Goal: Task Accomplishment & Management: Complete application form

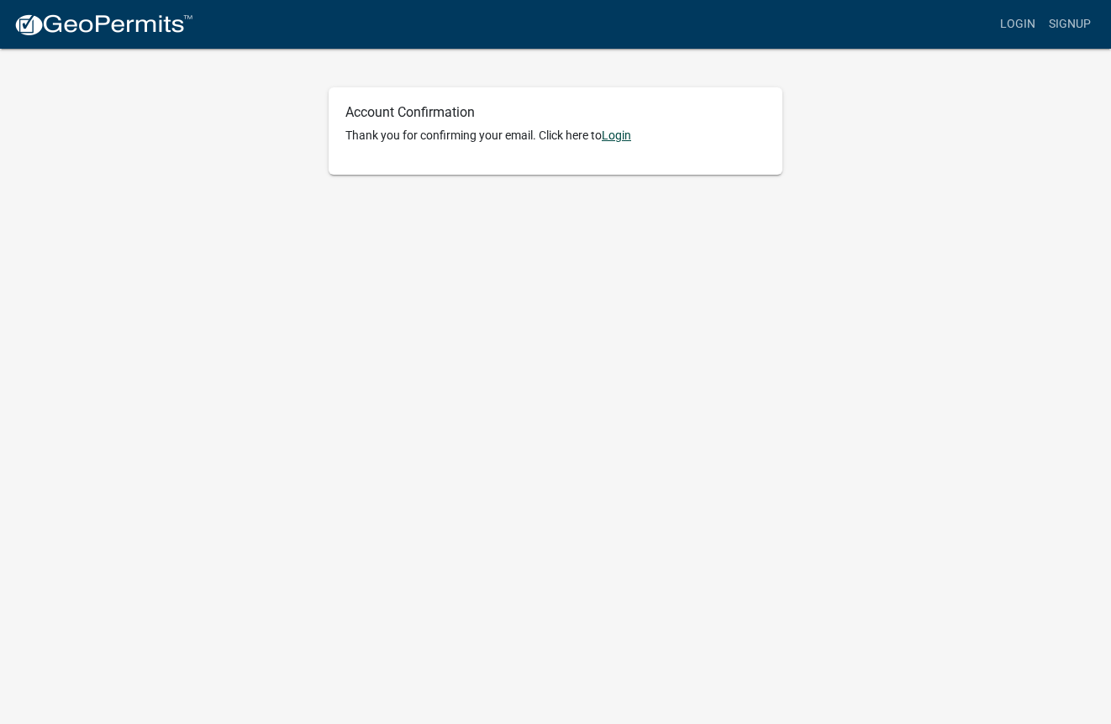
click at [629, 138] on link "Login" at bounding box center [616, 135] width 29 height 13
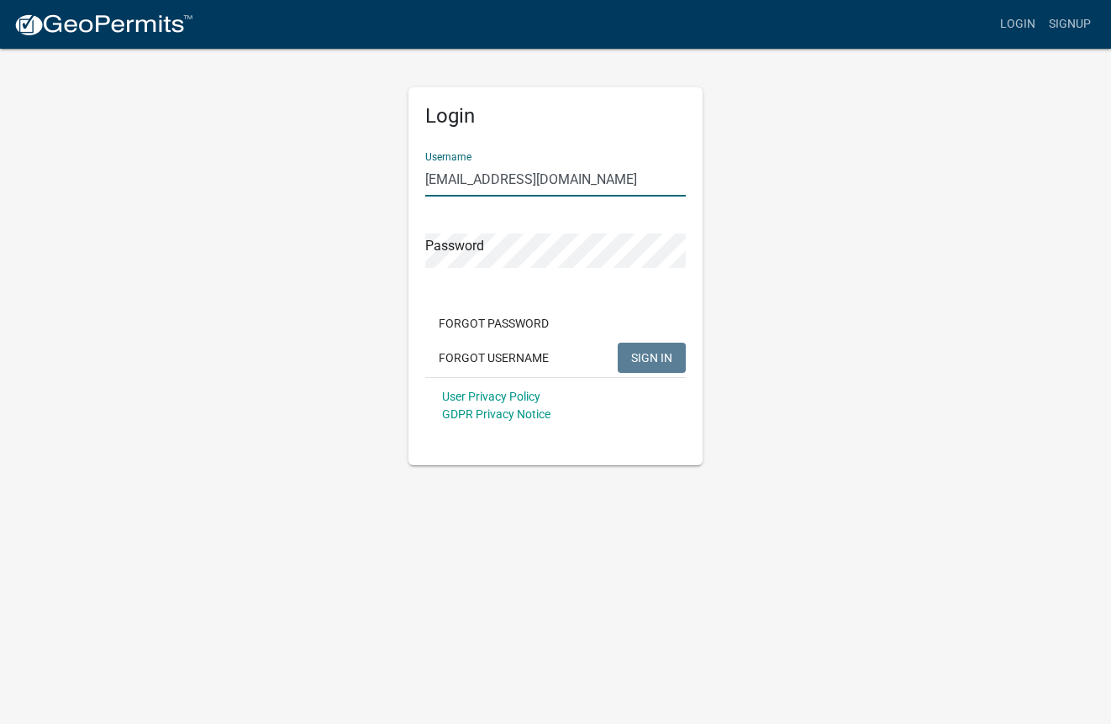
click at [678, 181] on input "[EMAIL_ADDRESS][DOMAIN_NAME]" at bounding box center [555, 179] width 261 height 34
type input "[EMAIL_ADDRESS][DOMAIN_NAME]"
click at [865, 337] on div "Login Username jschroed@usfamily.net Password Forgot Password Forgot Username S…" at bounding box center [555, 256] width 958 height 419
click at [662, 361] on span "SIGN IN" at bounding box center [651, 356] width 41 height 13
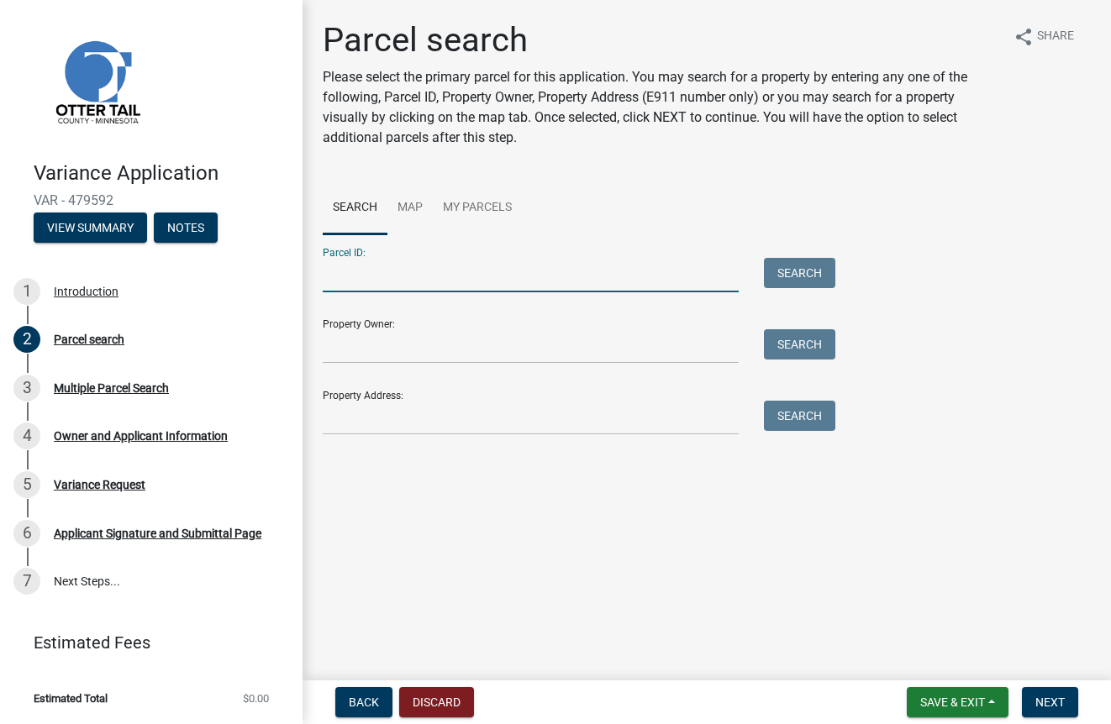
click at [392, 275] on input "Parcel ID:" at bounding box center [531, 275] width 416 height 34
type input "03-000-99-0327-000"
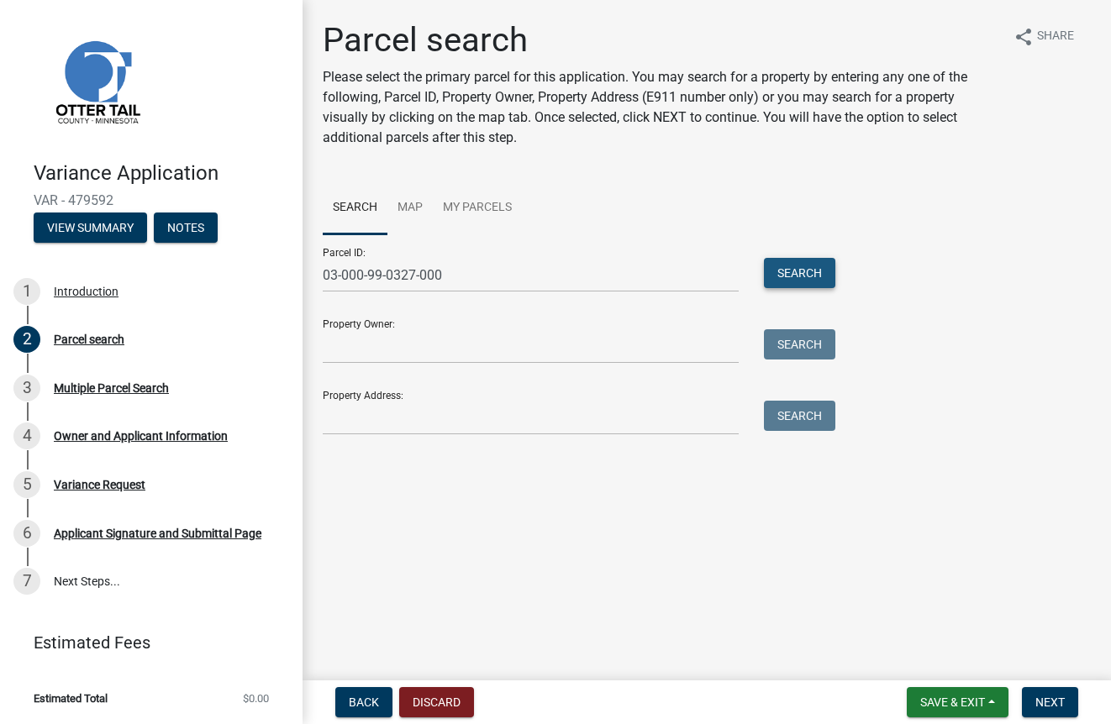
click at [804, 272] on button "Search" at bounding box center [799, 273] width 71 height 30
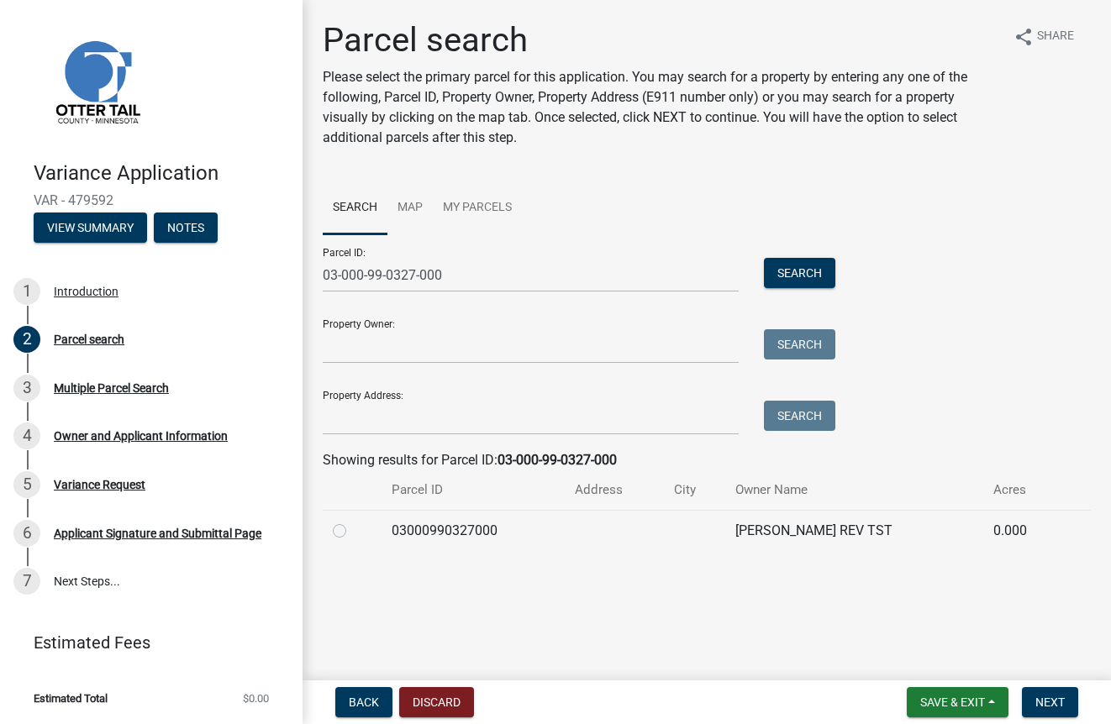
click at [353, 521] on label at bounding box center [353, 521] width 0 height 0
click at [353, 532] on input "radio" at bounding box center [358, 526] width 11 height 11
radio input "true"
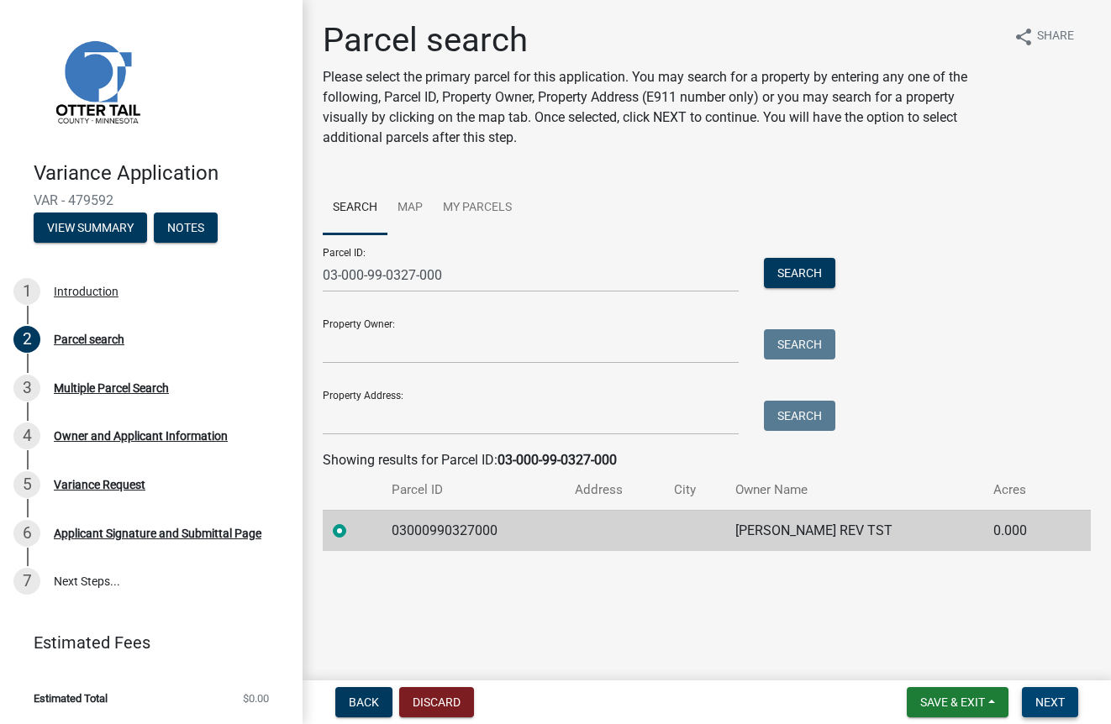
click at [1052, 698] on span "Next" at bounding box center [1049, 702] width 29 height 13
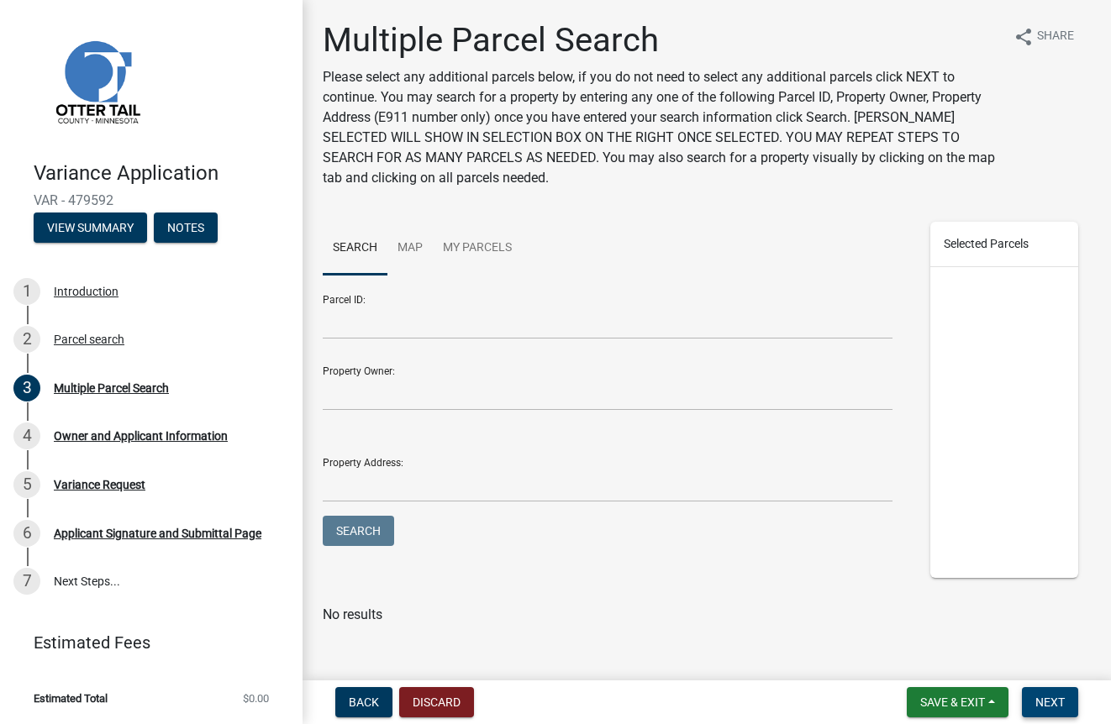
click at [1059, 703] on span "Next" at bounding box center [1049, 702] width 29 height 13
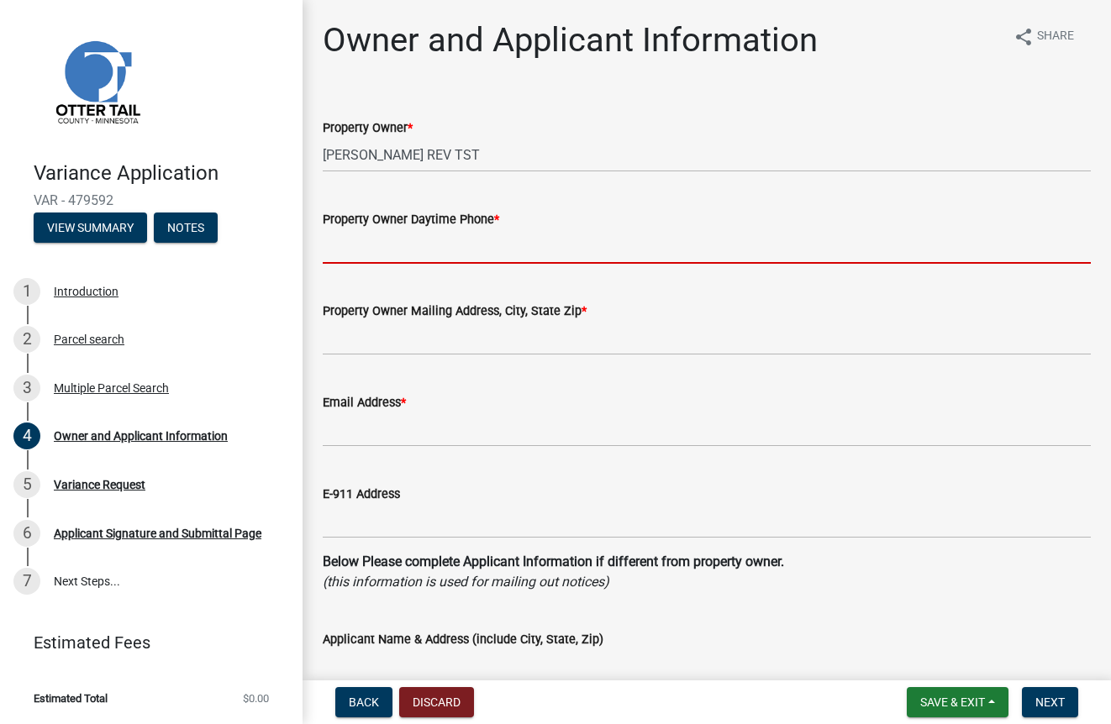
click at [461, 252] on input "Property Owner Daytime Phone *" at bounding box center [707, 246] width 768 height 34
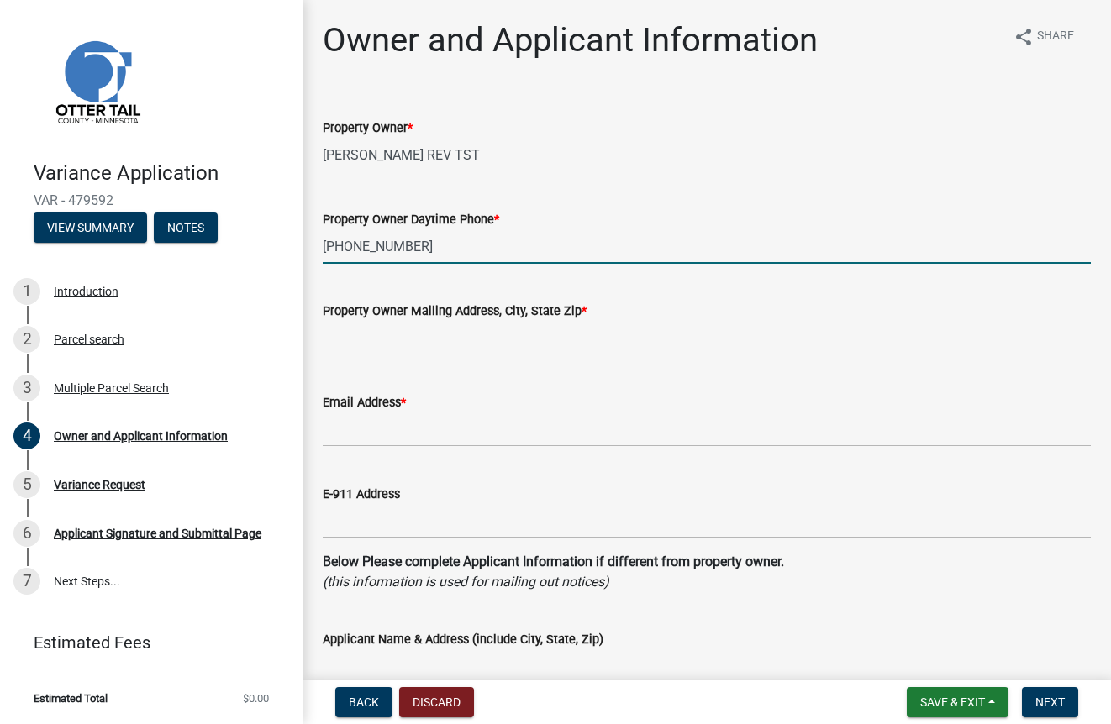
type input "[PHONE_NUMBER]"
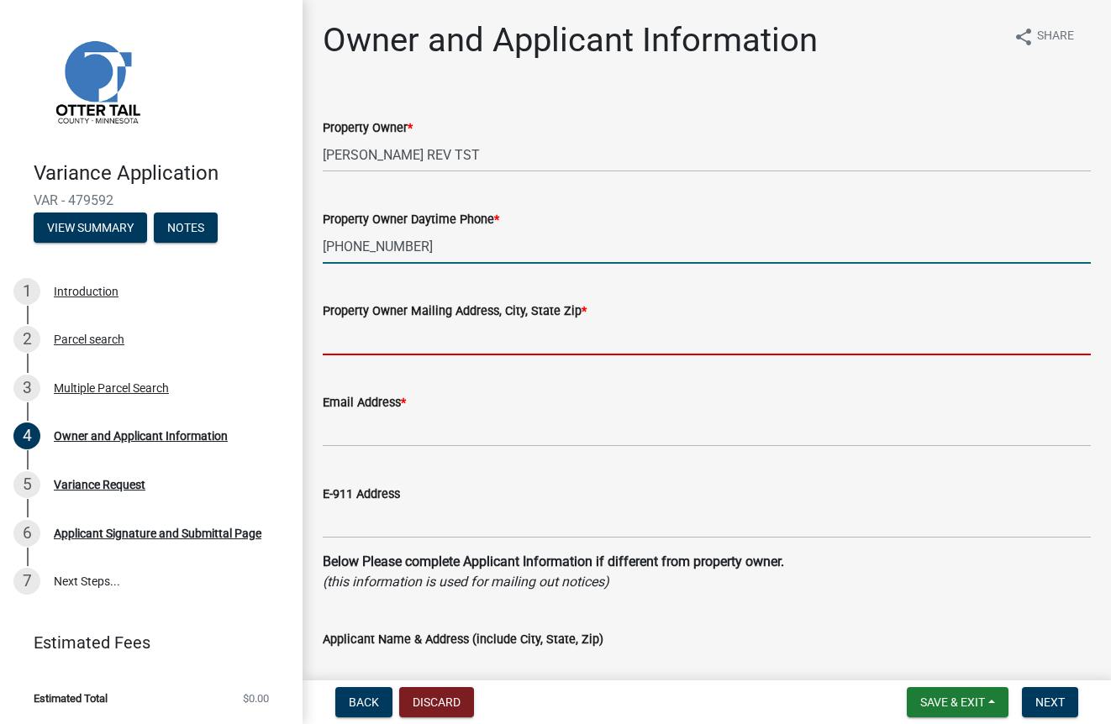
click at [416, 345] on input "Property Owner Mailing Address, City, State Zip *" at bounding box center [707, 338] width 768 height 34
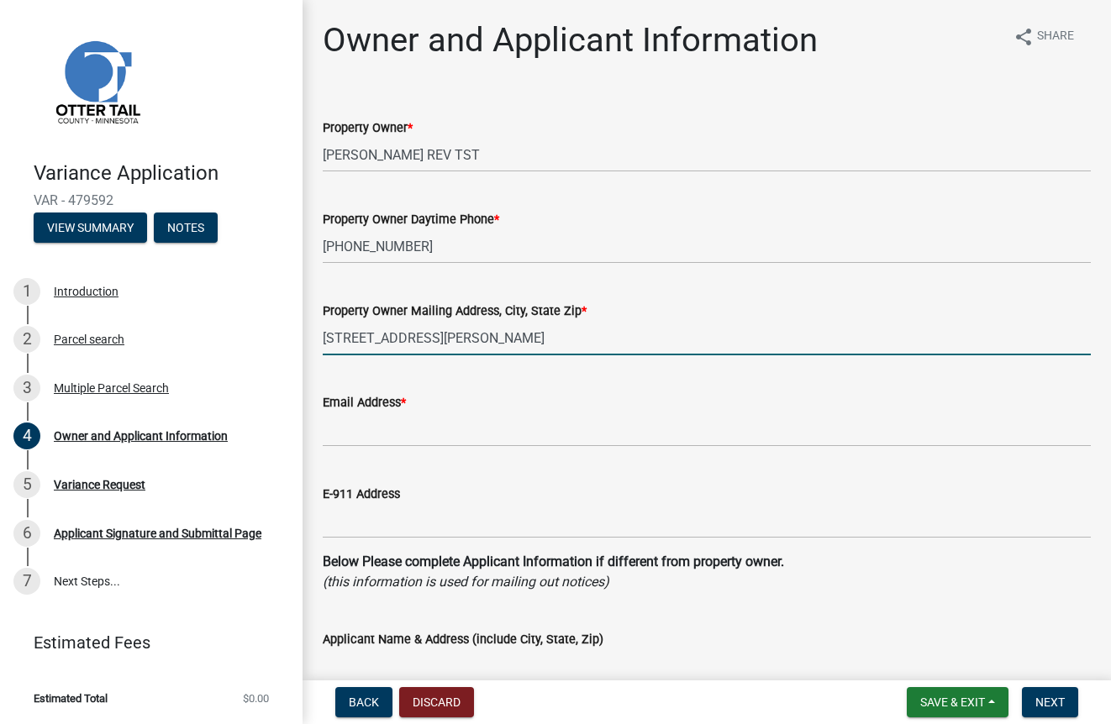
type input "[STREET_ADDRESS][PERSON_NAME]"
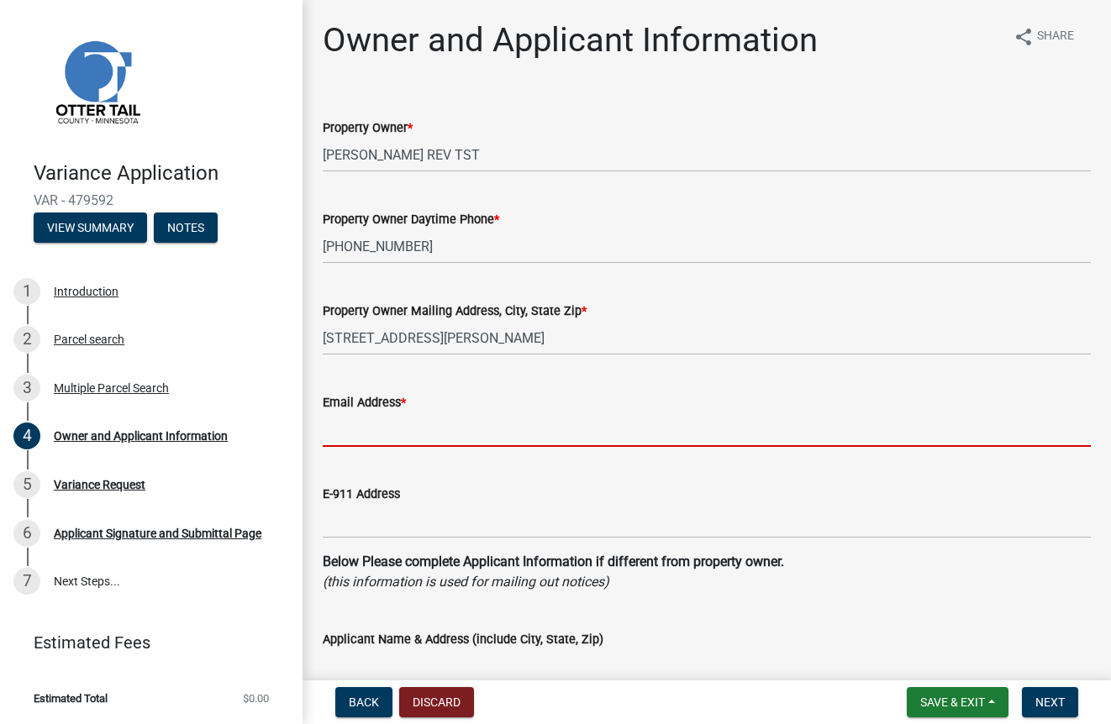
click at [408, 428] on input "Email Address *" at bounding box center [707, 430] width 768 height 34
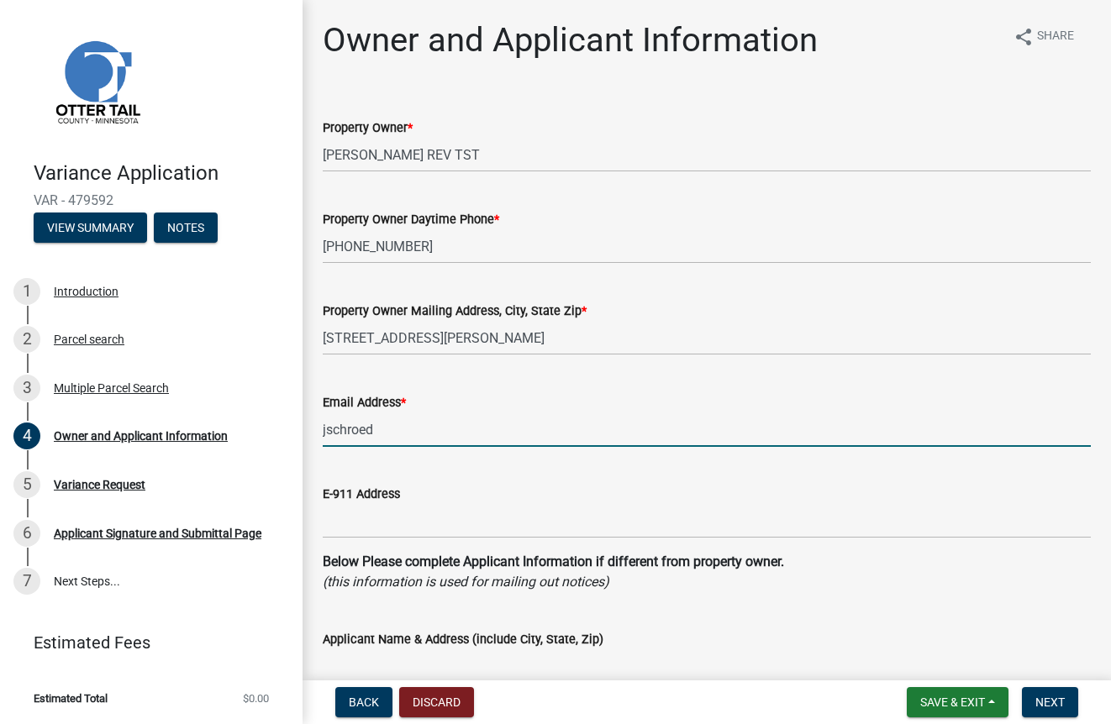
type input "[EMAIL_ADDRESS][DOMAIN_NAME]"
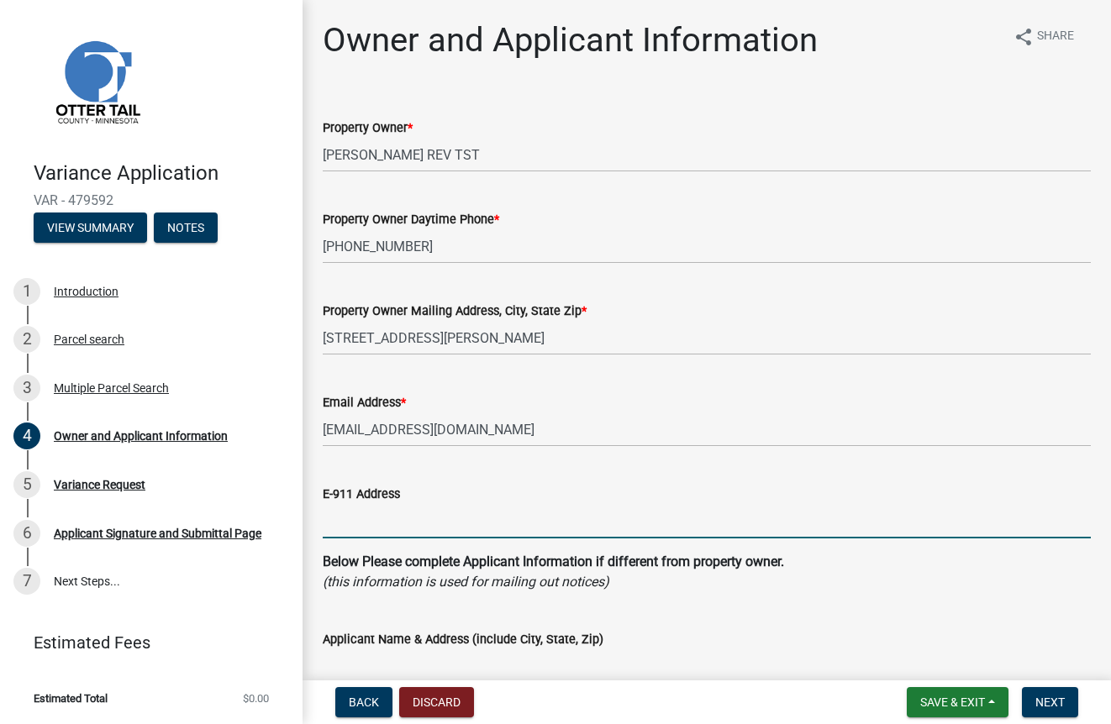
click at [408, 521] on input "E-911 Address" at bounding box center [707, 521] width 768 height 34
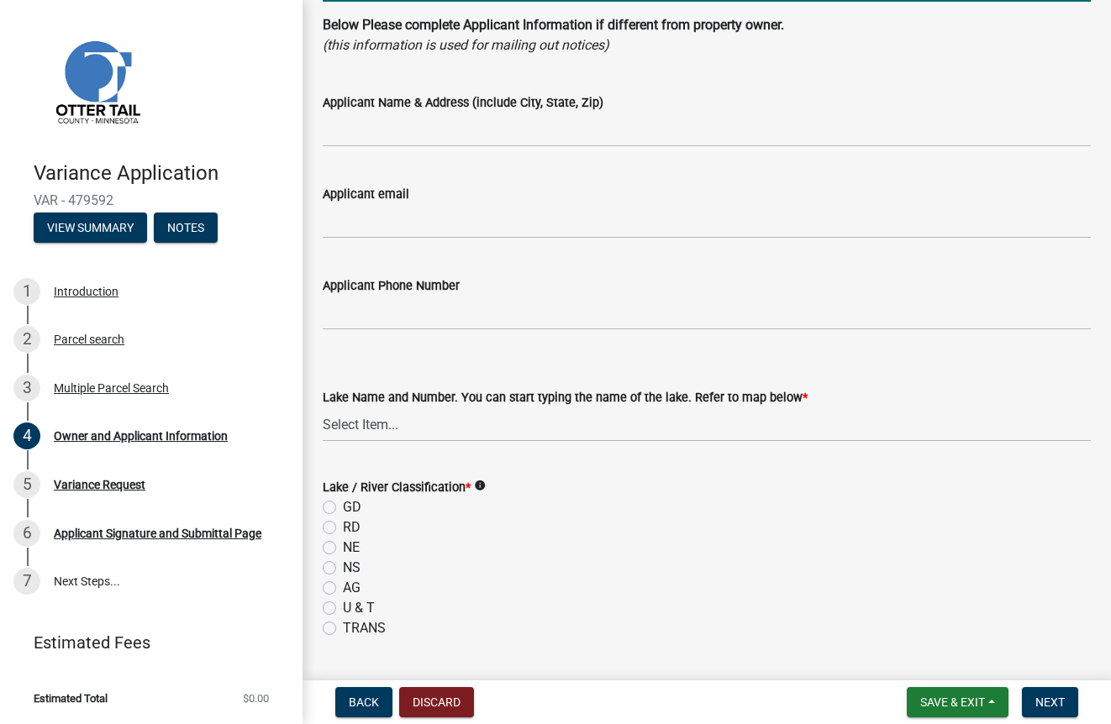
scroll to position [550, 0]
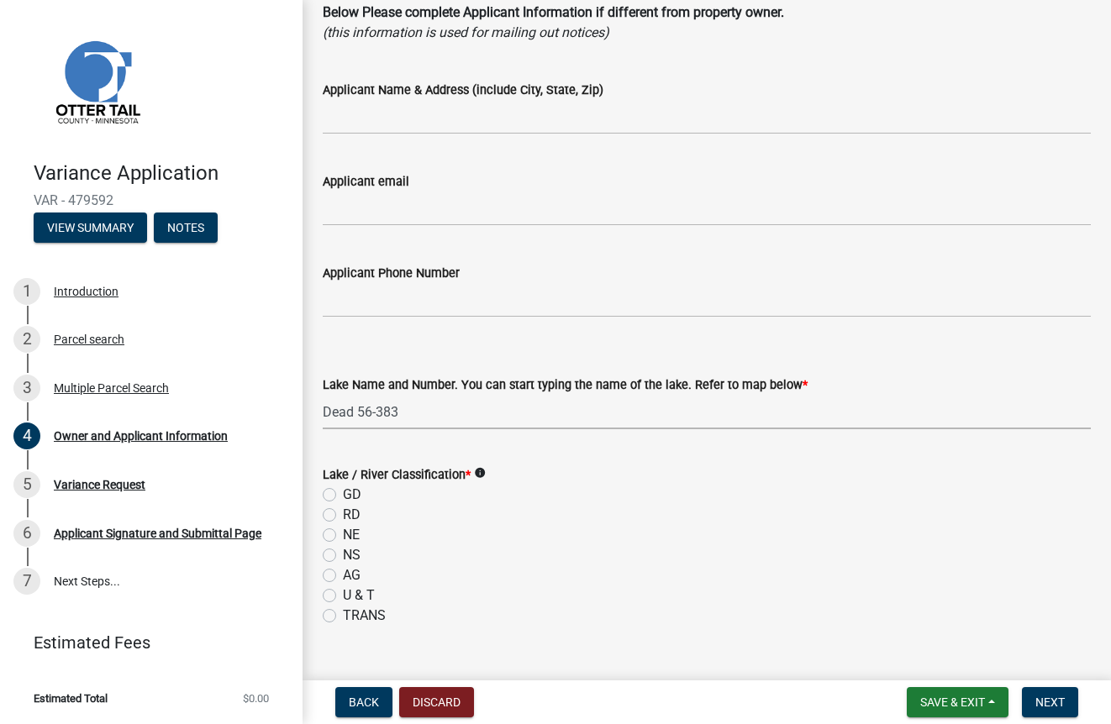
select select "da3f784e-0010-43cd-bd09-4cbc046e05e4"
click at [343, 537] on label "NE" at bounding box center [351, 535] width 17 height 20
click at [343, 536] on input "NE" at bounding box center [348, 530] width 11 height 11
radio input "true"
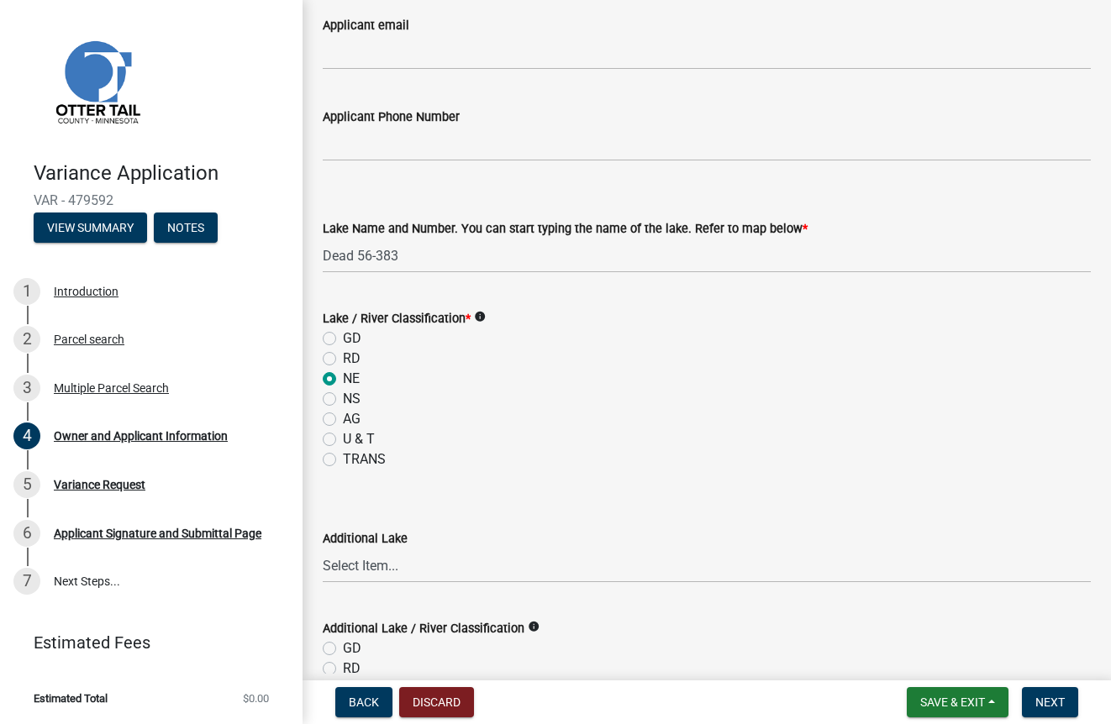
scroll to position [703, 0]
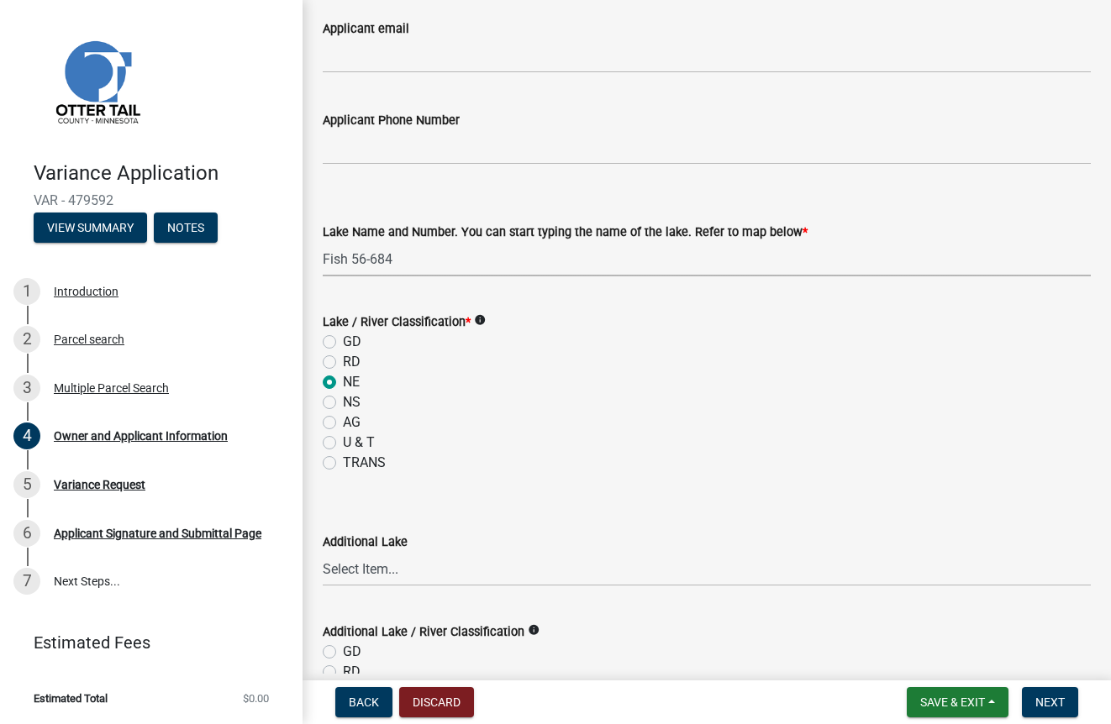
select select "a2d270ad-5657-48d3-98ac-70f45edd23de"
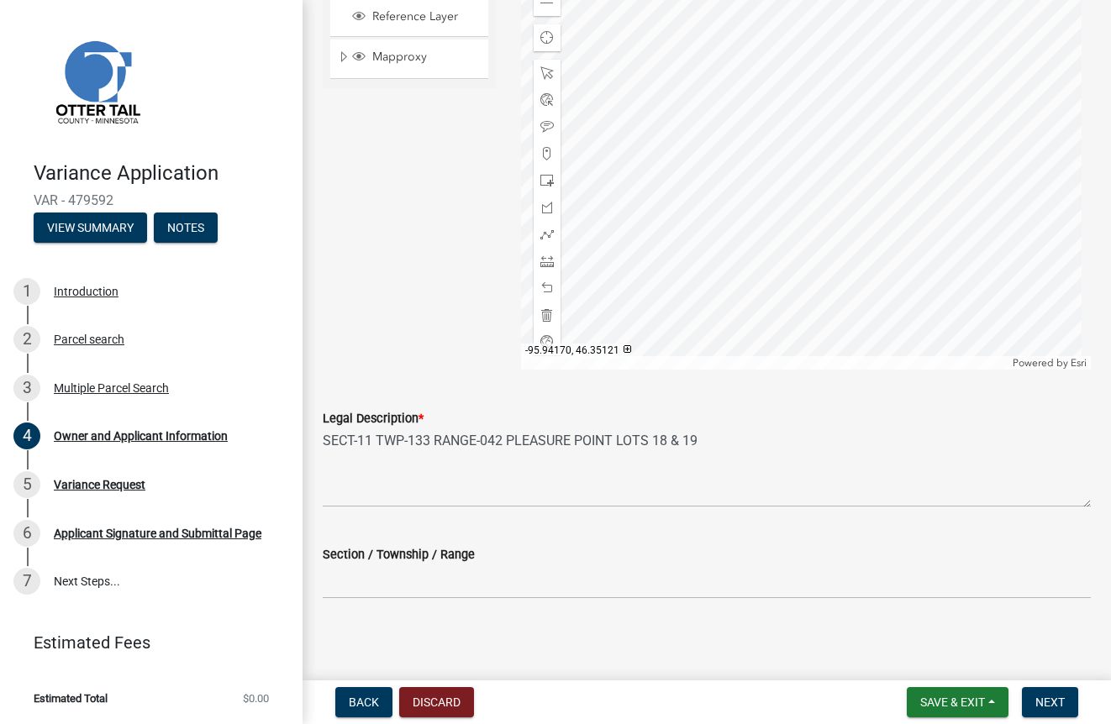
scroll to position [1576, 0]
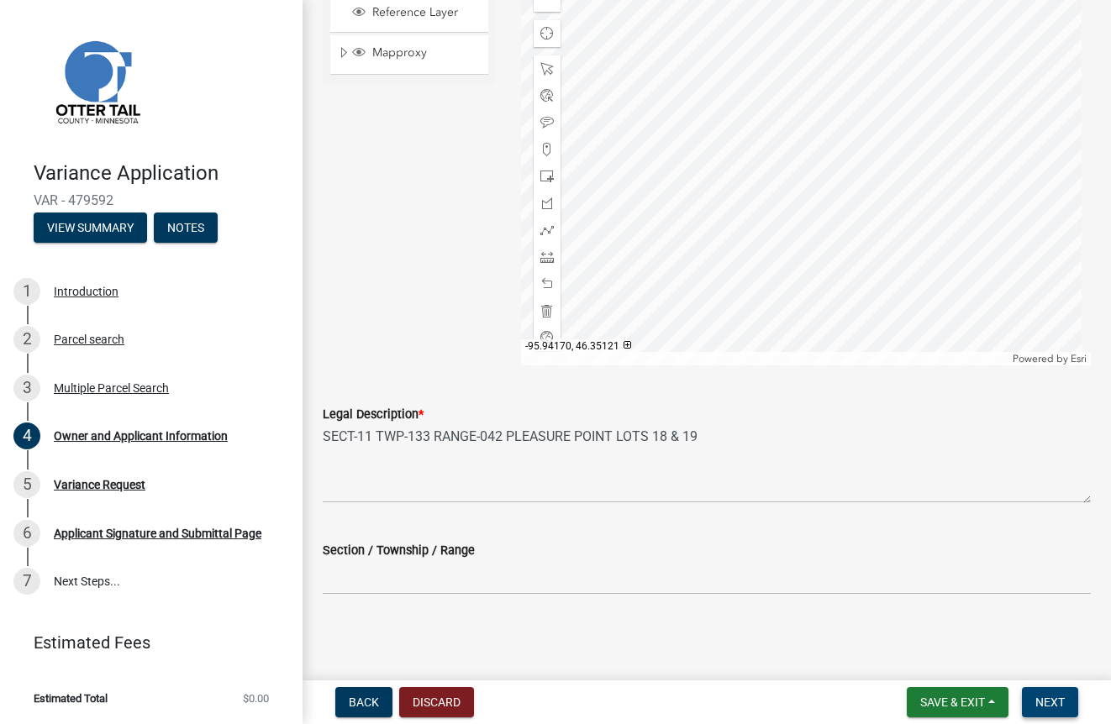
click at [1056, 703] on span "Next" at bounding box center [1049, 702] width 29 height 13
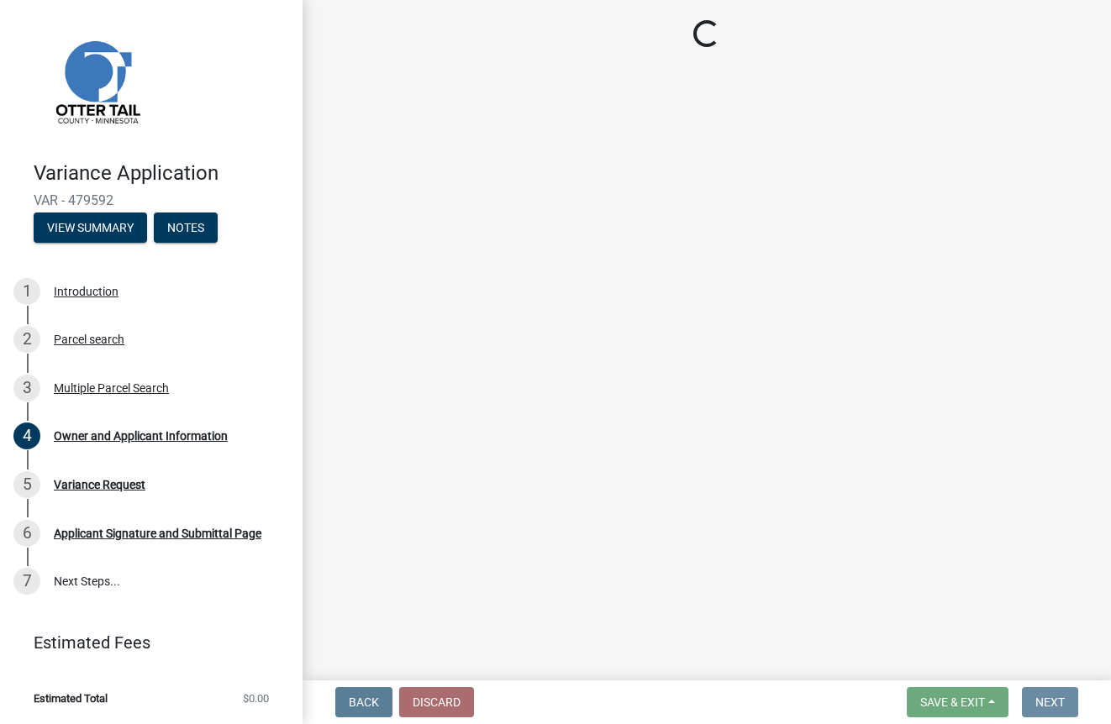
scroll to position [0, 0]
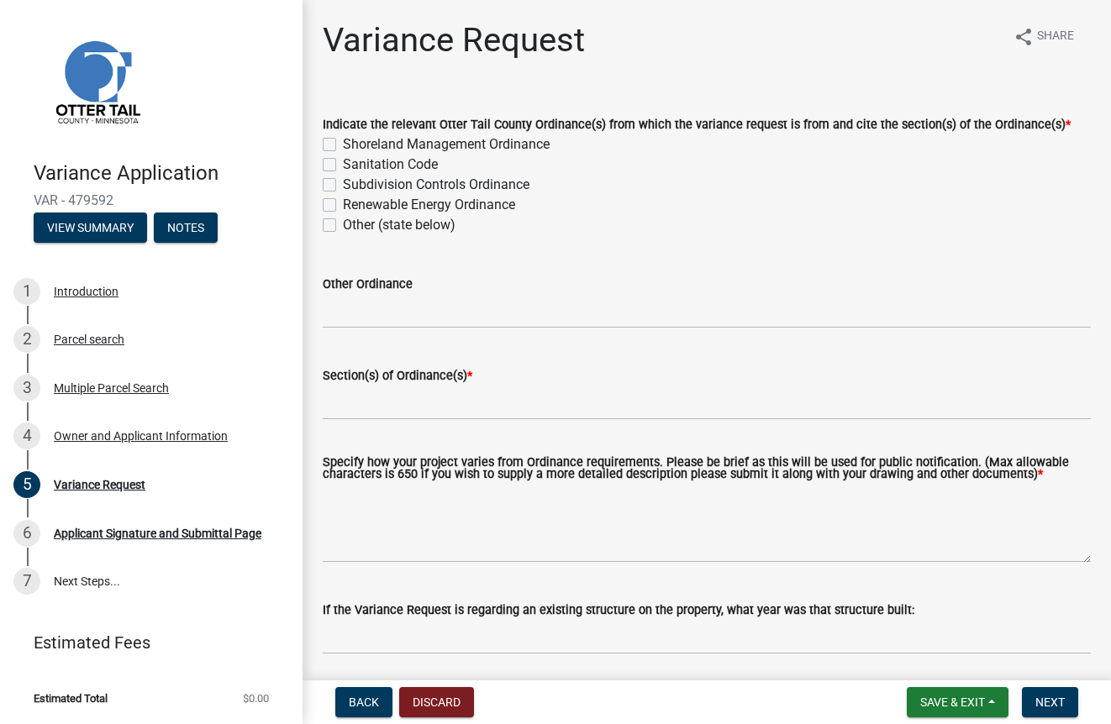
click at [343, 151] on label "Shoreland Management Ordinance" at bounding box center [446, 144] width 207 height 20
click at [343, 145] on input "Shoreland Management Ordinance" at bounding box center [348, 139] width 11 height 11
checkbox input "true"
checkbox input "false"
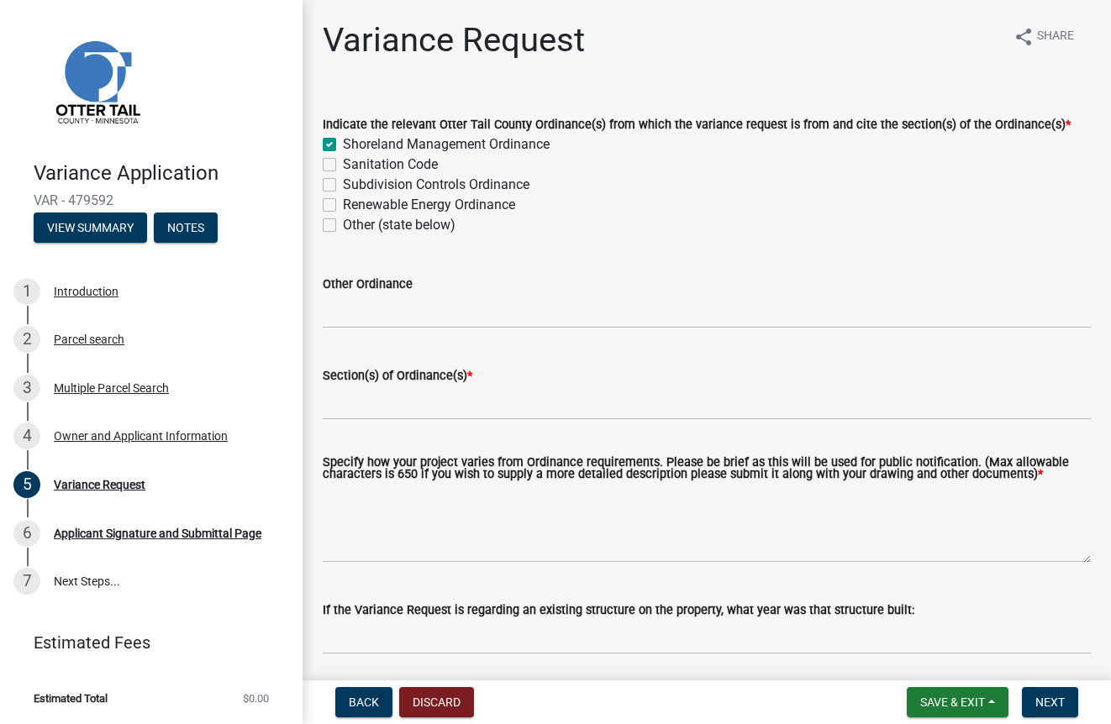
checkbox input "false"
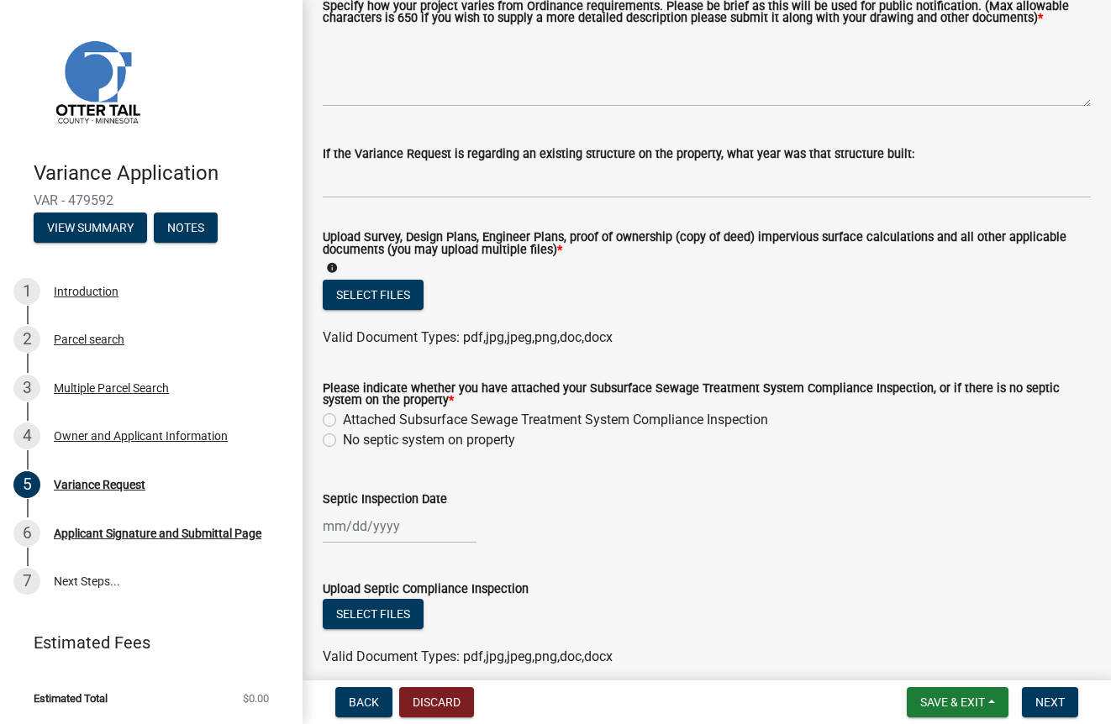
scroll to position [487, 0]
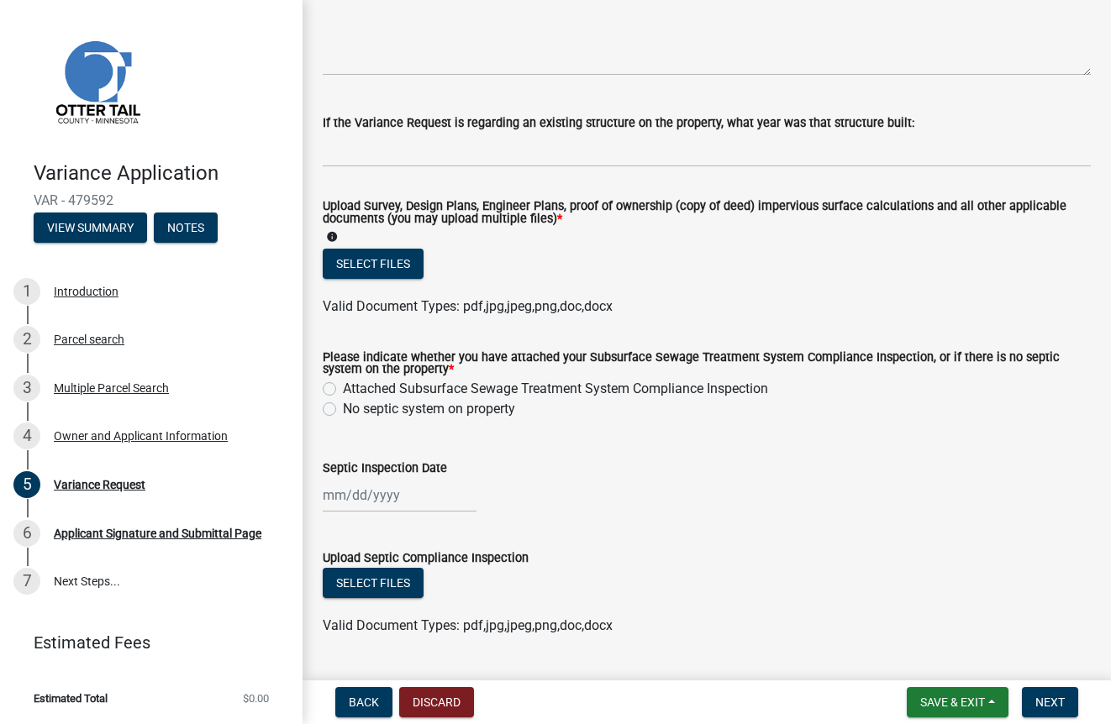
click at [343, 419] on label "No septic system on property" at bounding box center [429, 409] width 172 height 20
click at [343, 410] on input "No septic system on property" at bounding box center [348, 404] width 11 height 11
radio input "true"
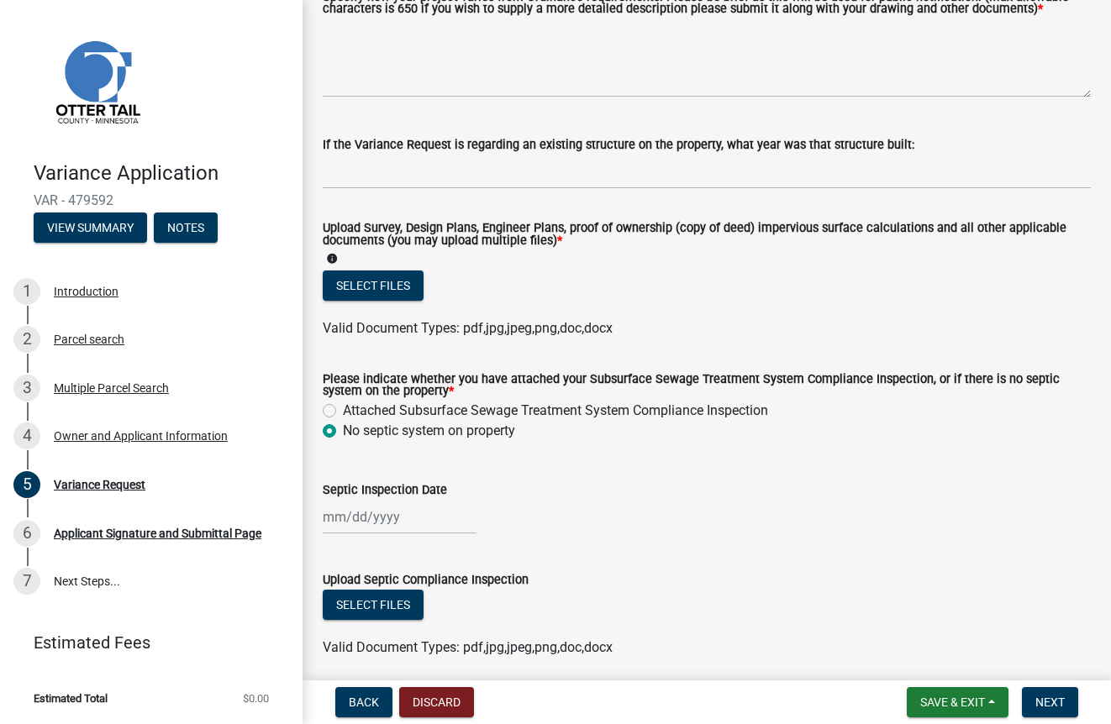
scroll to position [422, 0]
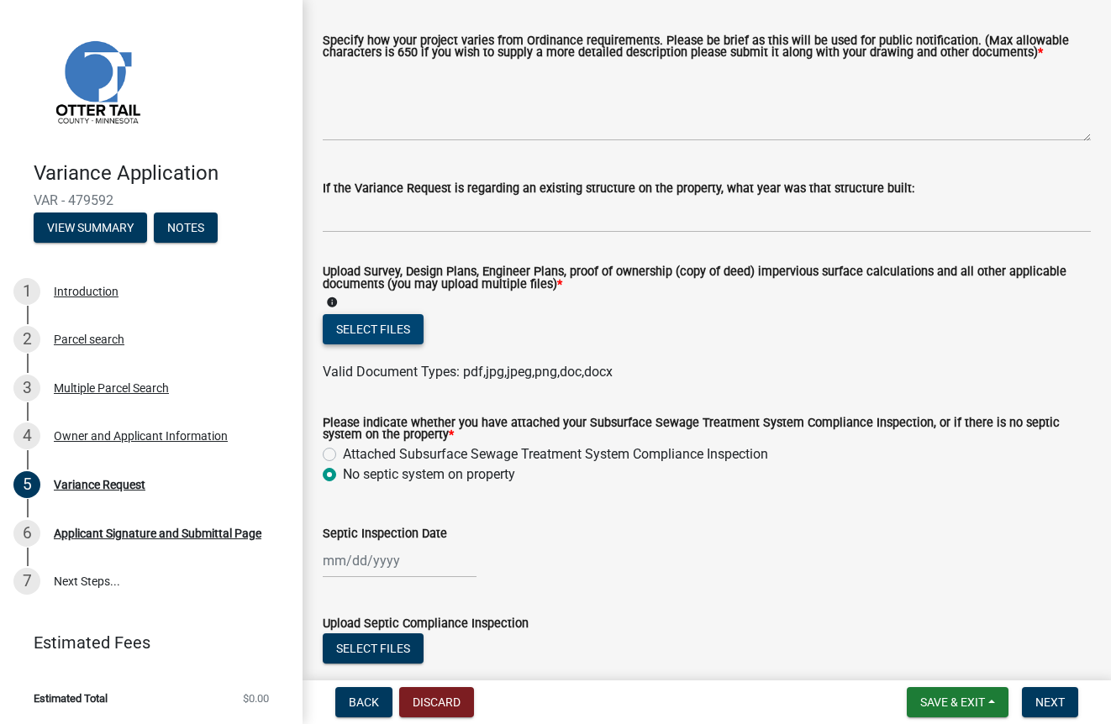
click at [379, 345] on button "Select files" at bounding box center [373, 329] width 101 height 30
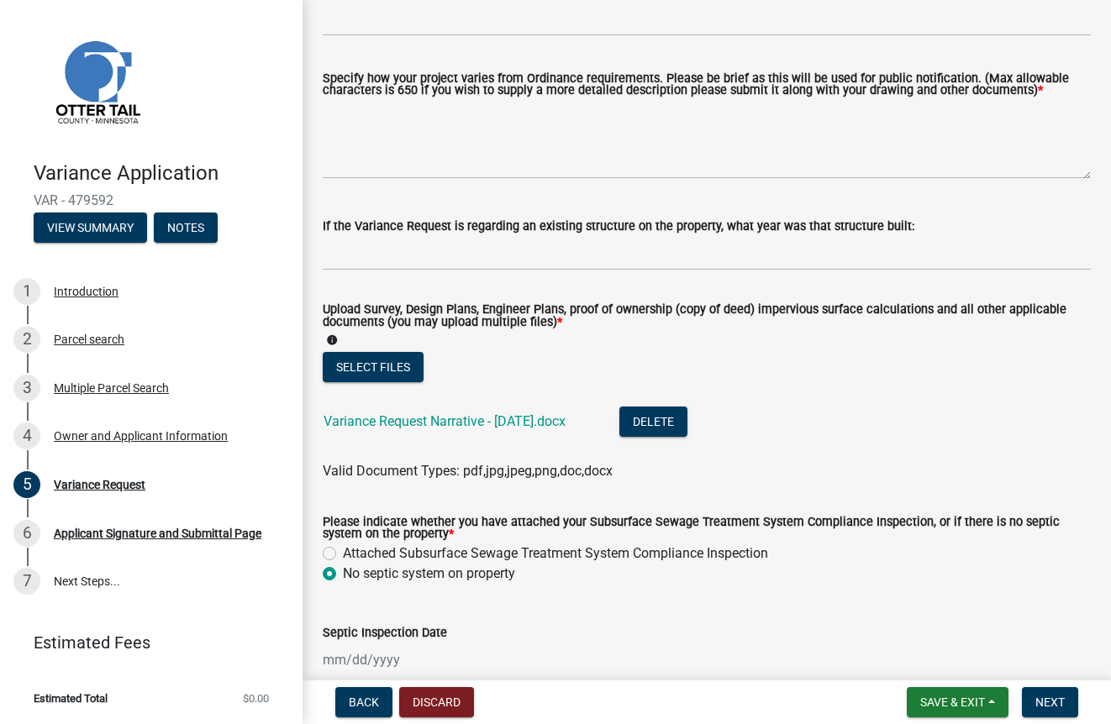
scroll to position [392, 0]
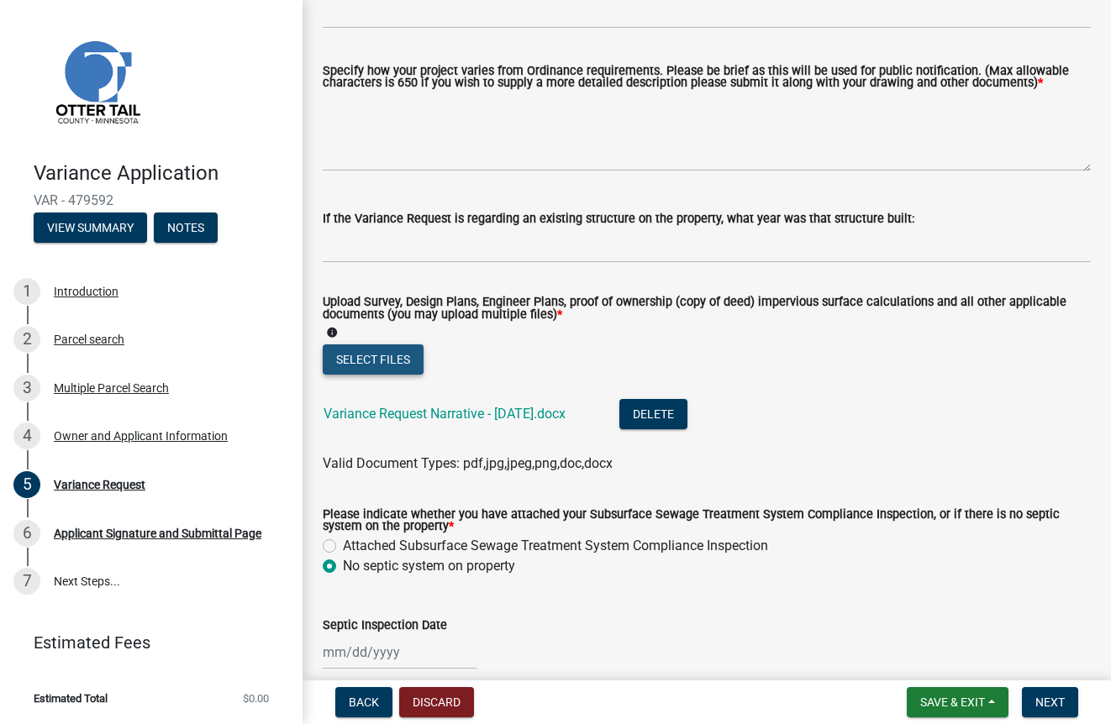
click at [386, 375] on button "Select files" at bounding box center [373, 360] width 101 height 30
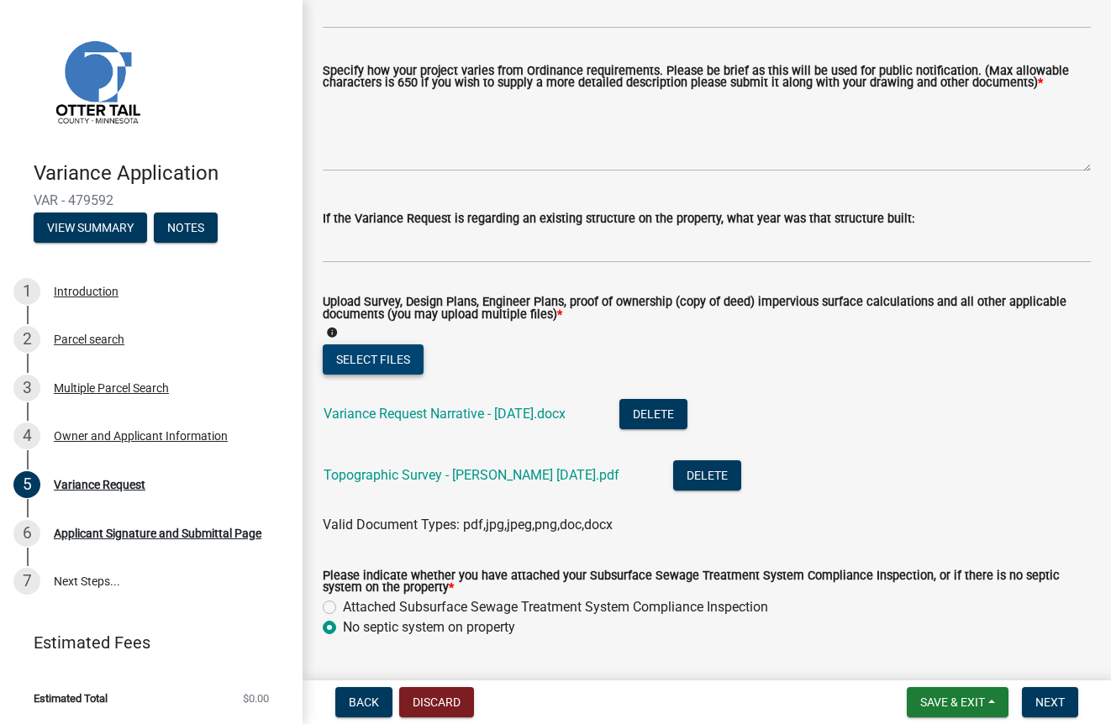
click at [397, 366] on button "Select files" at bounding box center [373, 360] width 101 height 30
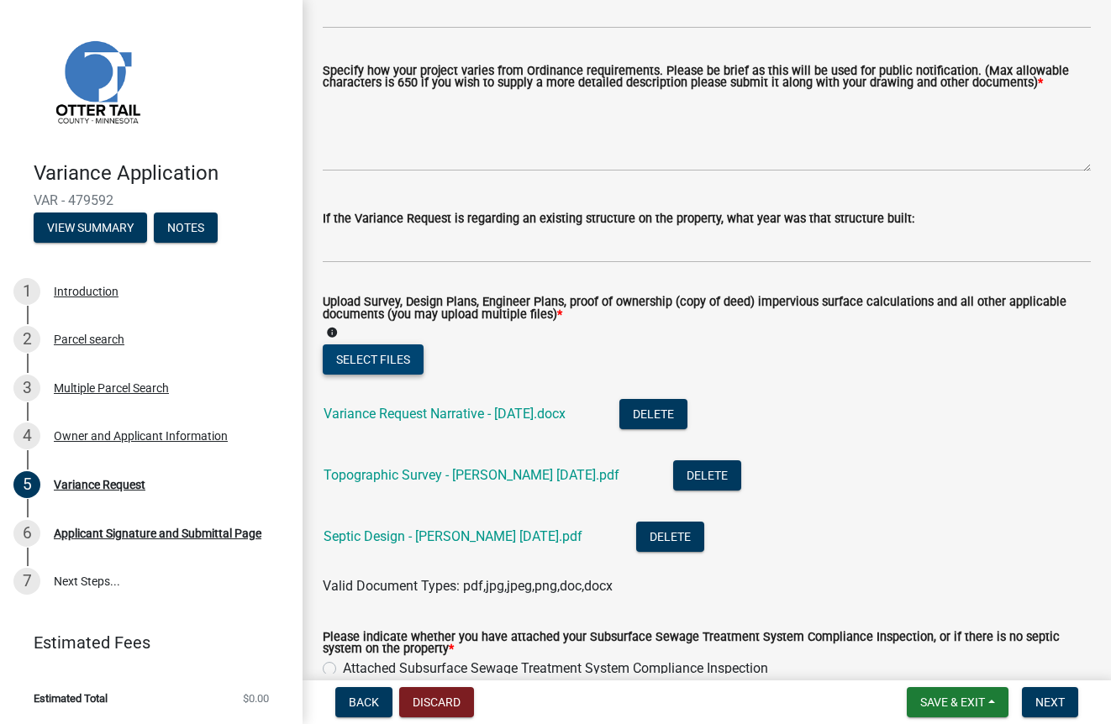
click at [393, 375] on button "Select files" at bounding box center [373, 360] width 101 height 30
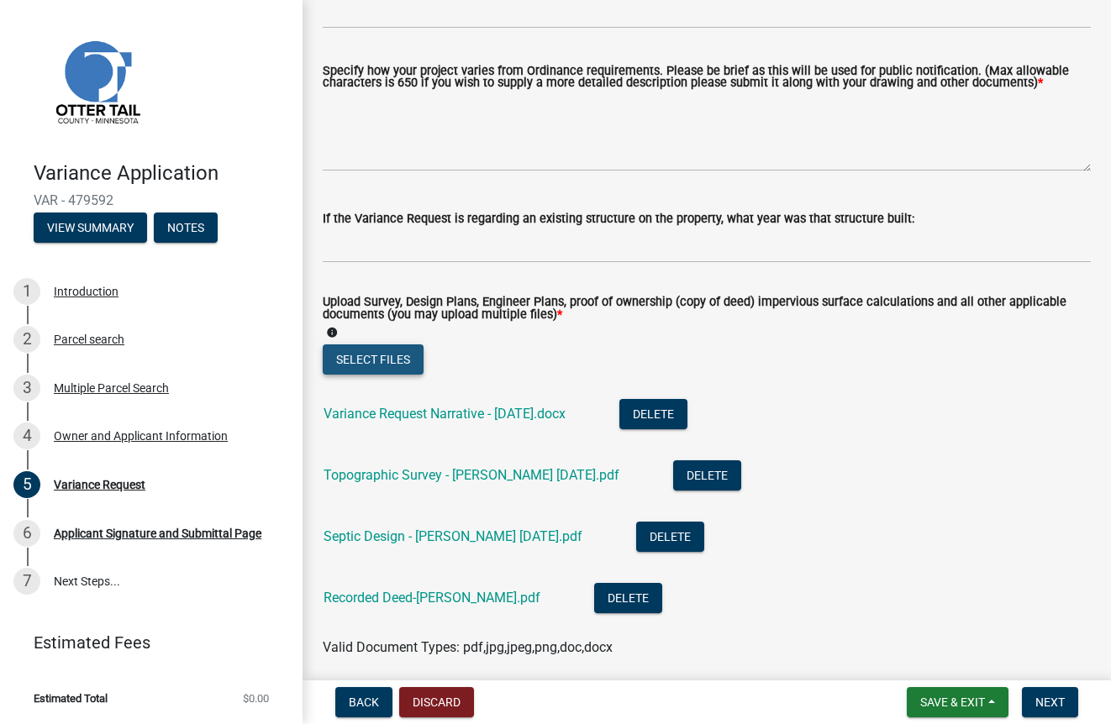
click at [385, 375] on button "Select files" at bounding box center [373, 360] width 101 height 30
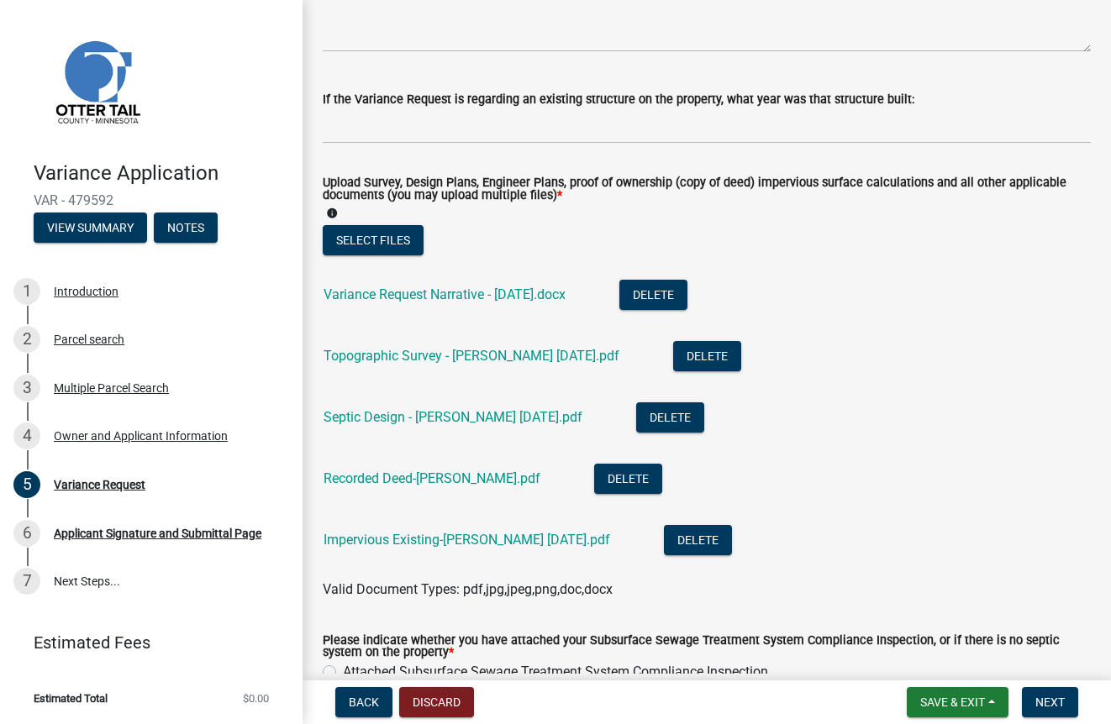
scroll to position [547, 0]
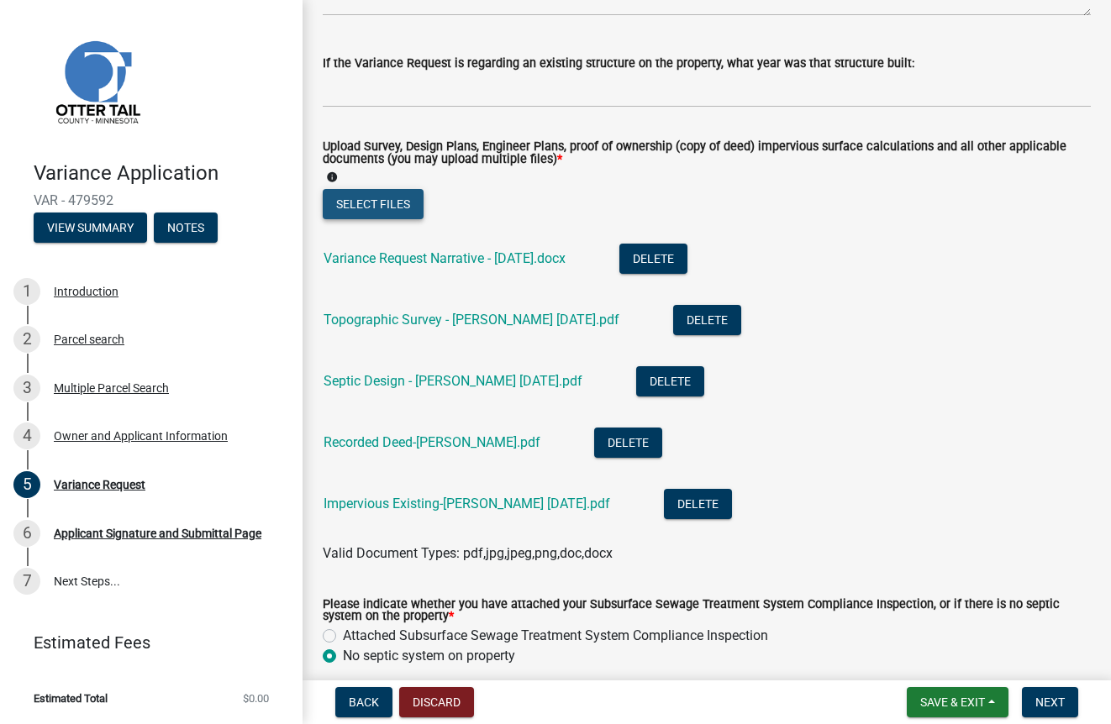
click at [381, 219] on button "Select files" at bounding box center [373, 204] width 101 height 30
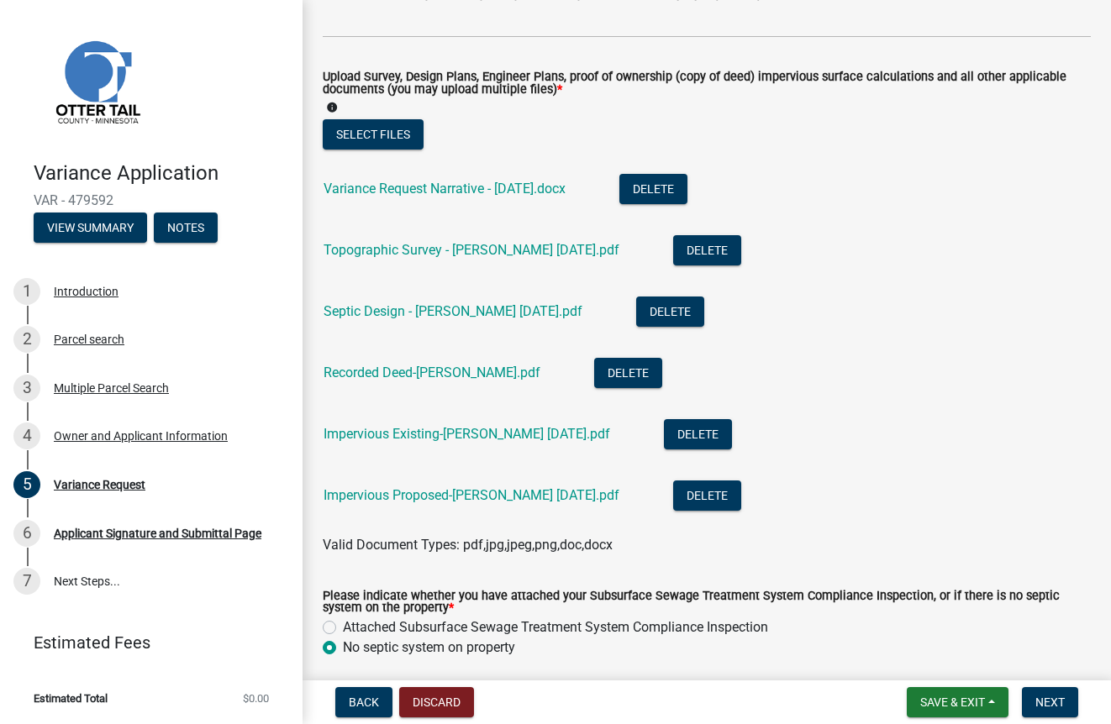
scroll to position [647, 0]
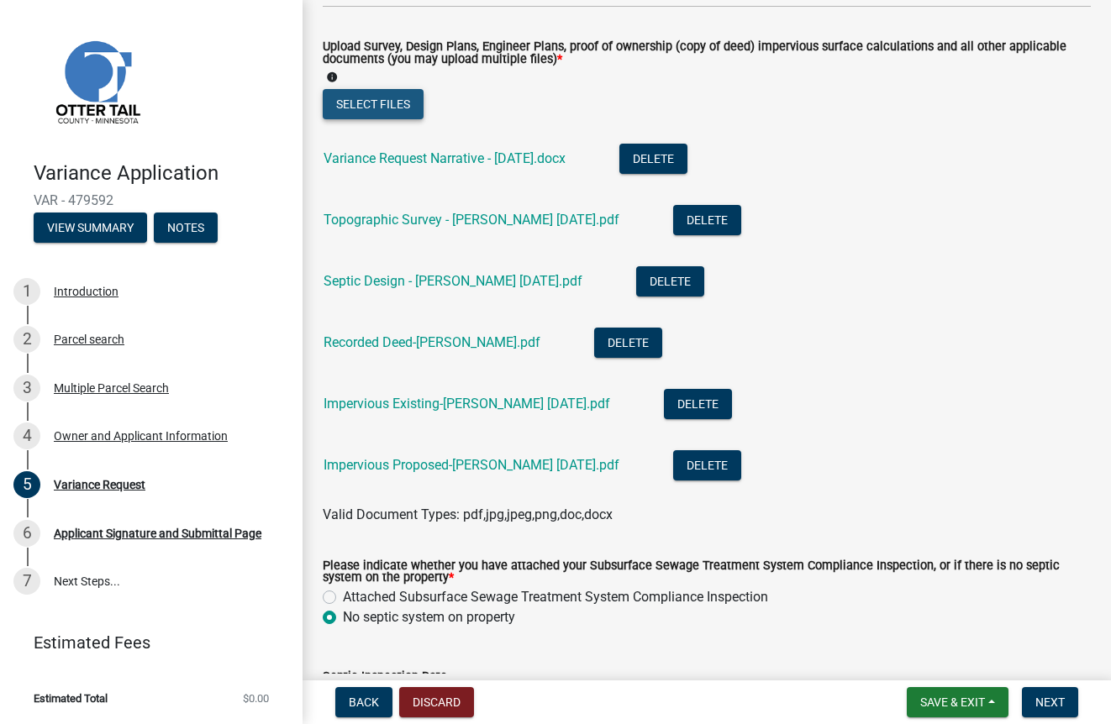
click at [387, 115] on button "Select files" at bounding box center [373, 104] width 101 height 30
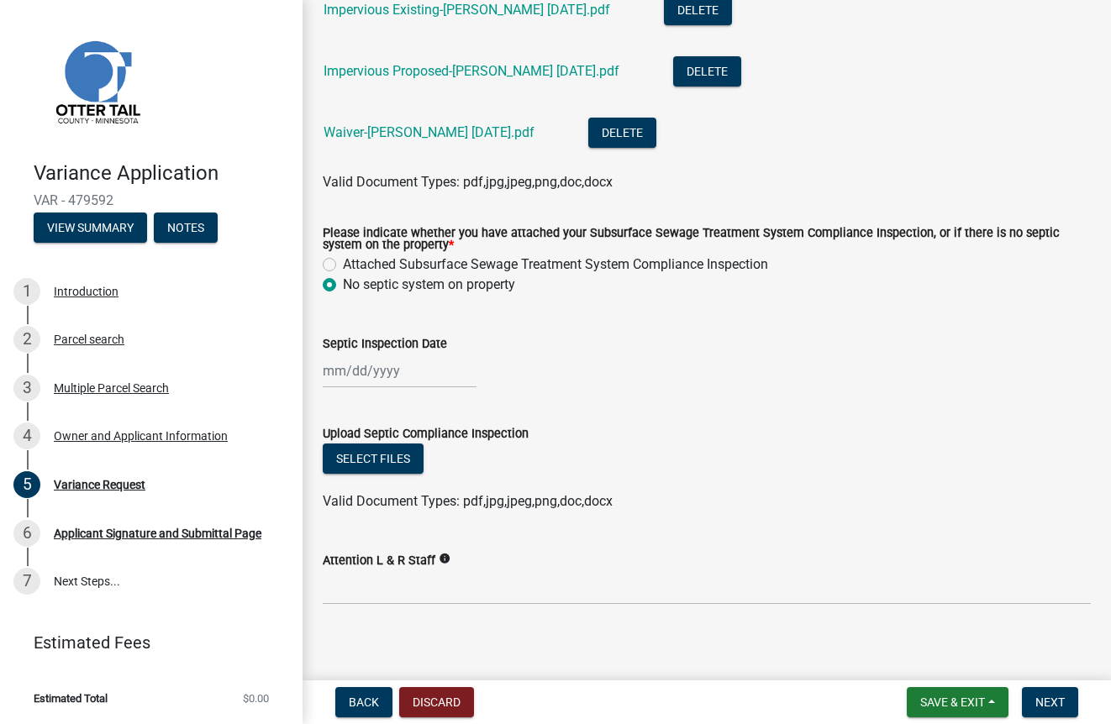
scroll to position [1069, 0]
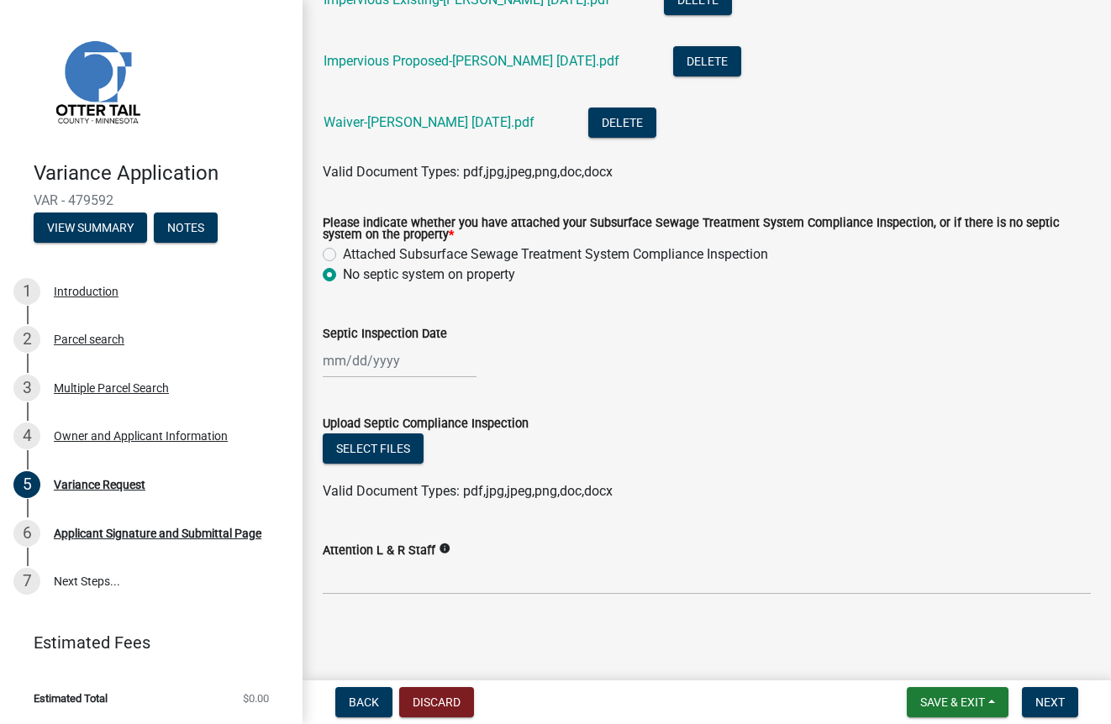
click at [358, 555] on label "Attention L & R Staff" at bounding box center [379, 551] width 113 height 12
click at [358, 561] on input "Attention L & R Staff" at bounding box center [707, 578] width 768 height 34
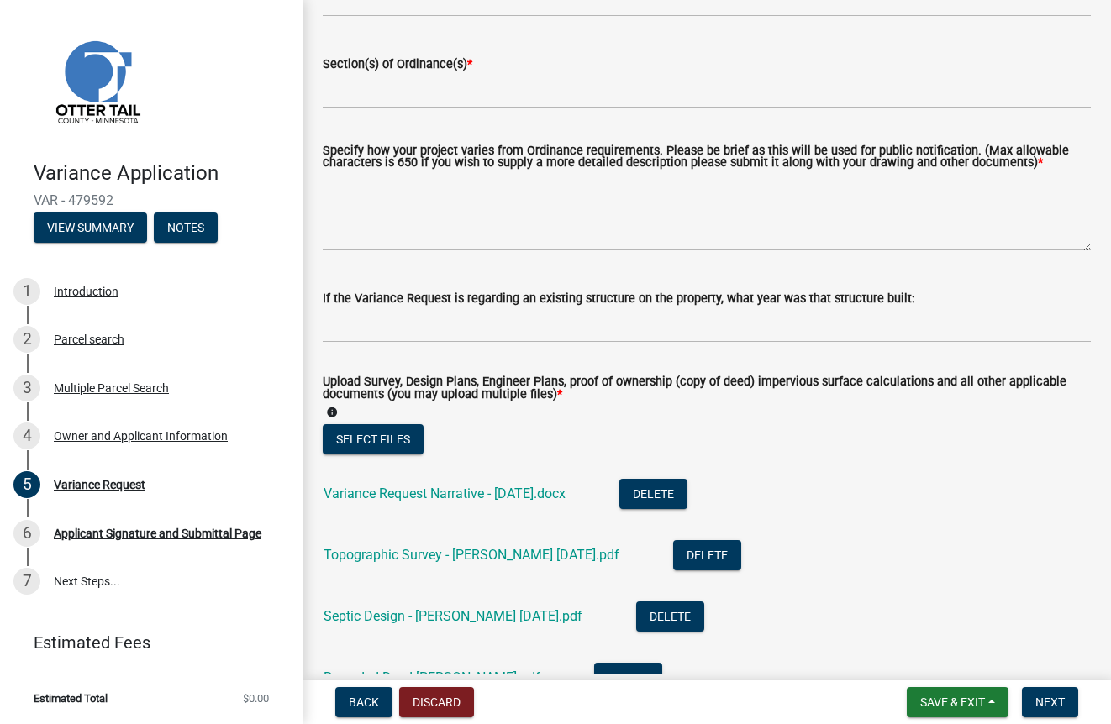
scroll to position [181, 0]
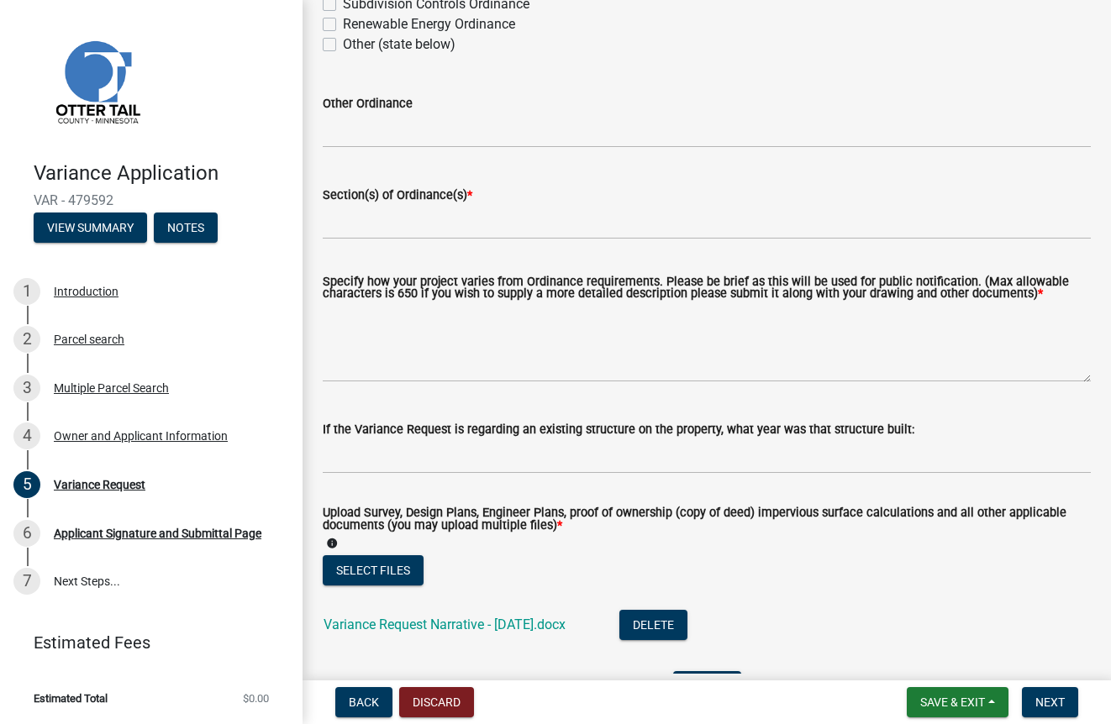
type input "[PERSON_NAME] & [PERSON_NAME]"
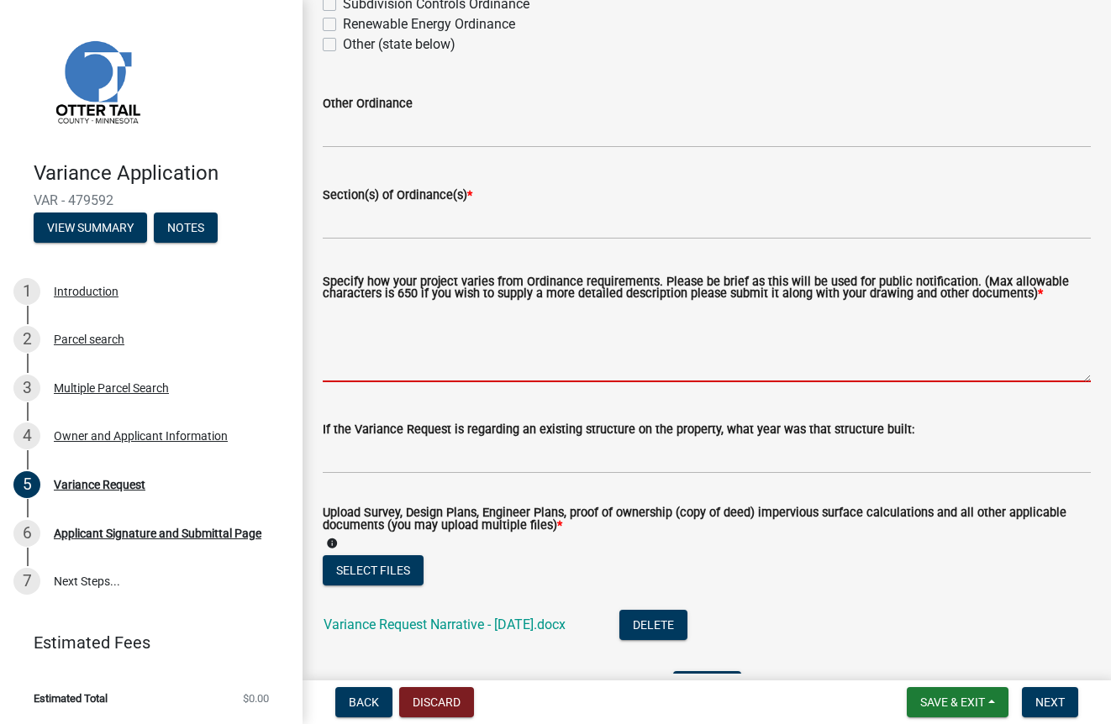
click at [445, 378] on textarea "Specify how your project varies from Ordinance requirements. Please be brief as…" at bounding box center [707, 342] width 768 height 79
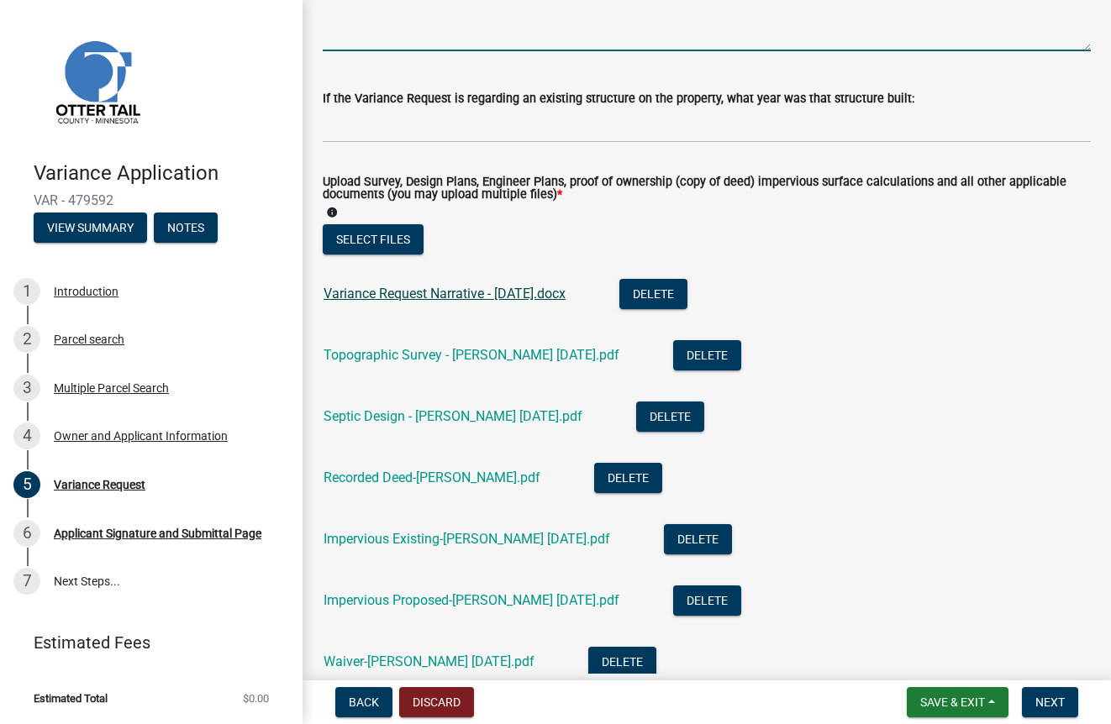
scroll to position [0, 0]
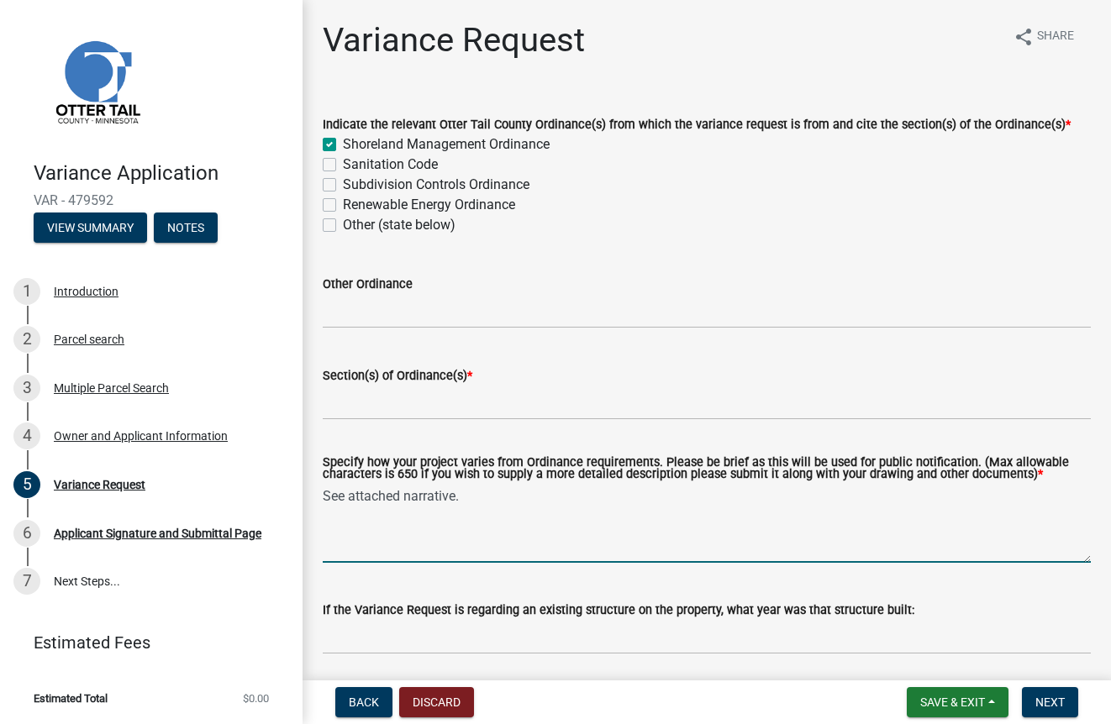
type textarea "See attached narrative."
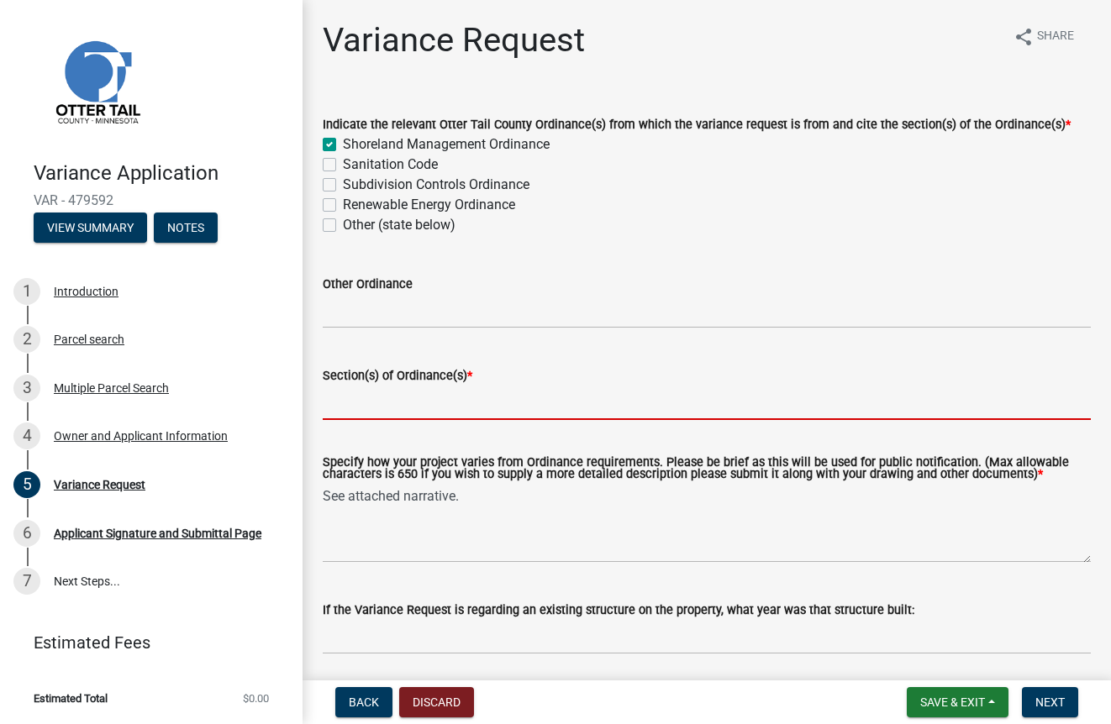
click at [478, 404] on input "Section(s) of Ordinance(s) *" at bounding box center [707, 403] width 768 height 34
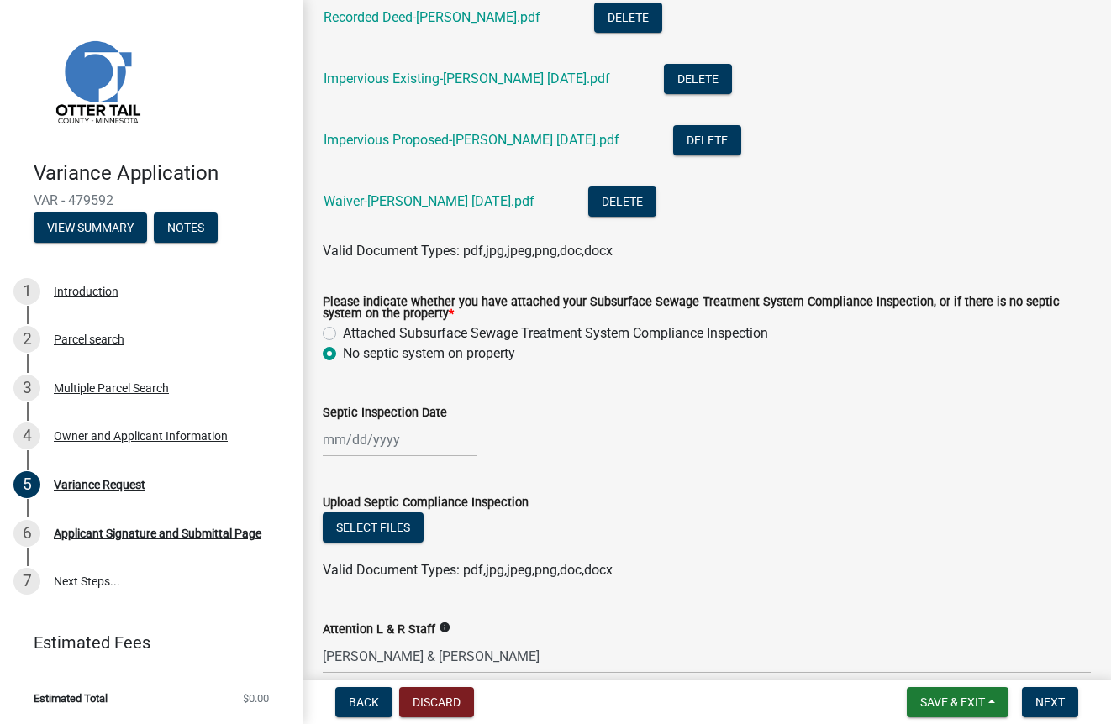
scroll to position [1069, 0]
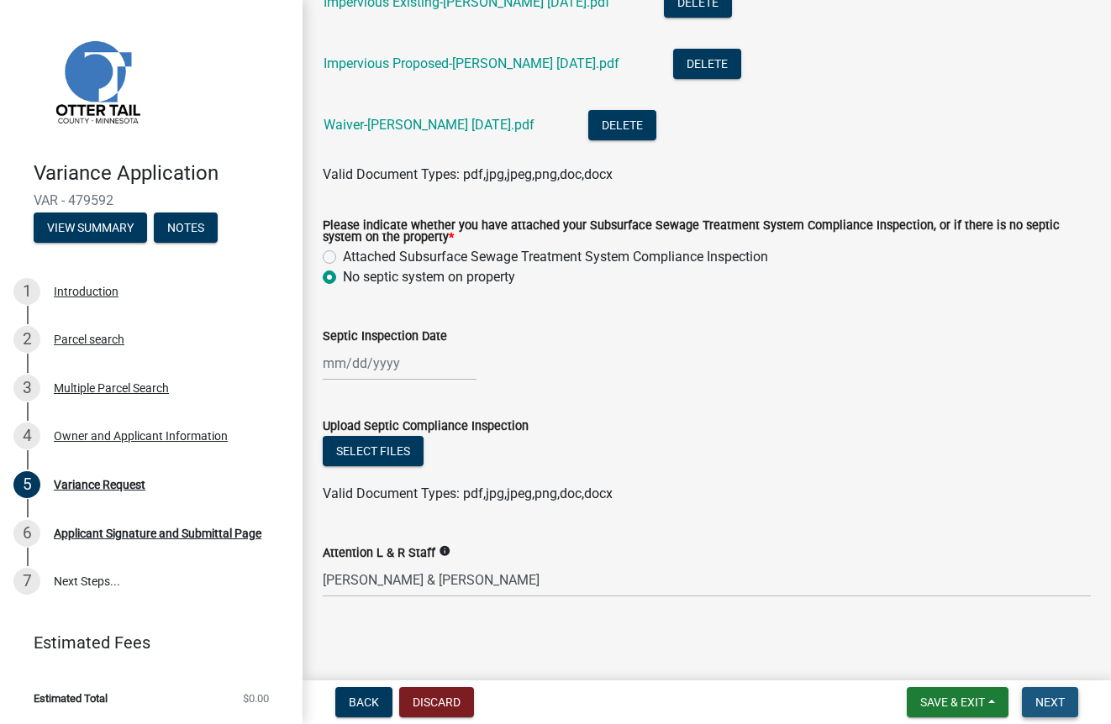
click at [1059, 705] on span "Next" at bounding box center [1049, 702] width 29 height 13
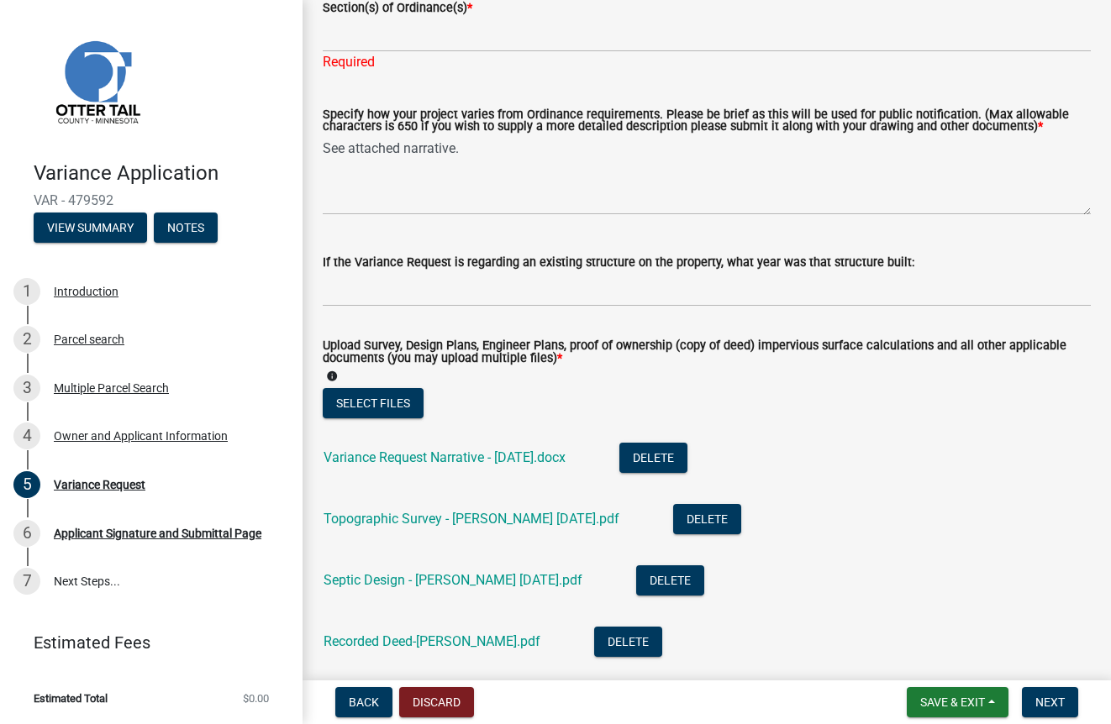
scroll to position [0, 0]
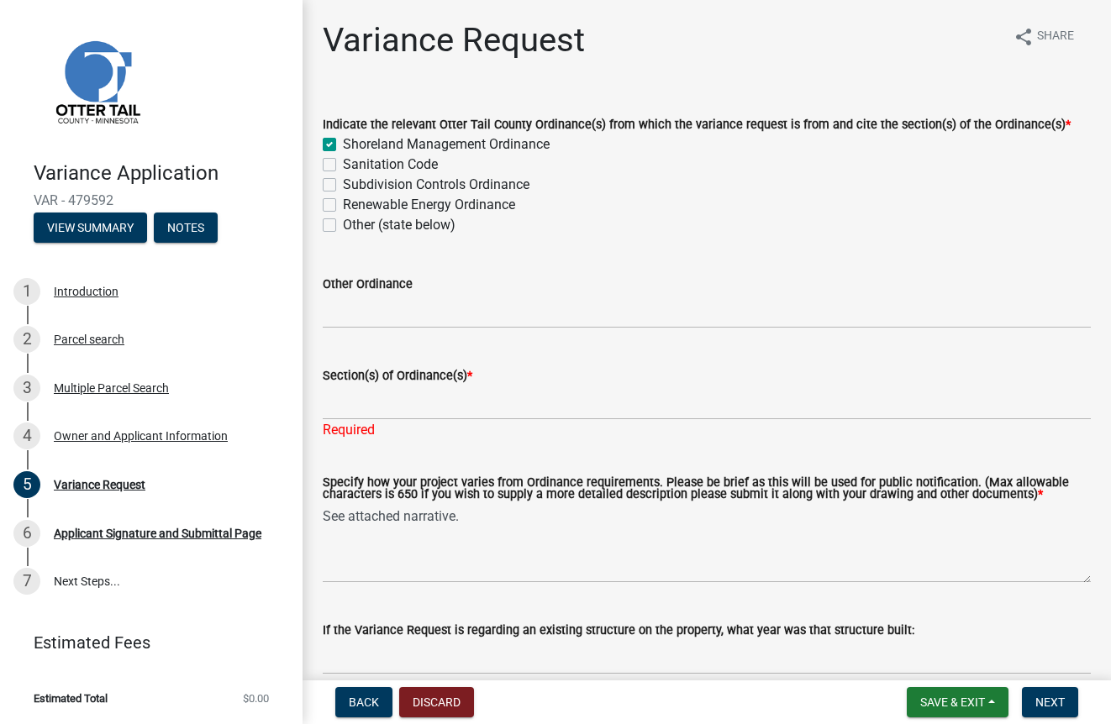
click at [428, 447] on wm-data-entity-input "Section(s) of Ordinance(s) * Required" at bounding box center [707, 398] width 768 height 112
click at [355, 437] on div "Required" at bounding box center [707, 430] width 768 height 20
click at [377, 411] on input "Section(s) of Ordinance(s) *" at bounding box center [707, 403] width 768 height 34
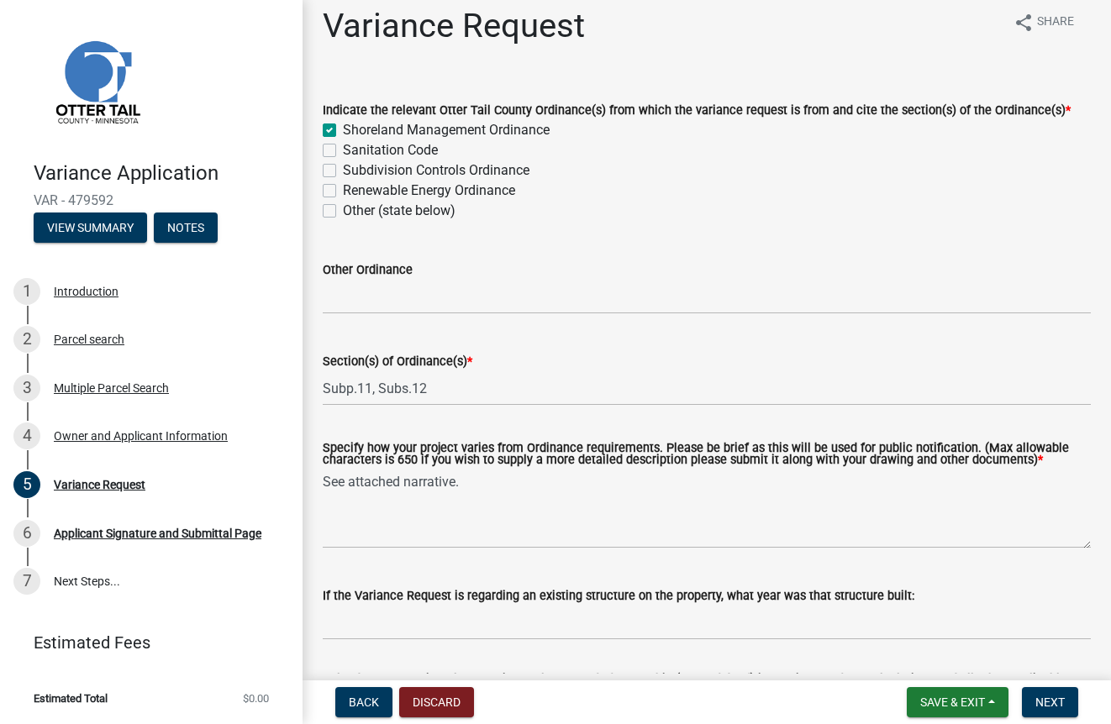
scroll to position [35, 0]
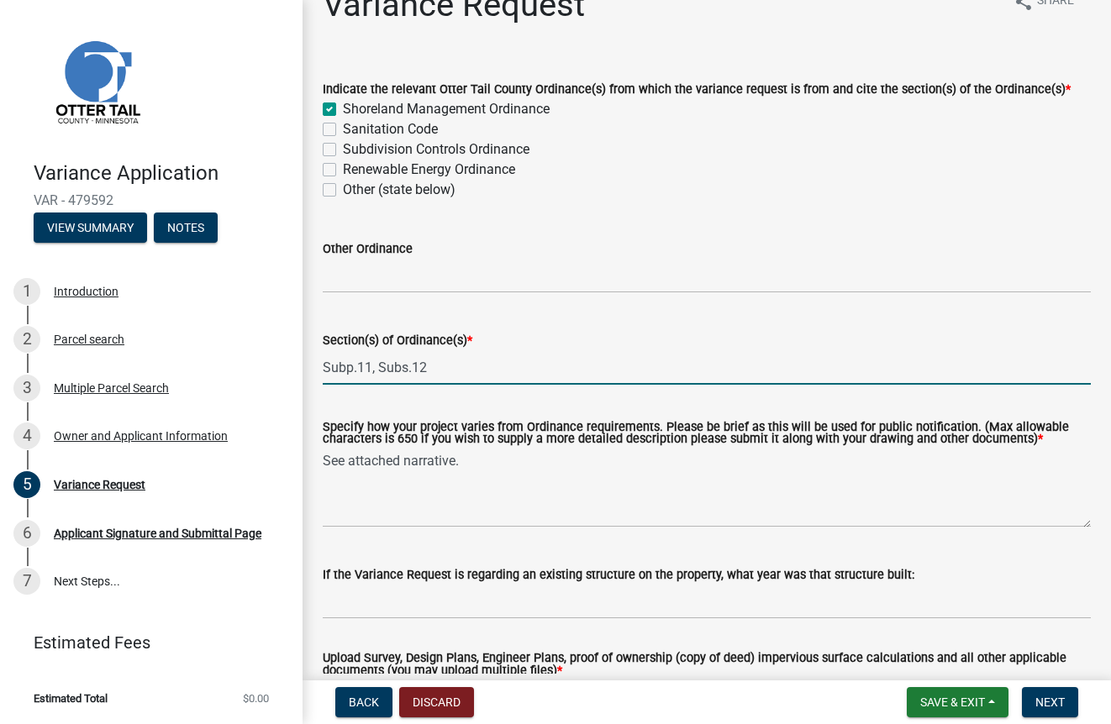
click at [407, 377] on input "Subp.11, Subs.12" at bounding box center [707, 367] width 768 height 34
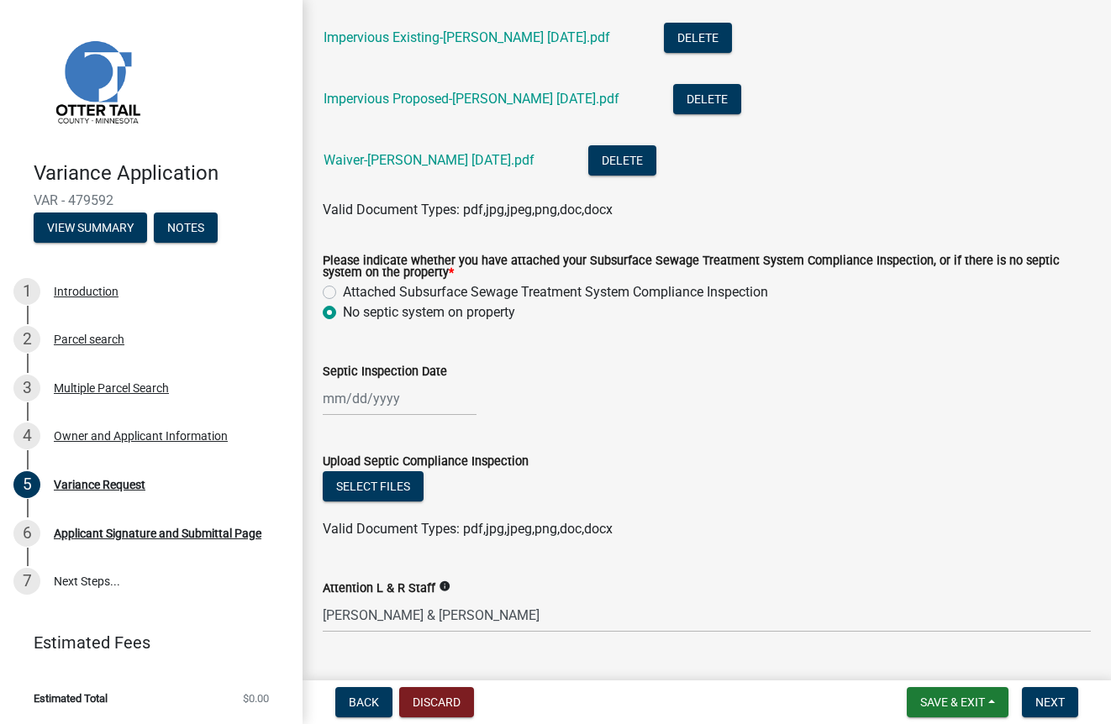
scroll to position [1069, 0]
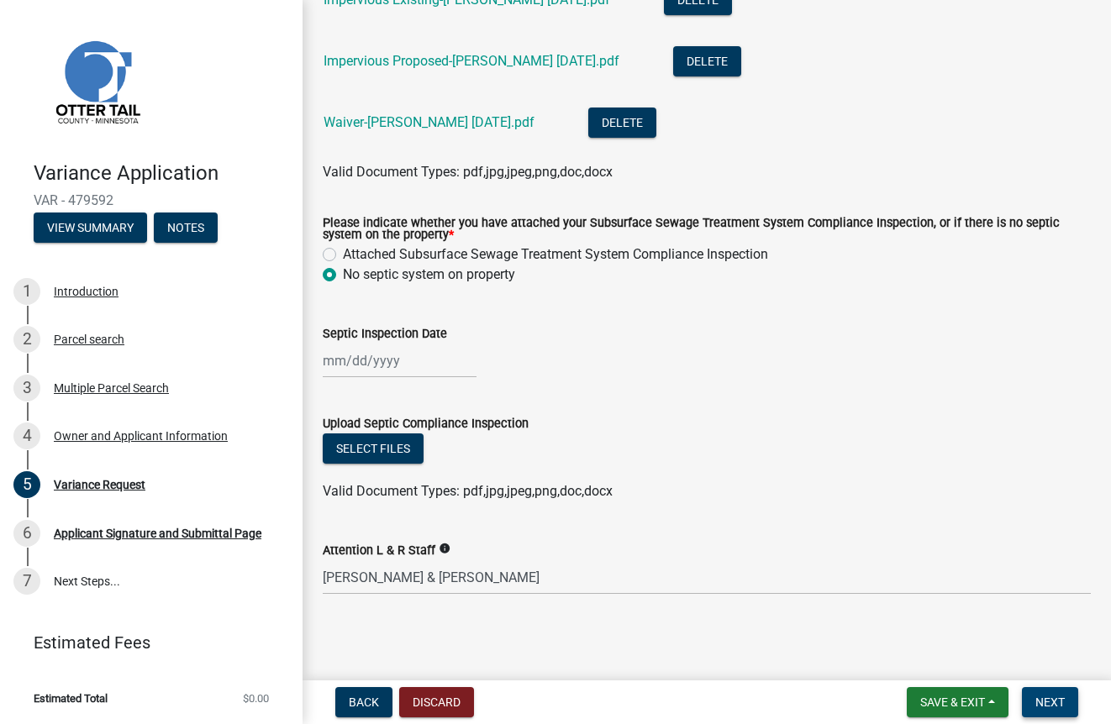
type input "Subp.11, Subp.12"
click at [1061, 713] on button "Next" at bounding box center [1050, 702] width 56 height 30
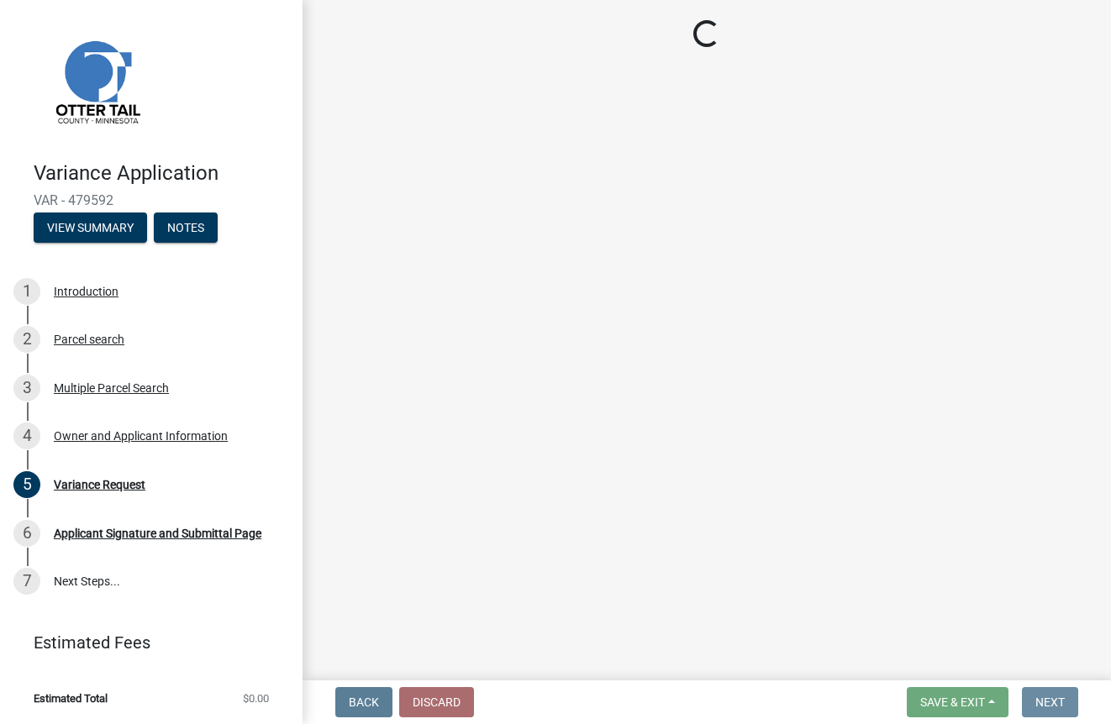
scroll to position [0, 0]
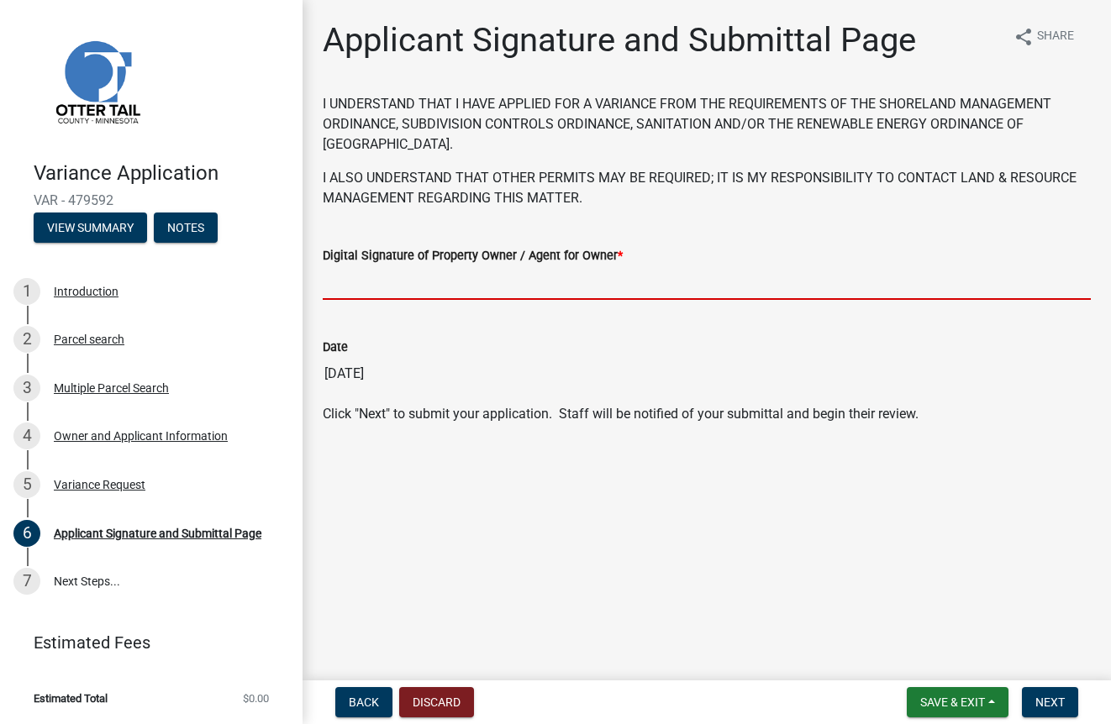
click at [462, 289] on input "Digital Signature of Property Owner / Agent for Owner *" at bounding box center [707, 283] width 768 height 34
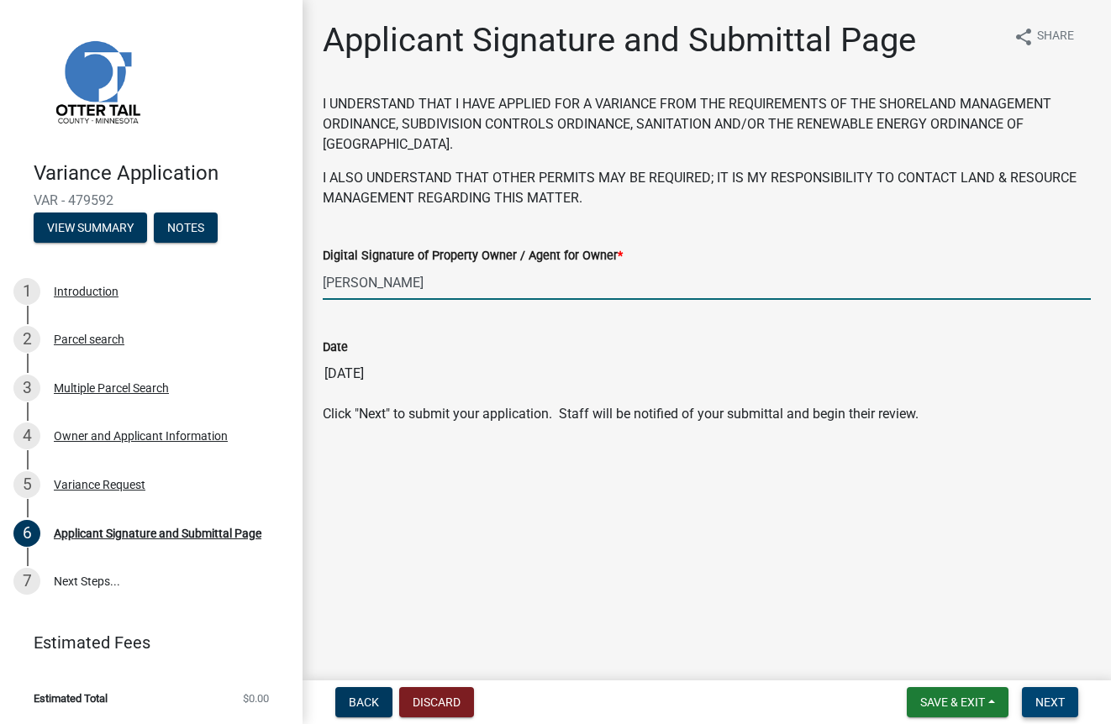
type input "[PERSON_NAME]"
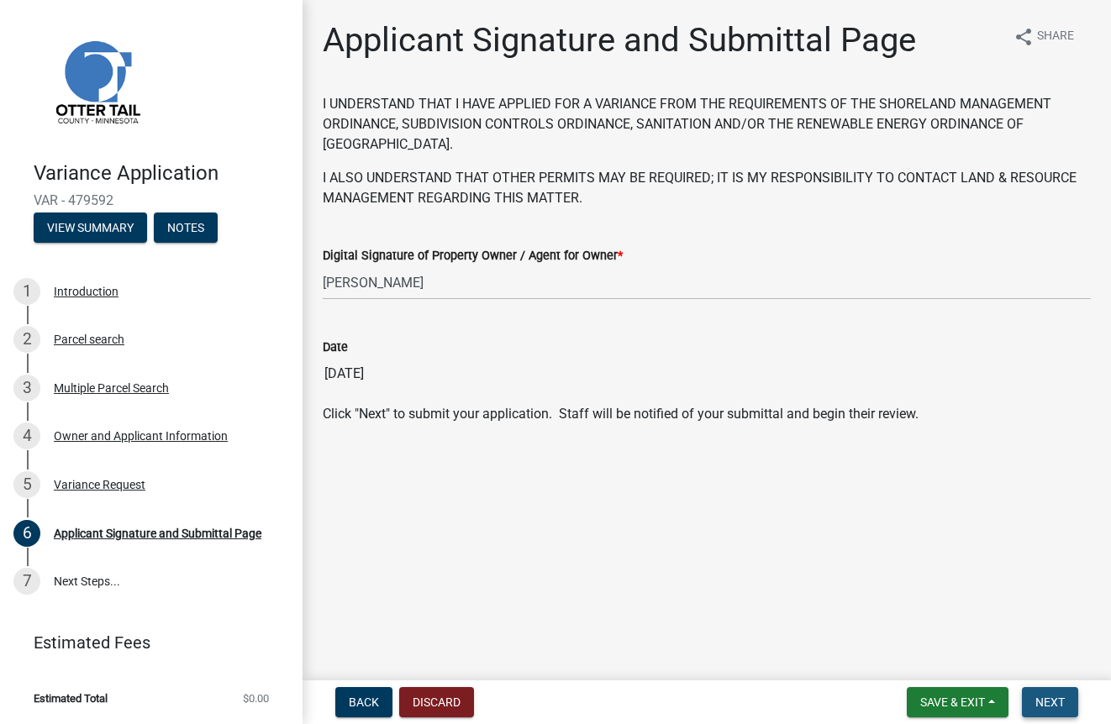
click at [1045, 701] on span "Next" at bounding box center [1049, 702] width 29 height 13
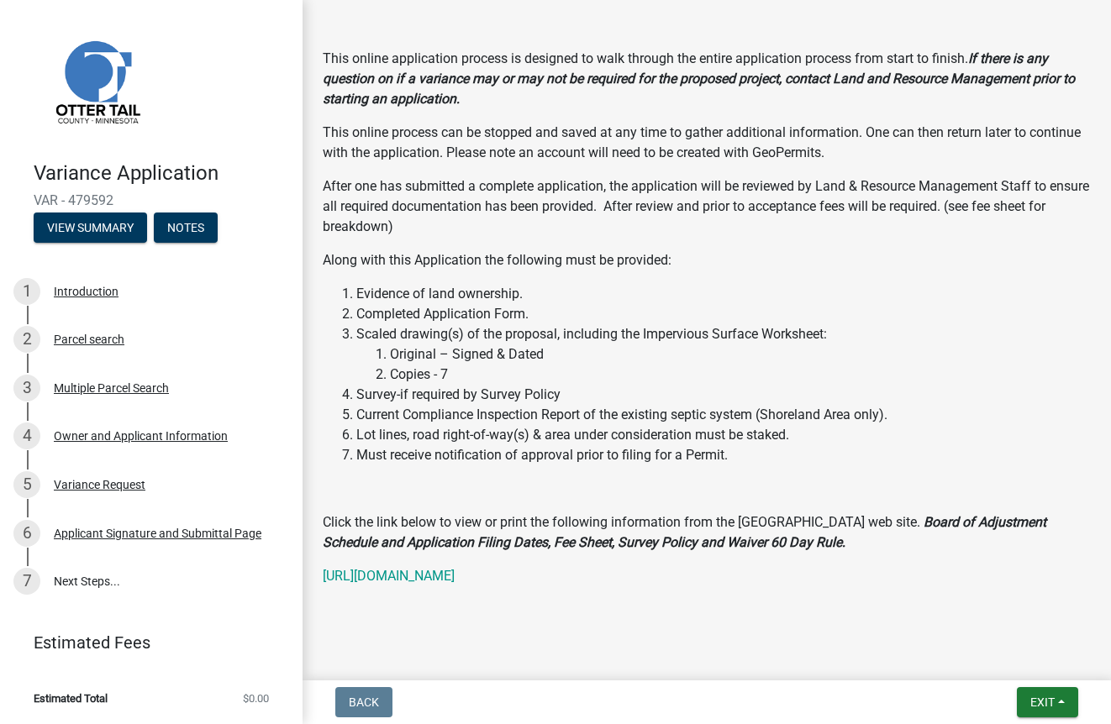
scroll to position [397, 0]
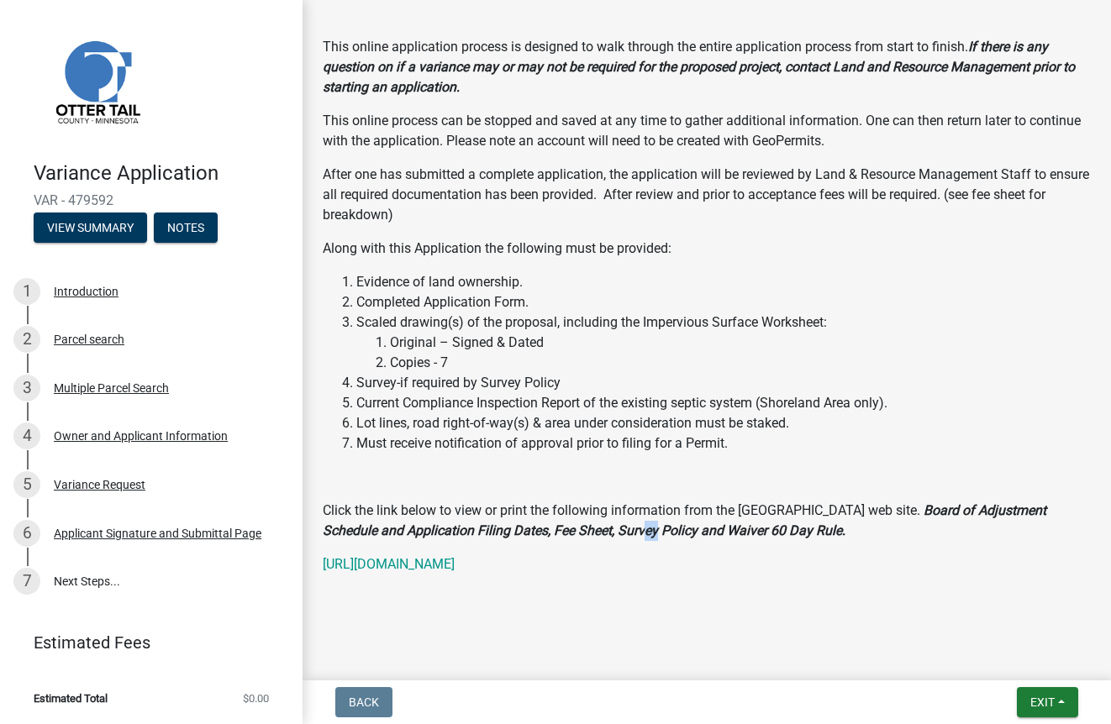
drag, startPoint x: 688, startPoint y: 534, endPoint x: 705, endPoint y: 534, distance: 16.8
click at [705, 534] on strong "Board of Adjustment Schedule and Application Filing Dates, Fee Sheet, Survey Po…" at bounding box center [685, 521] width 724 height 36
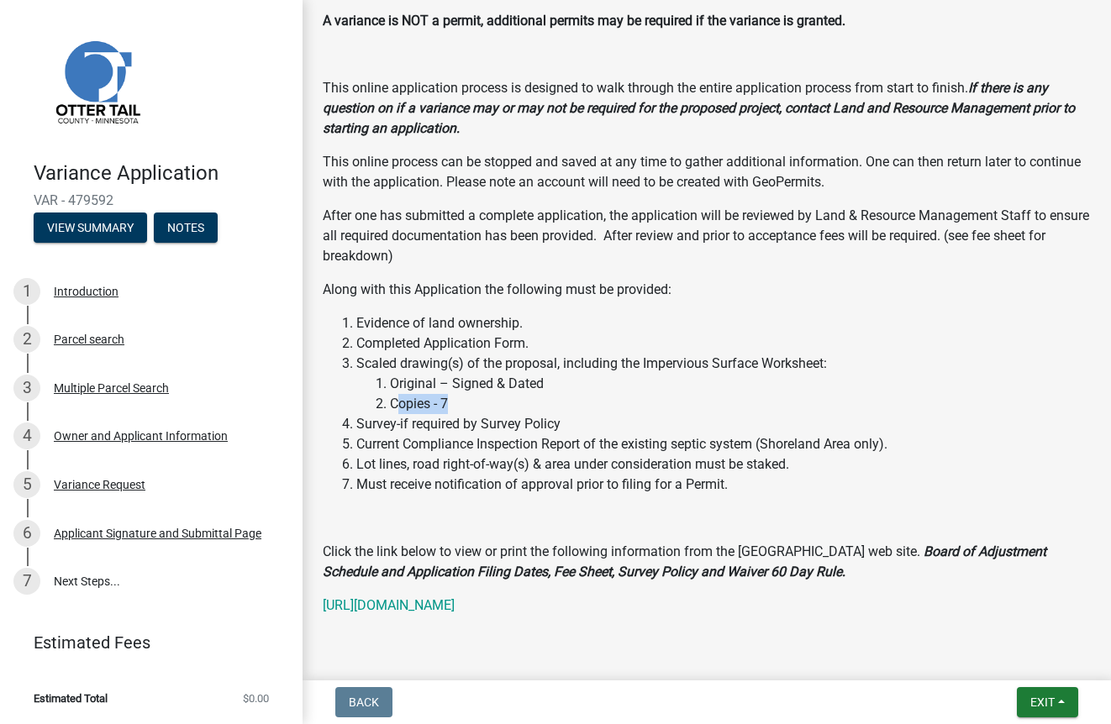
drag, startPoint x: 395, startPoint y: 423, endPoint x: 514, endPoint y: 428, distance: 119.4
click at [478, 414] on li "Copies - 7" at bounding box center [740, 404] width 701 height 20
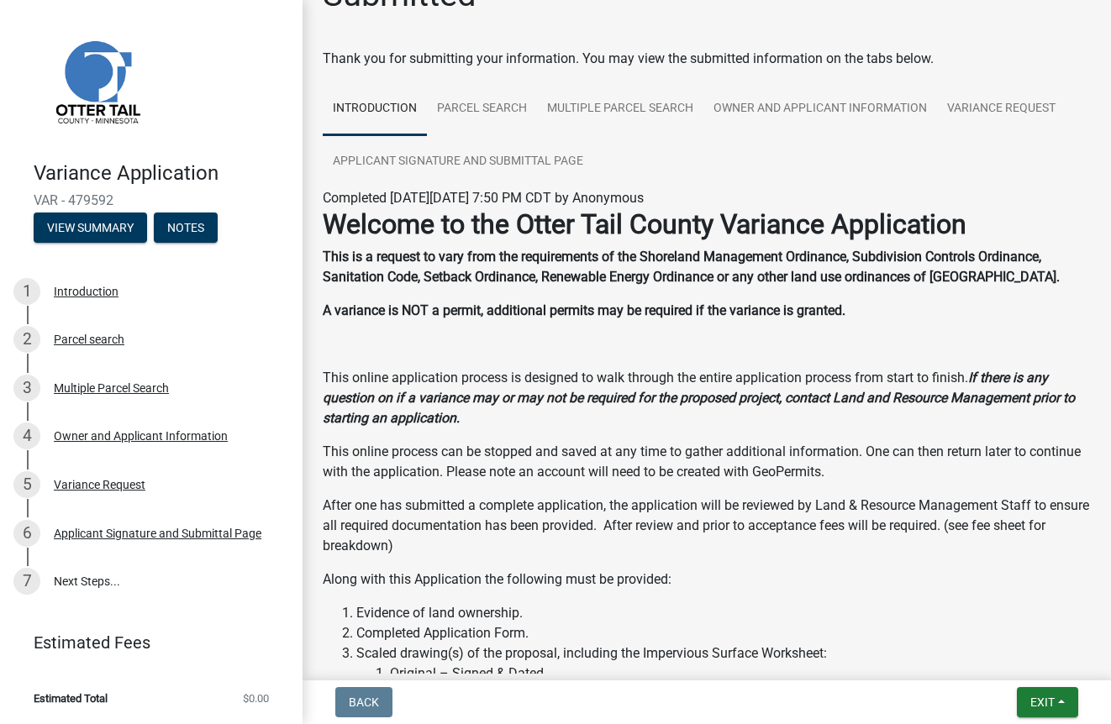
scroll to position [0, 0]
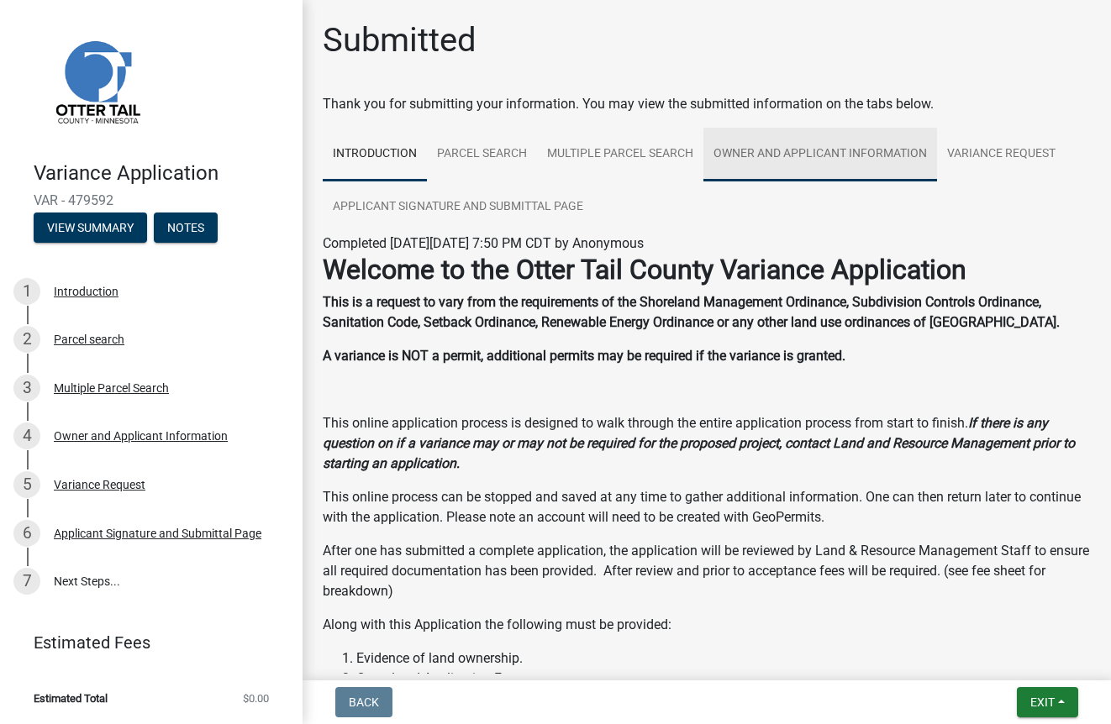
click at [807, 155] on link "Owner and Applicant Information" at bounding box center [820, 155] width 234 height 54
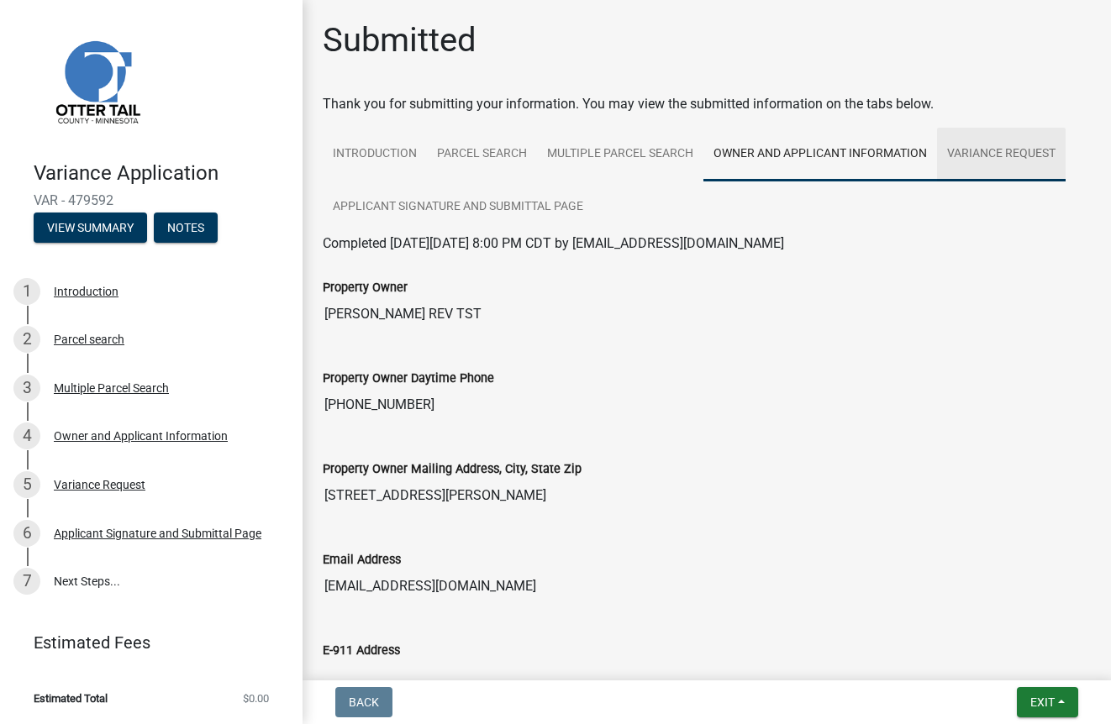
click at [986, 155] on link "Variance Request" at bounding box center [1001, 155] width 129 height 54
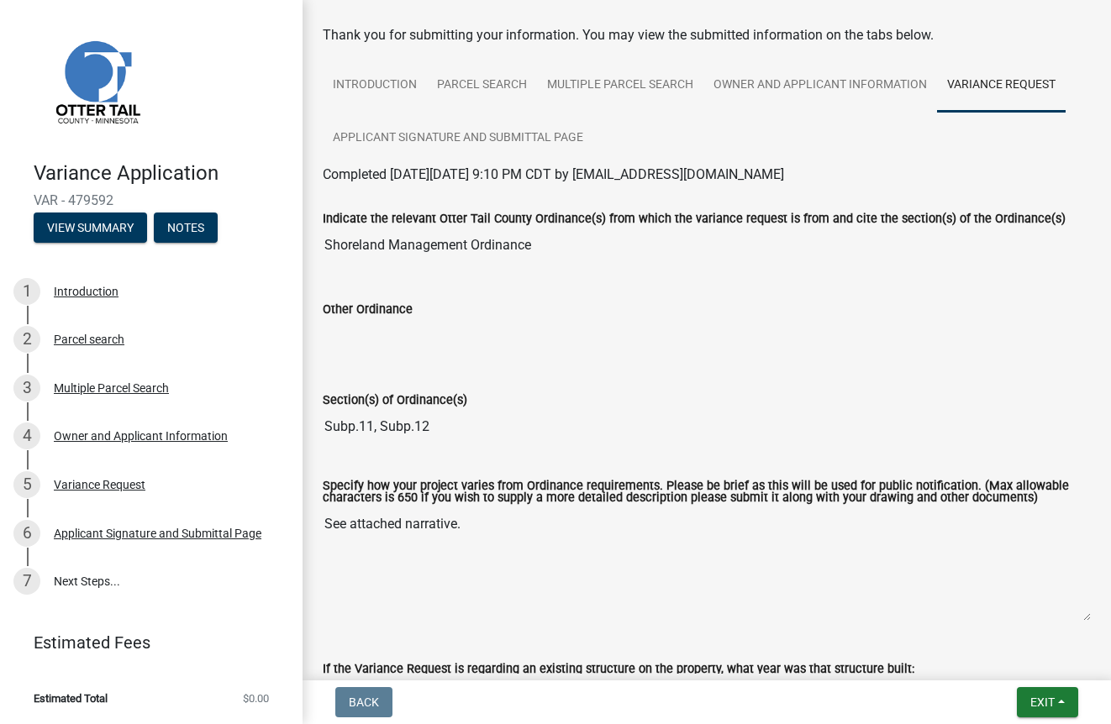
scroll to position [69, 0]
click at [863, 79] on link "Owner and Applicant Information" at bounding box center [820, 86] width 234 height 54
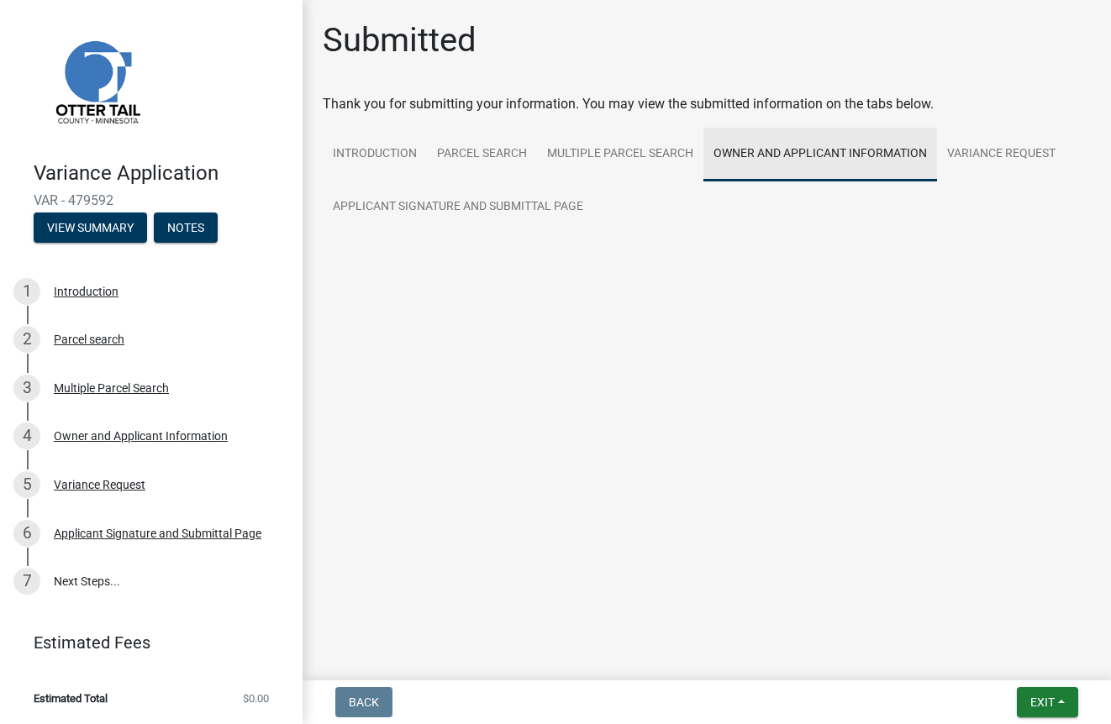
scroll to position [0, 0]
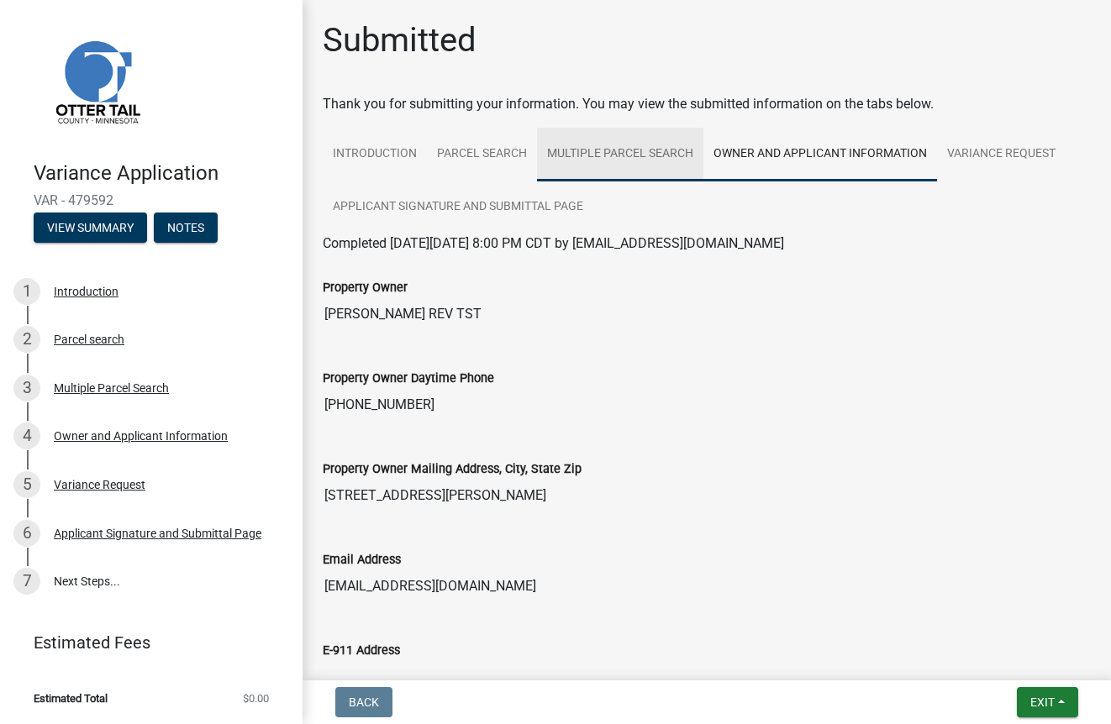
click at [652, 151] on link "Multiple Parcel Search" at bounding box center [620, 155] width 166 height 54
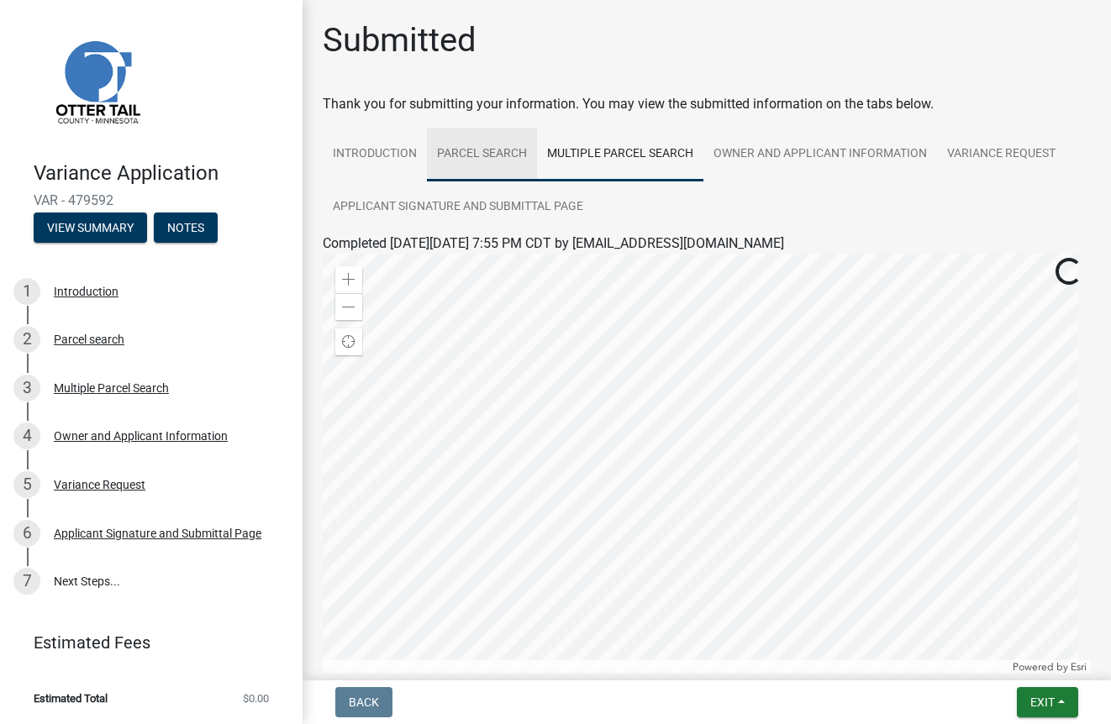
click at [491, 157] on link "Parcel search" at bounding box center [482, 155] width 110 height 54
click at [814, 152] on link "Owner and Applicant Information" at bounding box center [820, 155] width 234 height 54
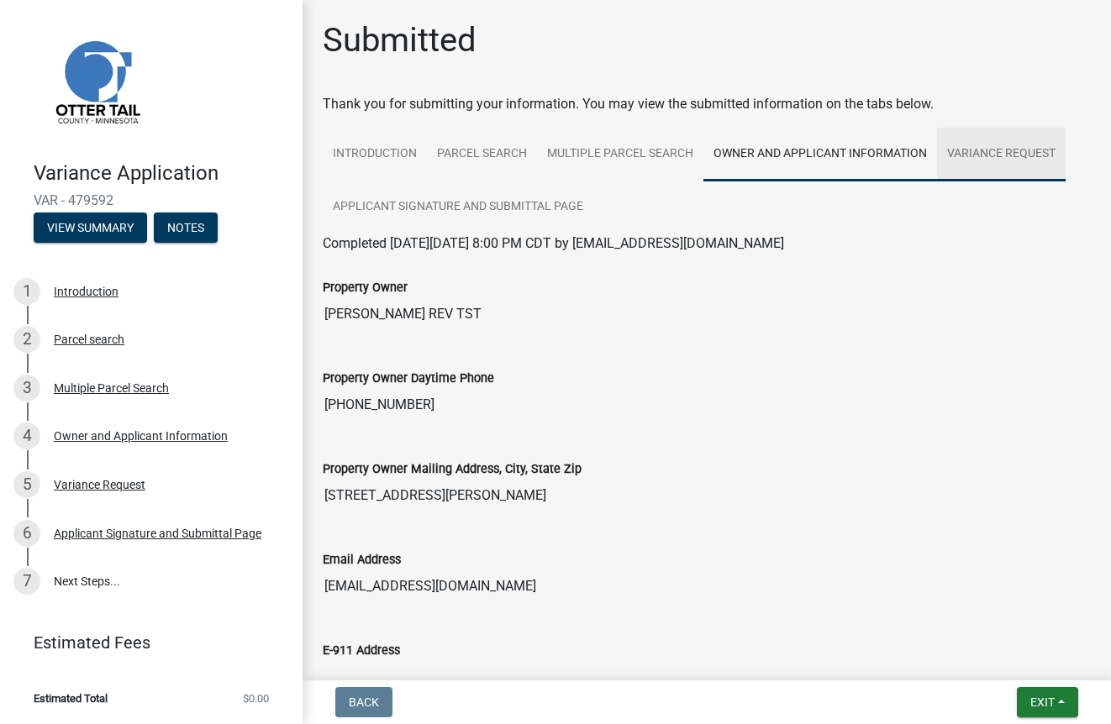
click at [994, 155] on link "Variance Request" at bounding box center [1001, 155] width 129 height 54
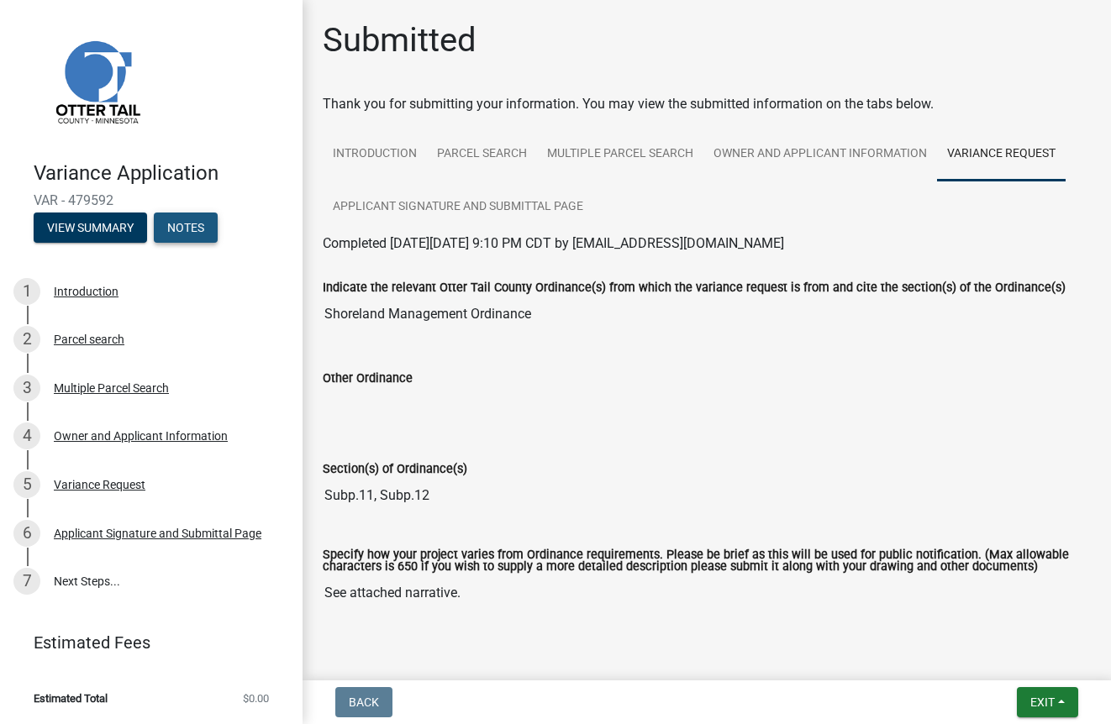
click at [196, 224] on button "Notes" at bounding box center [186, 228] width 64 height 30
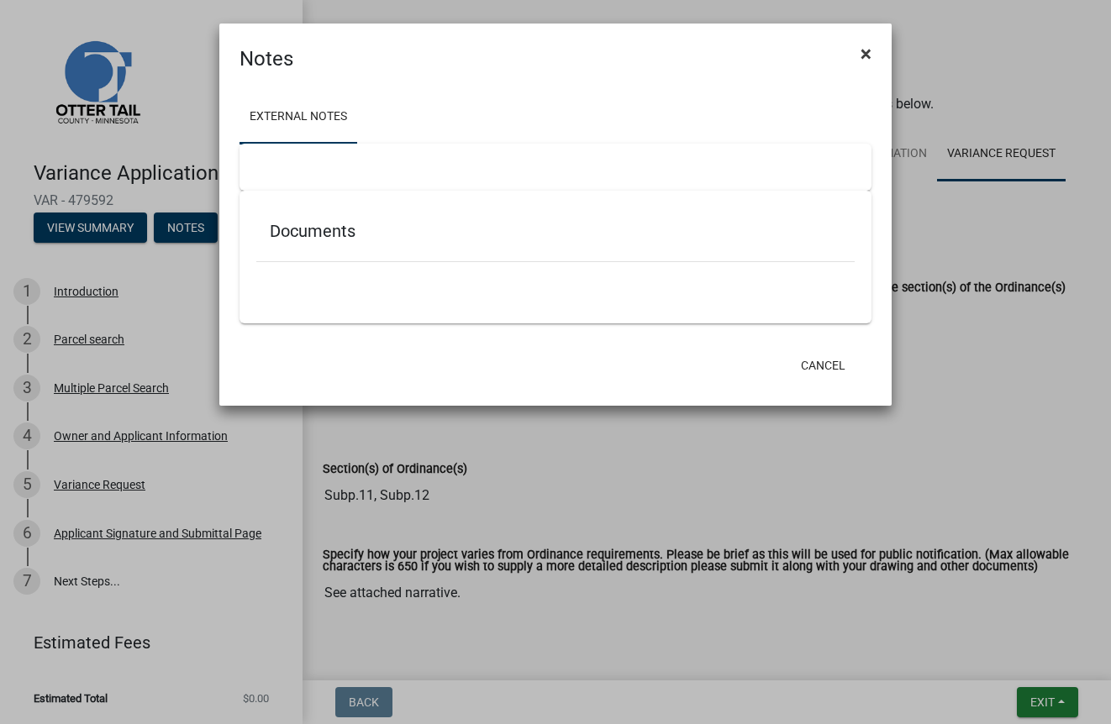
click at [866, 50] on span "×" at bounding box center [866, 54] width 11 height 24
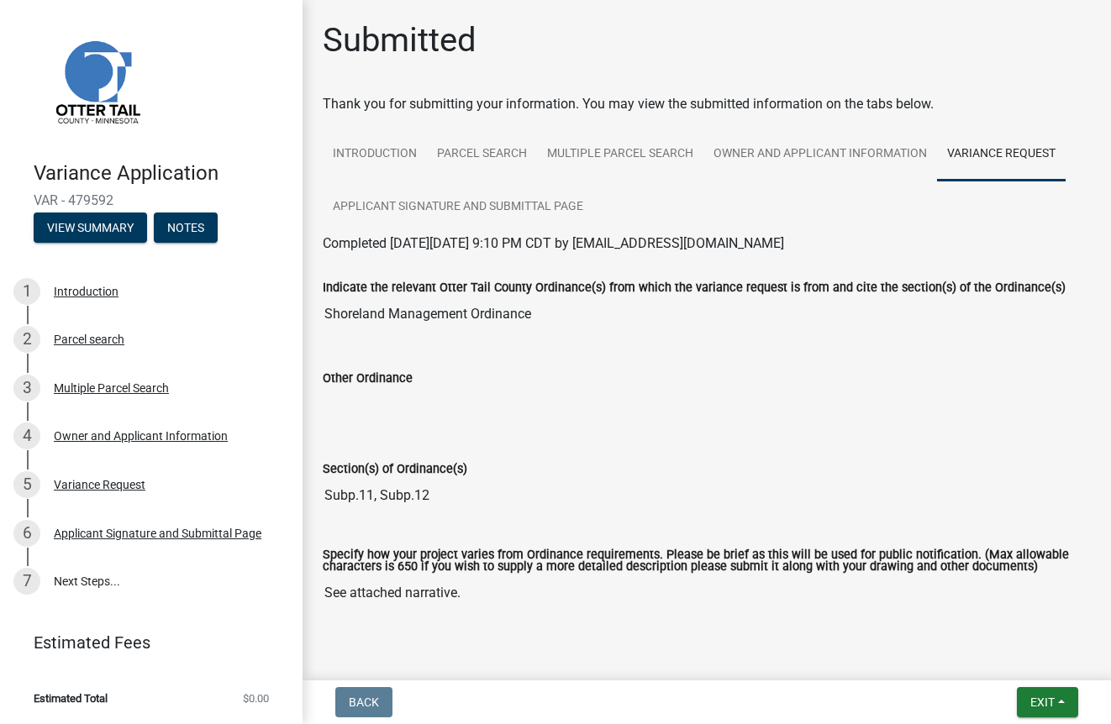
scroll to position [729, 0]
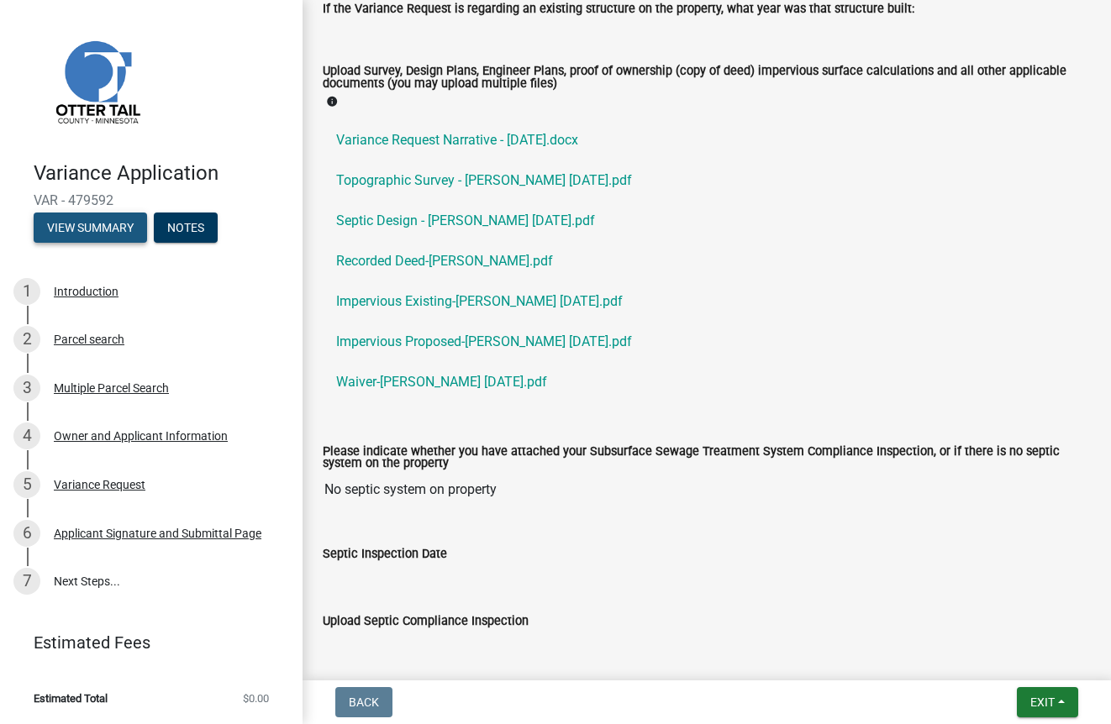
click at [108, 232] on button "View Summary" at bounding box center [90, 228] width 113 height 30
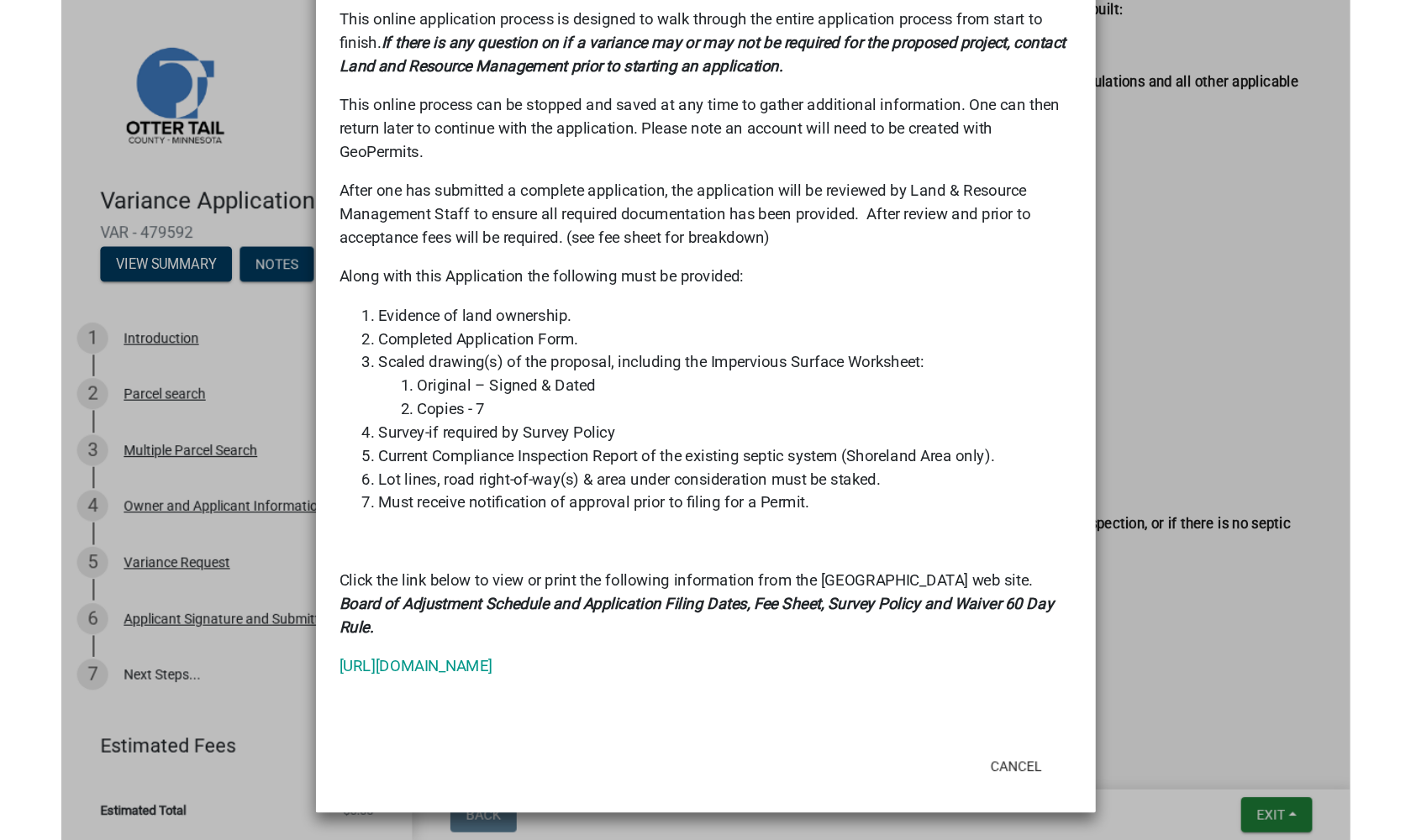
scroll to position [0, 0]
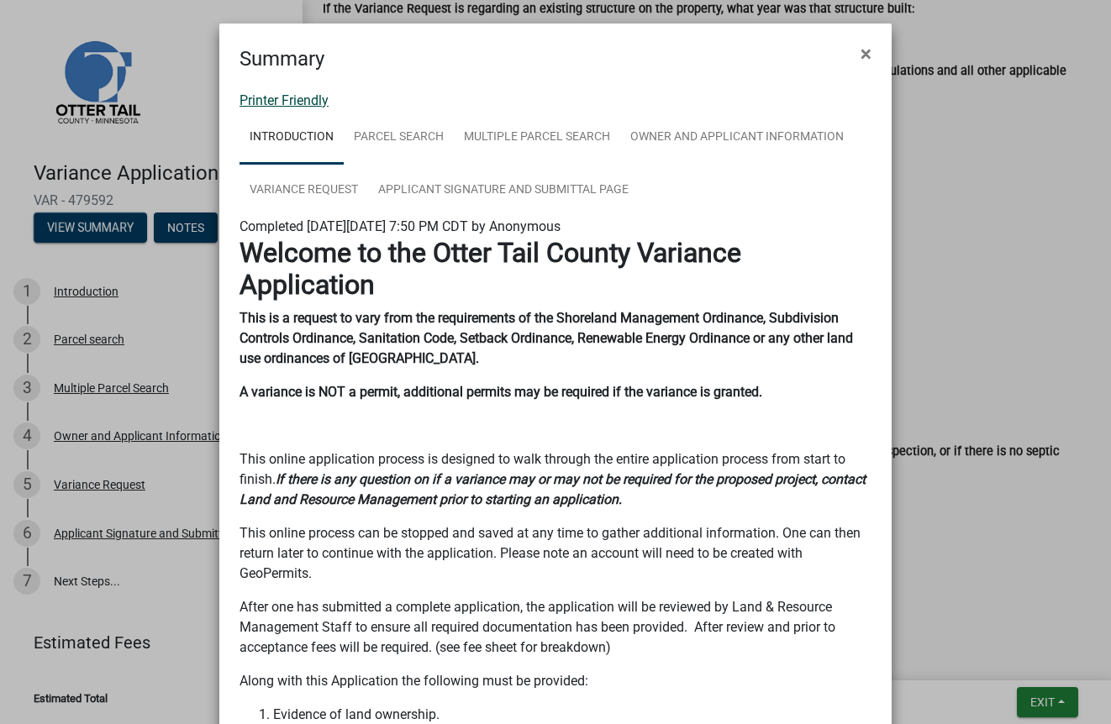
click at [269, 95] on link "Printer Friendly" at bounding box center [284, 100] width 89 height 16
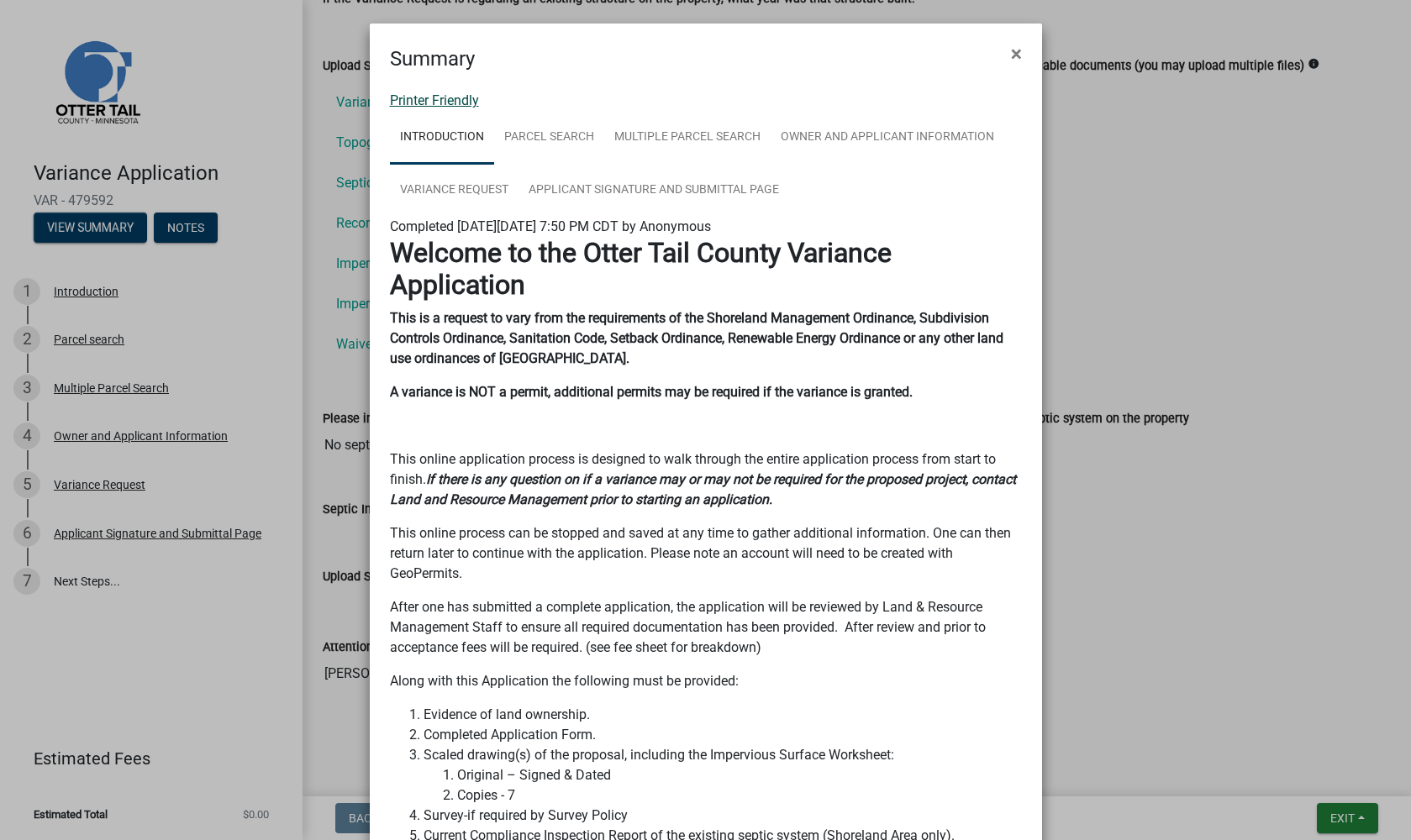
scroll to position [714, 0]
click at [1016, 54] on button "×" at bounding box center [1017, 53] width 38 height 47
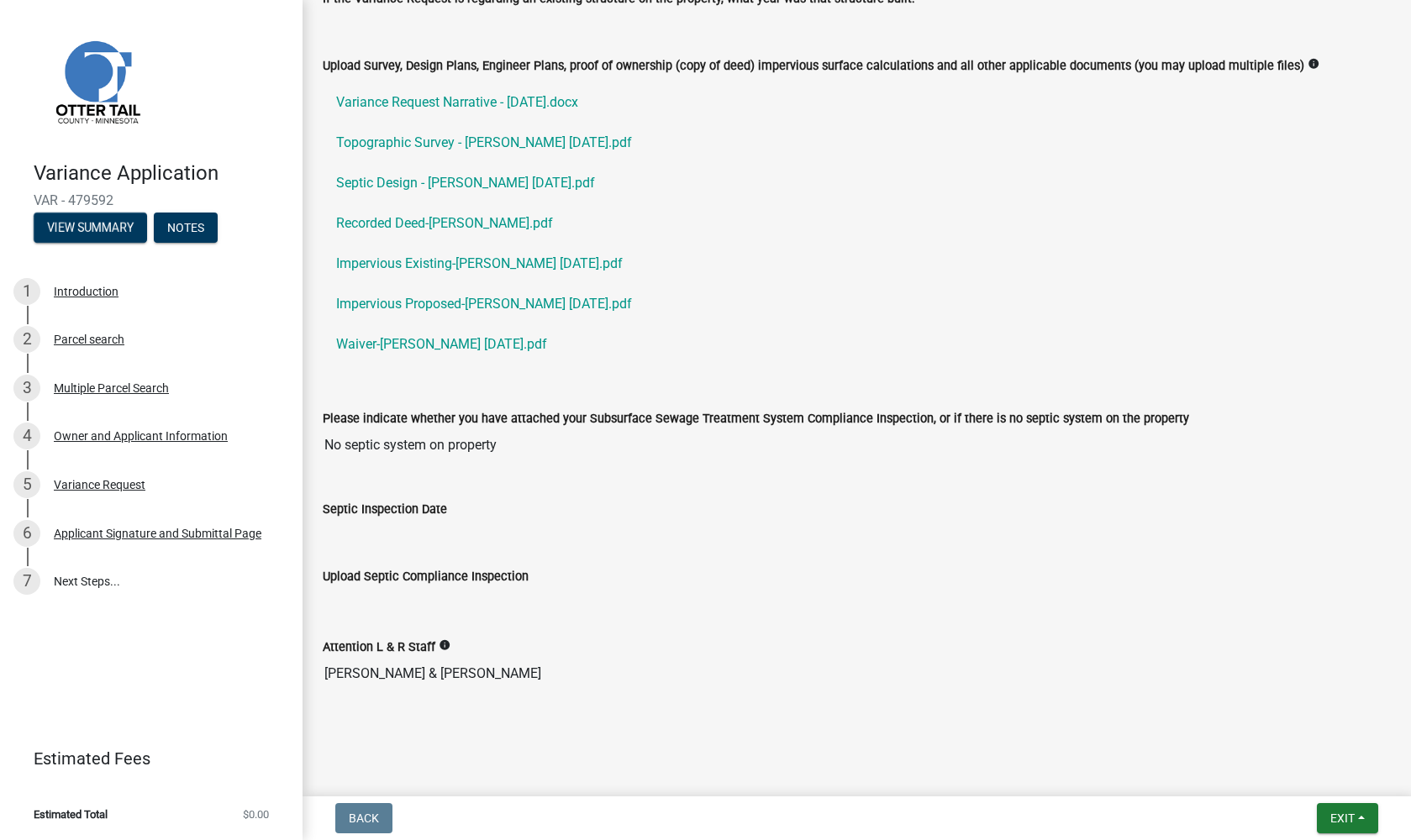
scroll to position [0, 0]
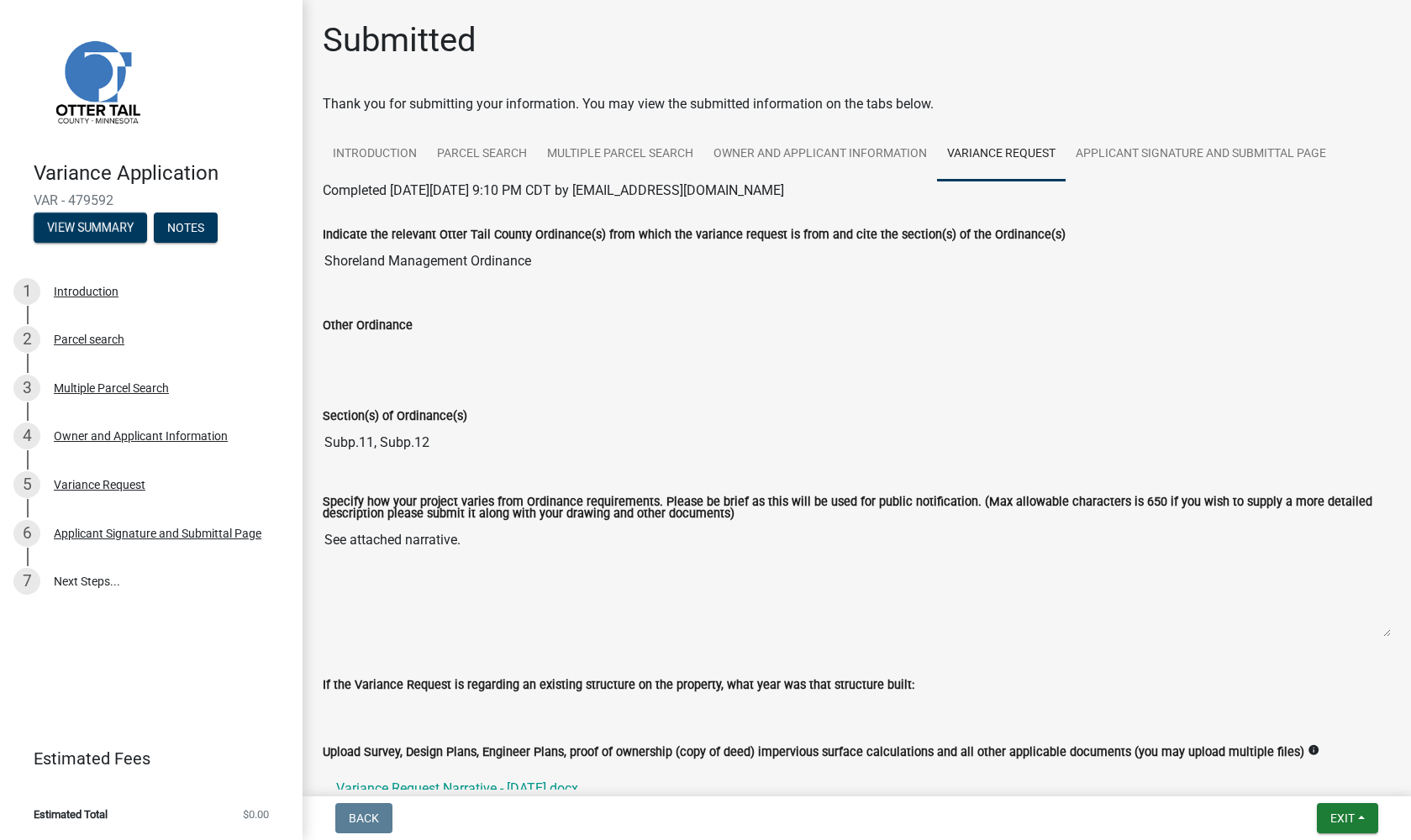
click at [405, 433] on input "Subp.11, Subp.12" at bounding box center [857, 443] width 1068 height 34
click at [413, 448] on input "Subp.11, Subp.12" at bounding box center [857, 443] width 1068 height 34
click at [413, 445] on input "Subp.11, Subp.12" at bounding box center [857, 443] width 1068 height 34
click at [377, 437] on input "Subp.11, Subp.12" at bounding box center [857, 443] width 1068 height 34
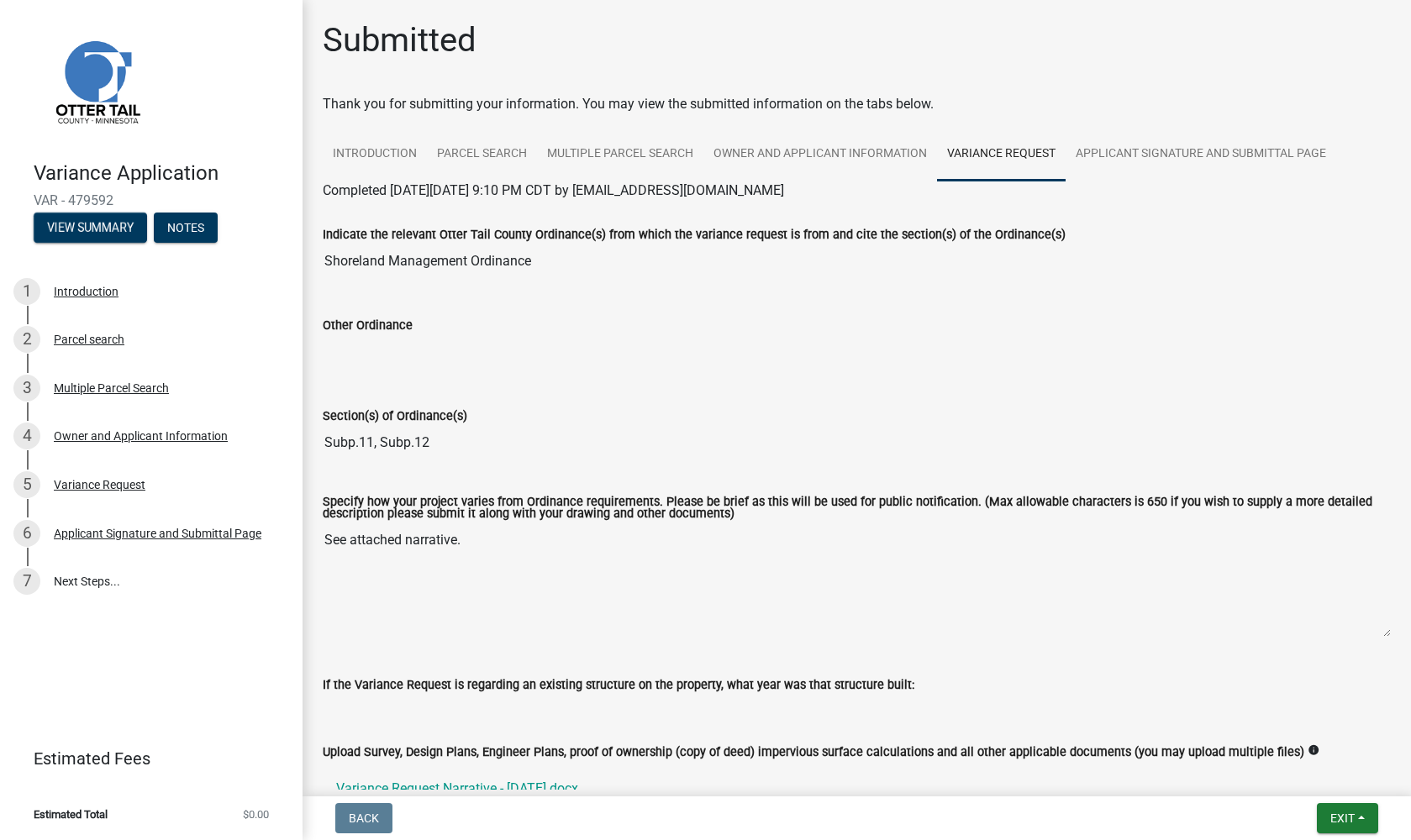
click at [377, 441] on input "Subp.11, Subp.12" at bounding box center [857, 443] width 1068 height 34
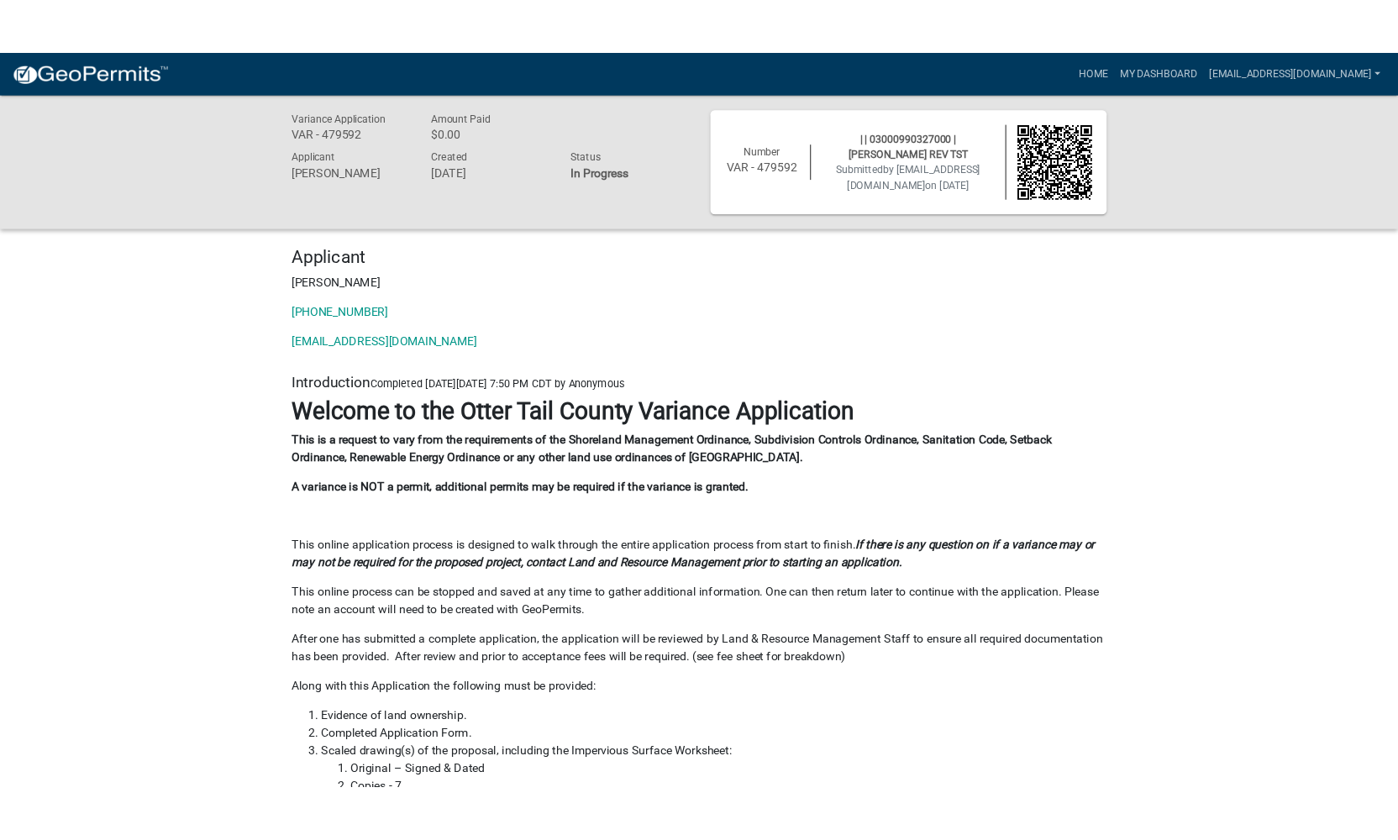
scroll to position [727, 0]
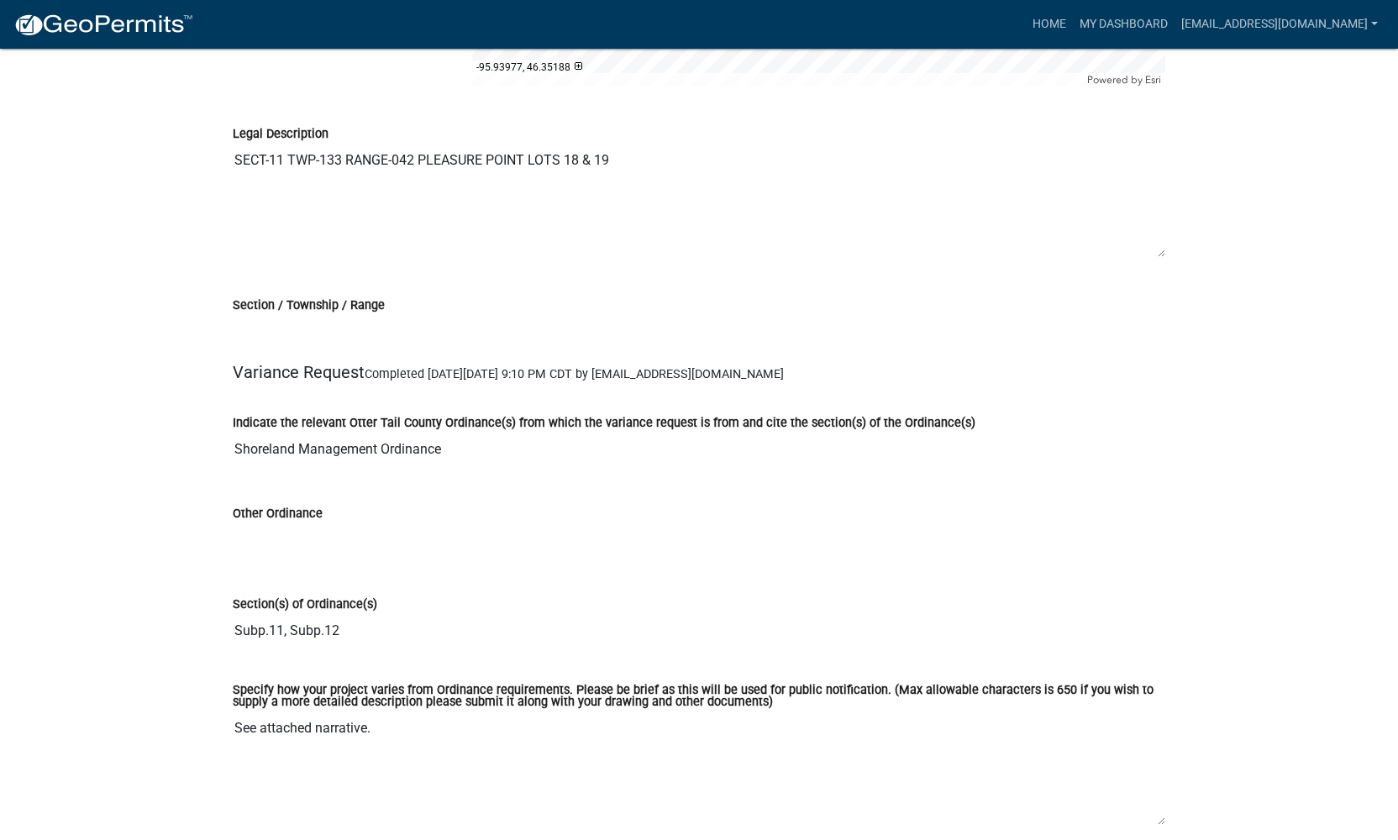
scroll to position [3666, 0]
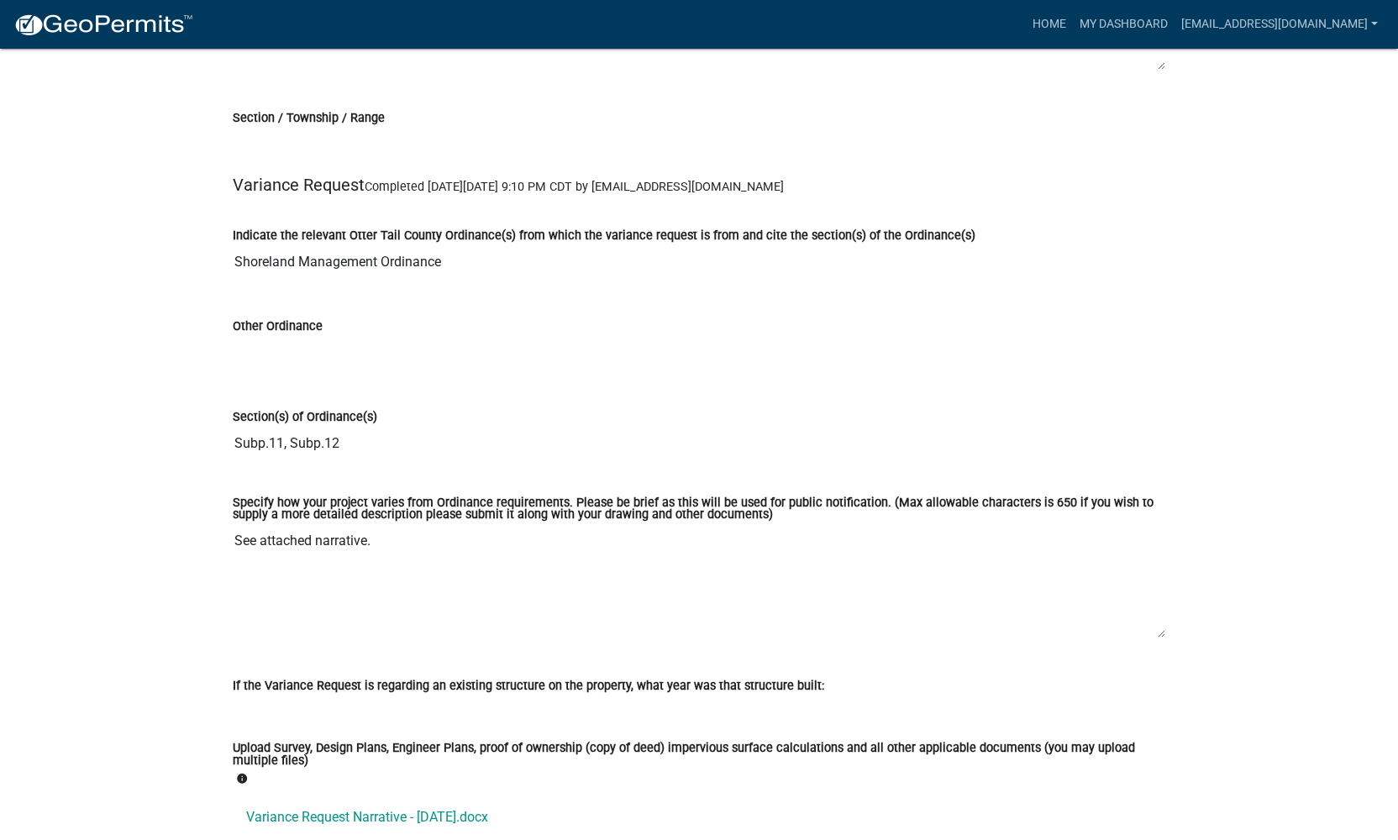
click at [320, 445] on input "Subp.11, Subp.12" at bounding box center [699, 444] width 933 height 34
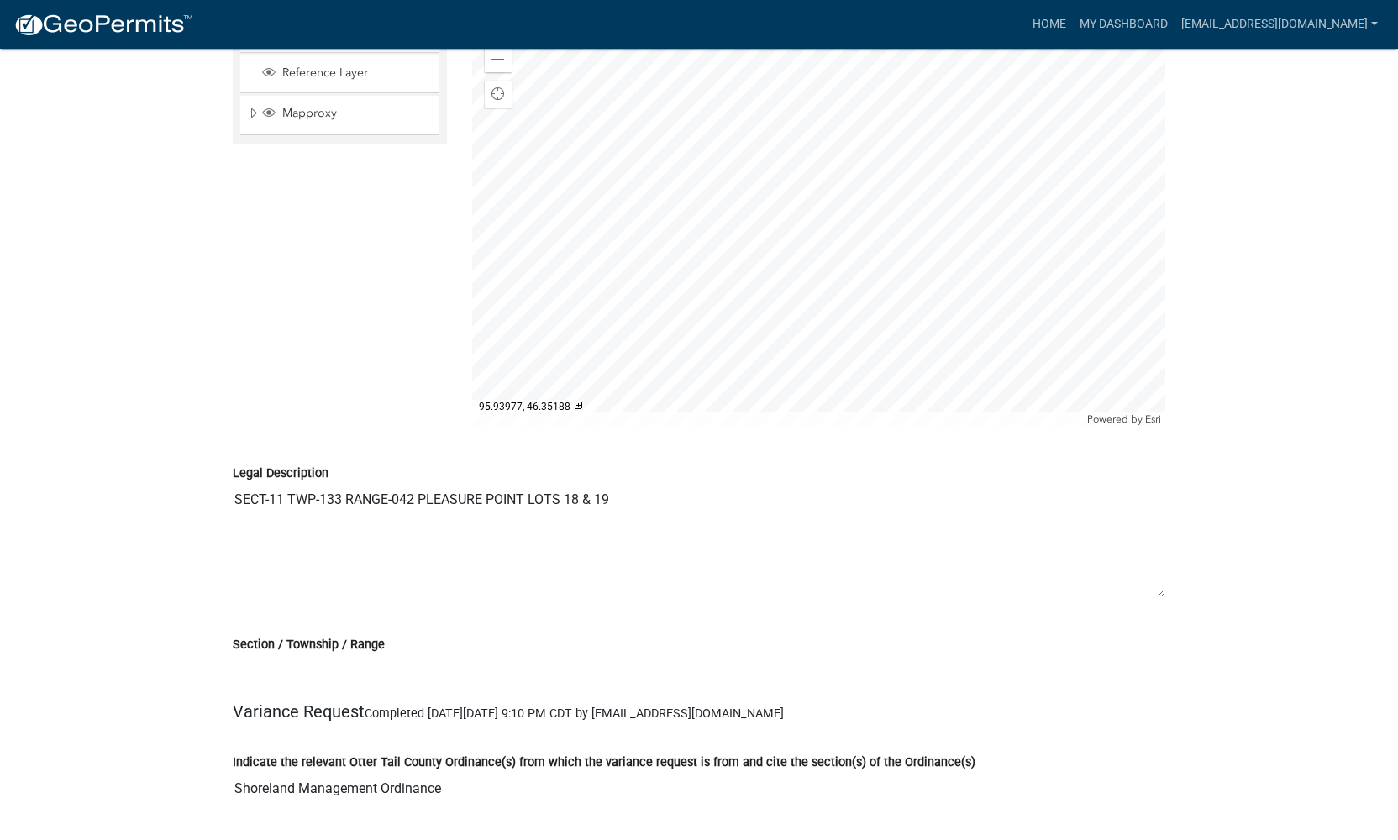
scroll to position [2101, 0]
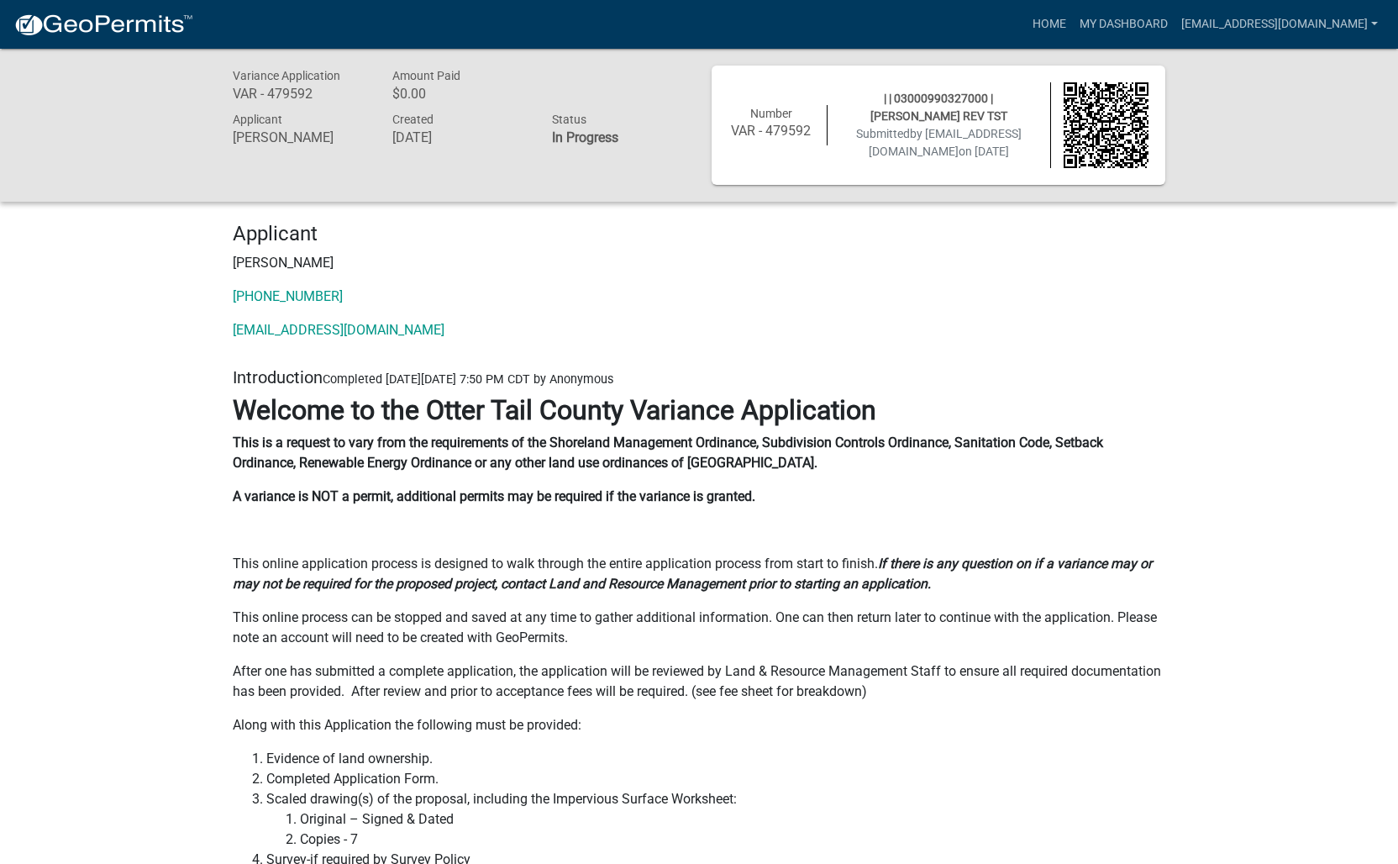
click at [923, 137] on span "by [EMAIL_ADDRESS][DOMAIN_NAME]" at bounding box center [945, 142] width 153 height 31
click at [888, 148] on div "| | 03000990327000 | [PERSON_NAME] REV TST Submitted by [EMAIL_ADDRESS][DOMAIN_…" at bounding box center [939, 125] width 223 height 71
drag, startPoint x: 886, startPoint y: 134, endPoint x: 781, endPoint y: 136, distance: 105.1
click at [882, 134] on span "Submitted by [EMAIL_ADDRESS][DOMAIN_NAME] on [DATE]" at bounding box center [939, 142] width 166 height 31
click at [780, 136] on h6 "VAR - 479592" at bounding box center [772, 131] width 86 height 16
